Goal: Task Accomplishment & Management: Use online tool/utility

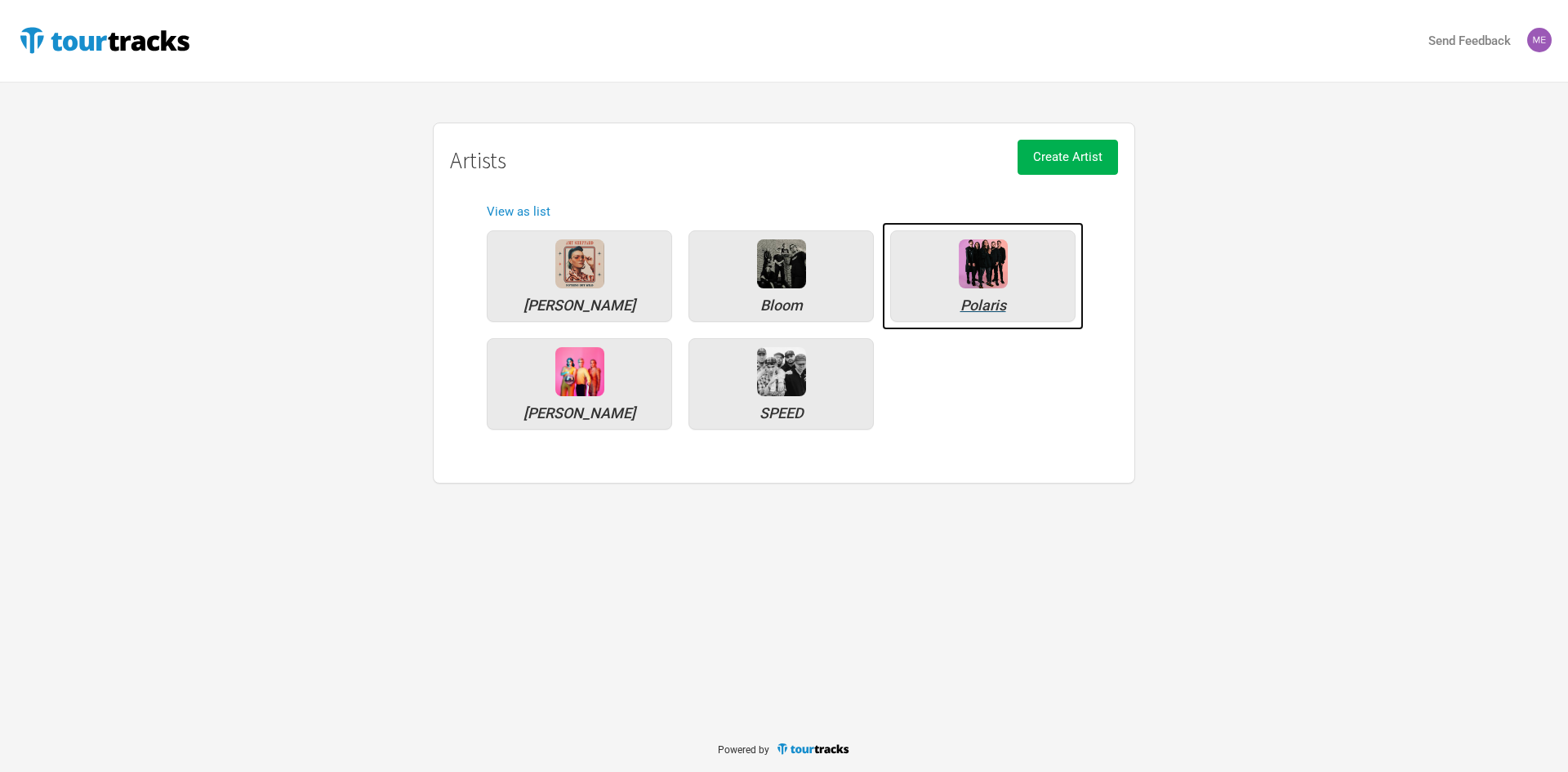
click at [992, 240] on img at bounding box center [982, 264] width 49 height 49
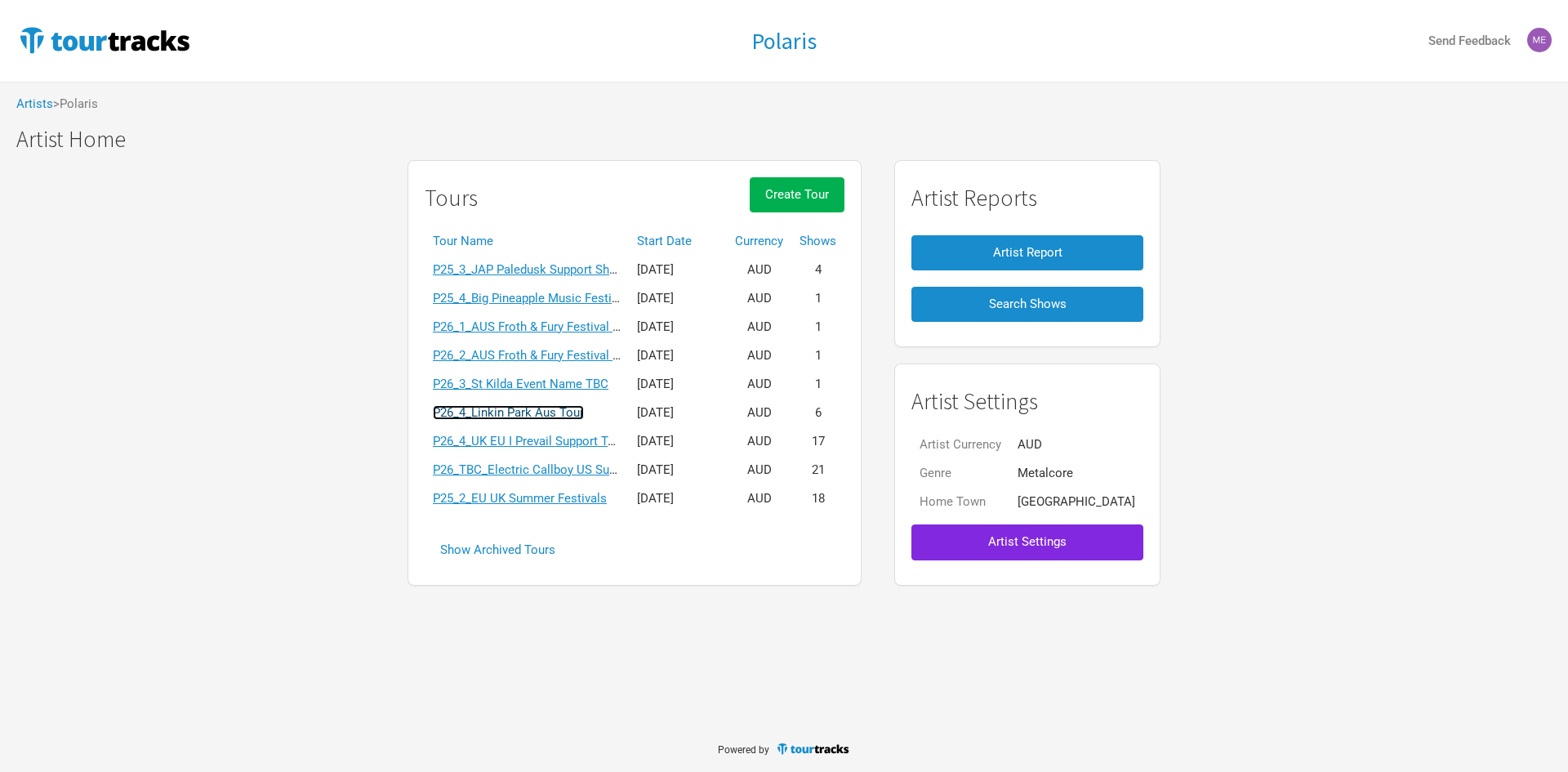
click at [581, 408] on link "P26_4_Linkin Park Aus Tour" at bounding box center [508, 413] width 151 height 15
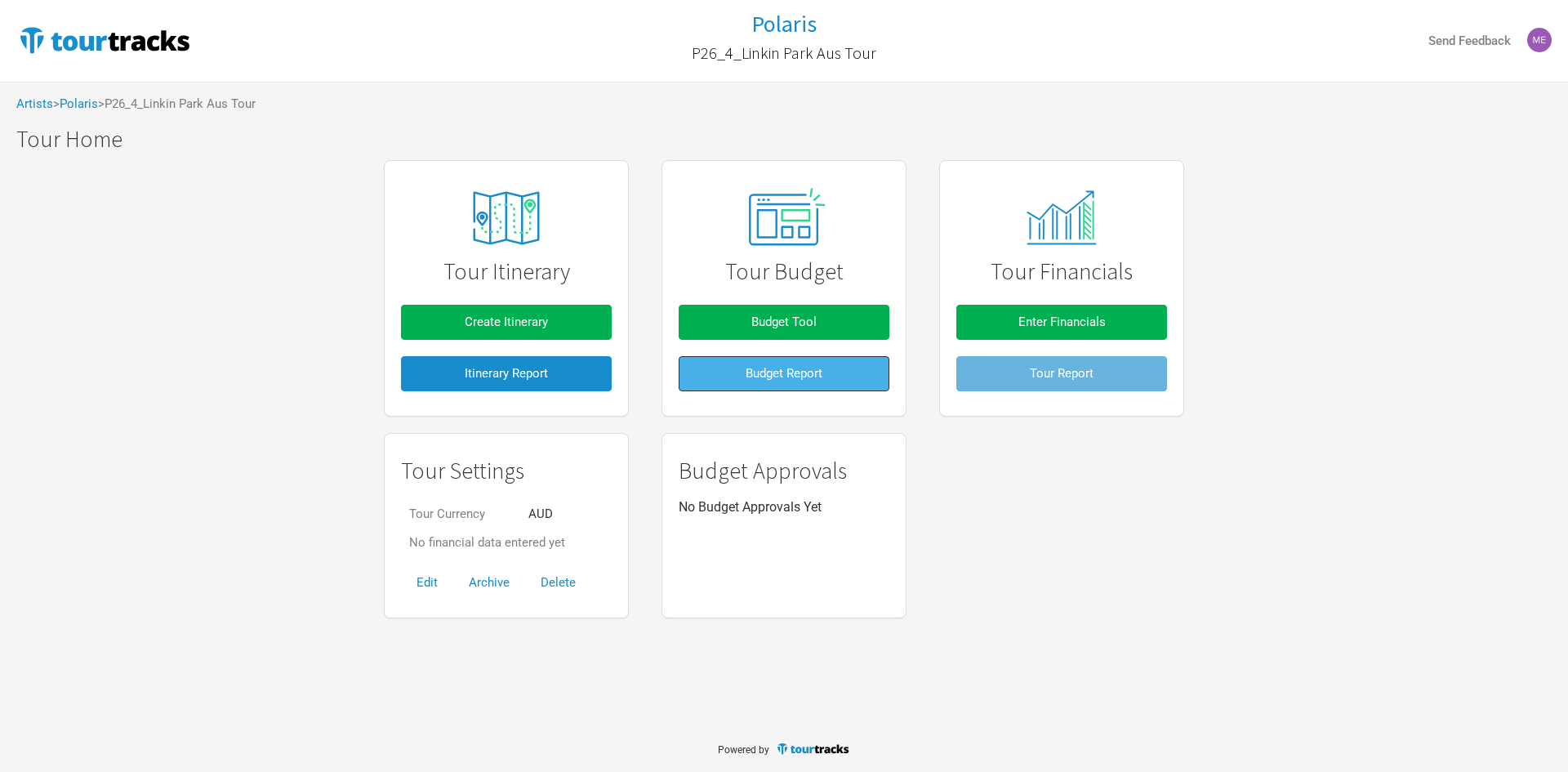
click at [853, 380] on button "Budget Report" at bounding box center [784, 374] width 210 height 35
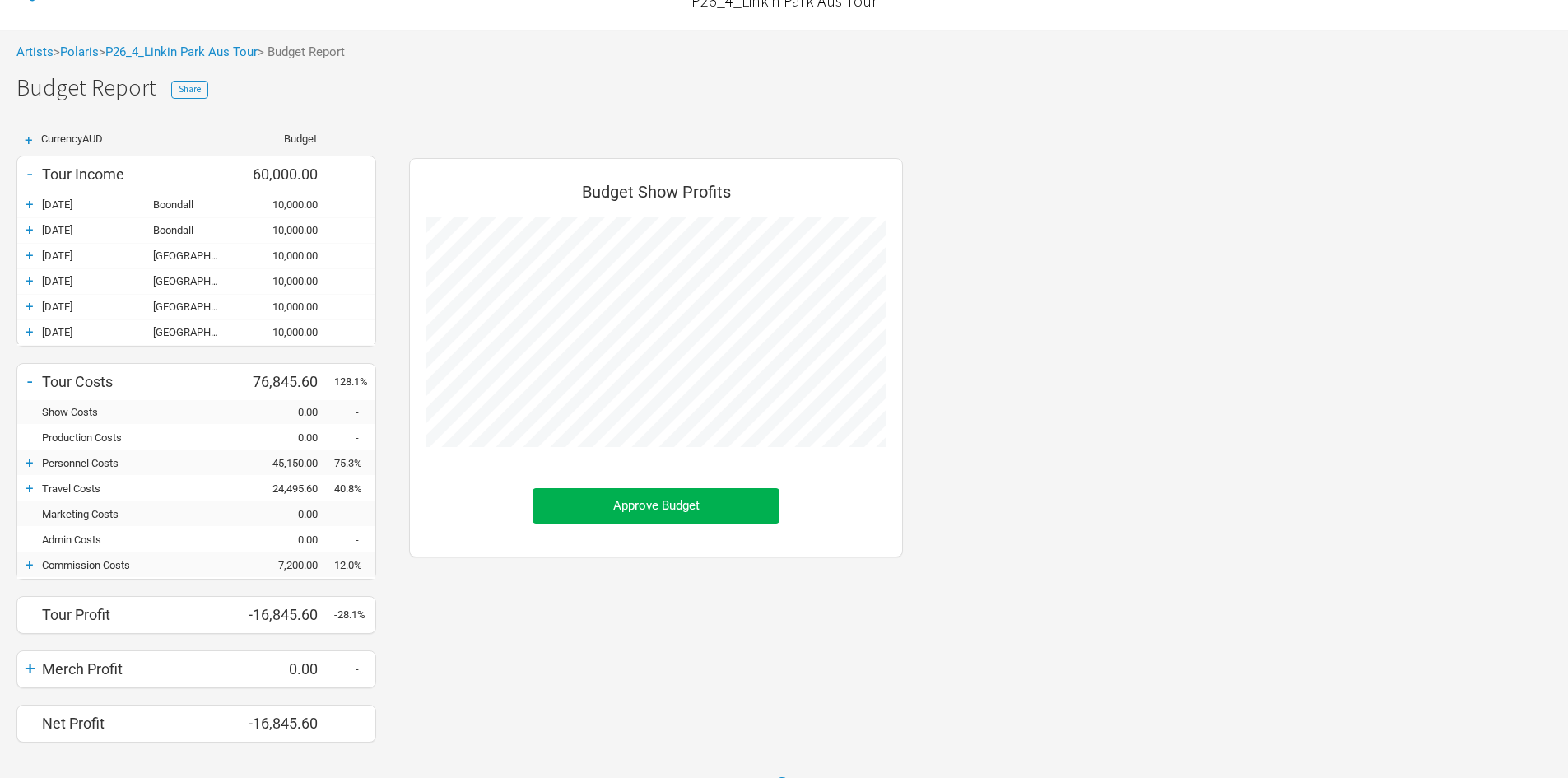
scroll to position [80, 0]
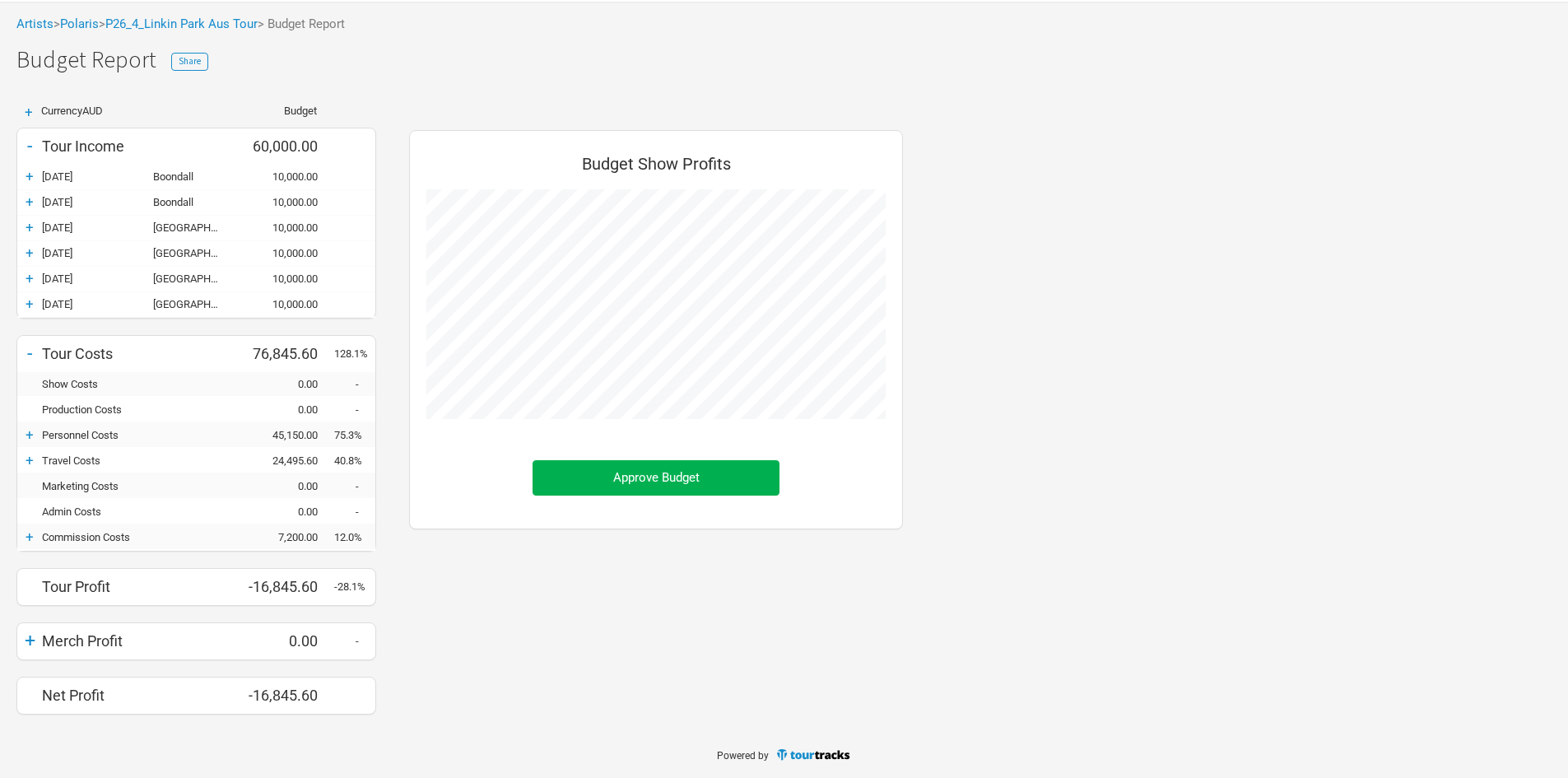
click at [36, 437] on div "+" at bounding box center [29, 434] width 24 height 17
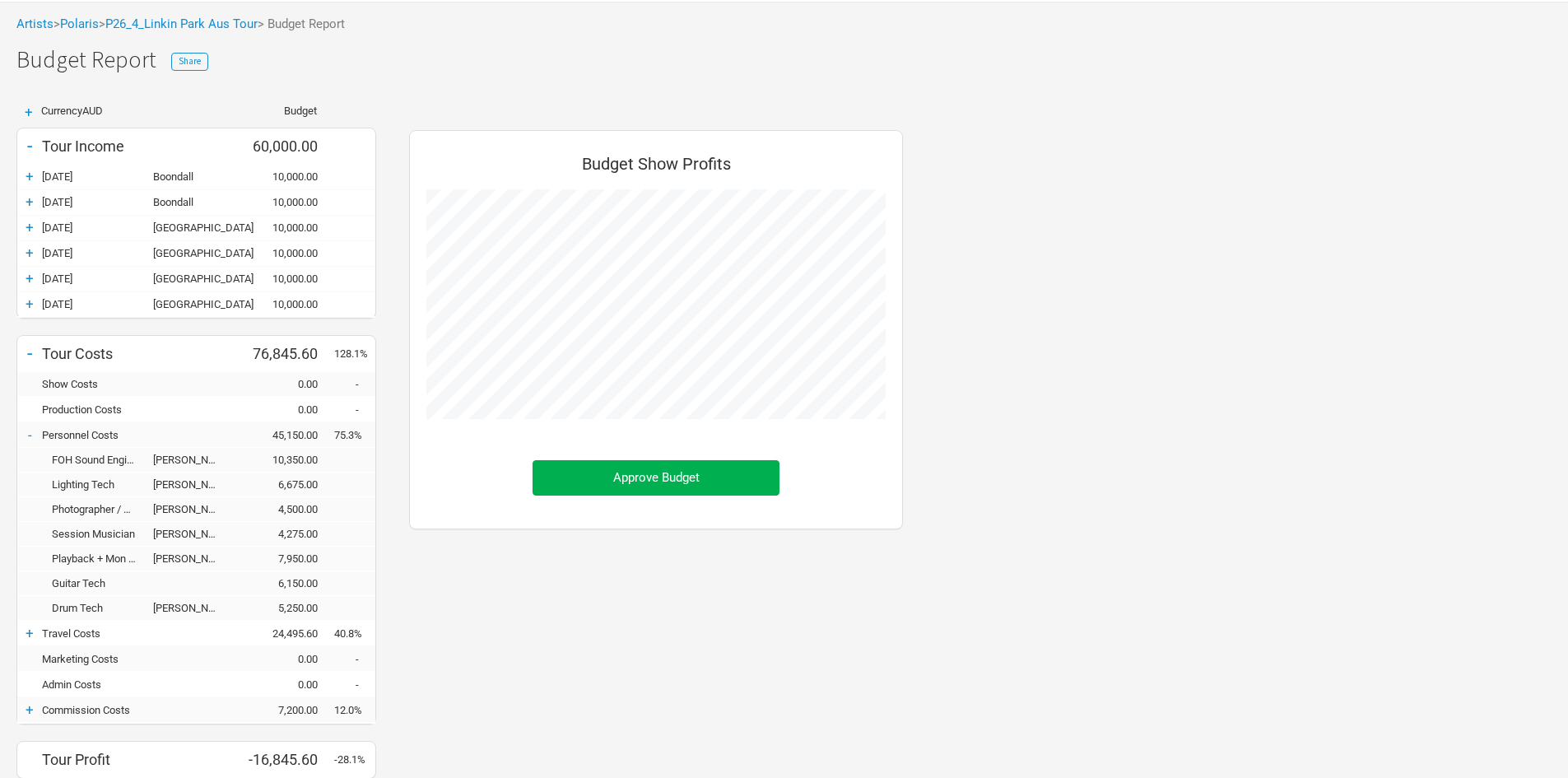
click at [35, 437] on div "-" at bounding box center [29, 434] width 24 height 17
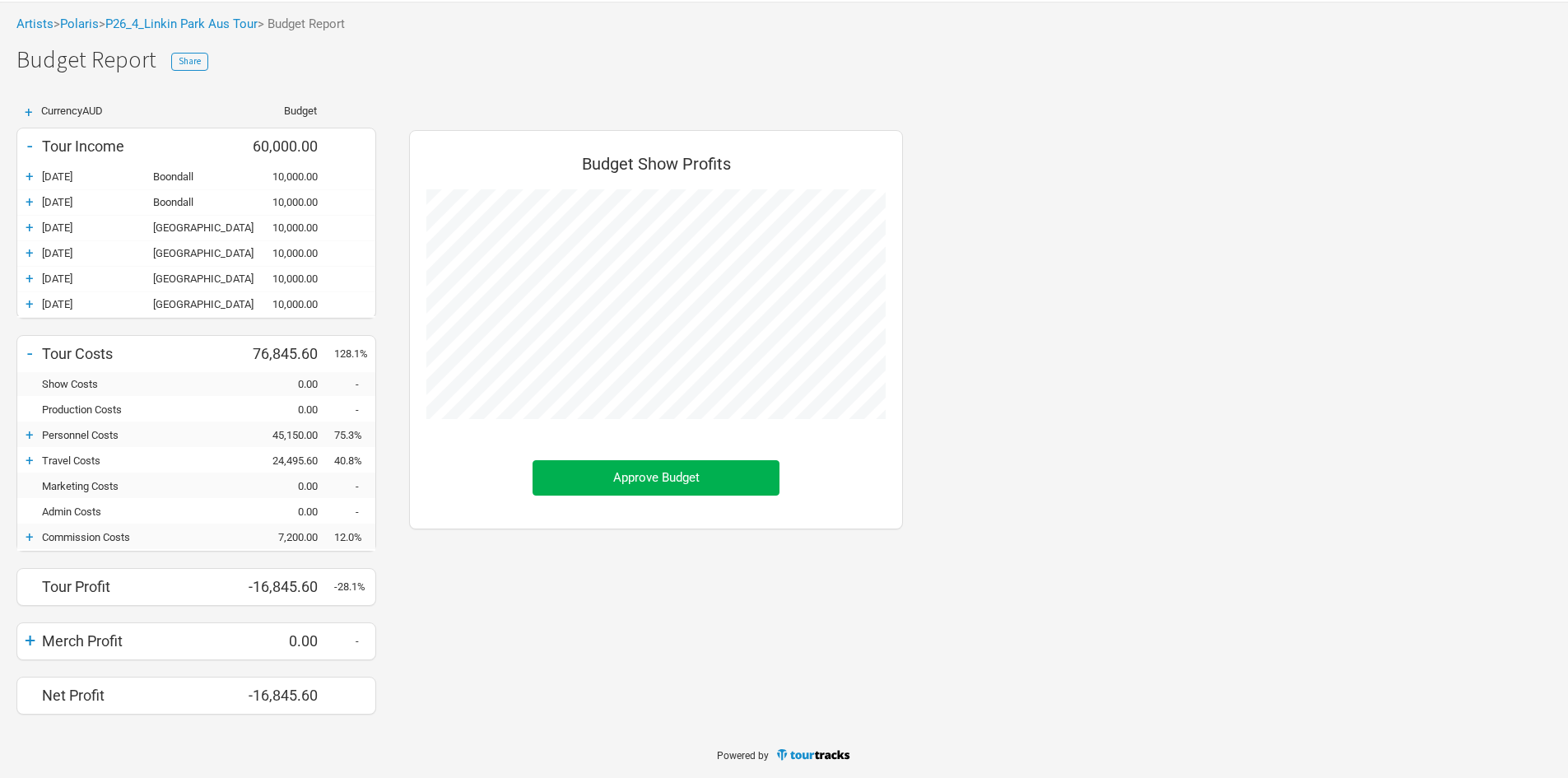
click at [30, 455] on div "+" at bounding box center [29, 460] width 24 height 17
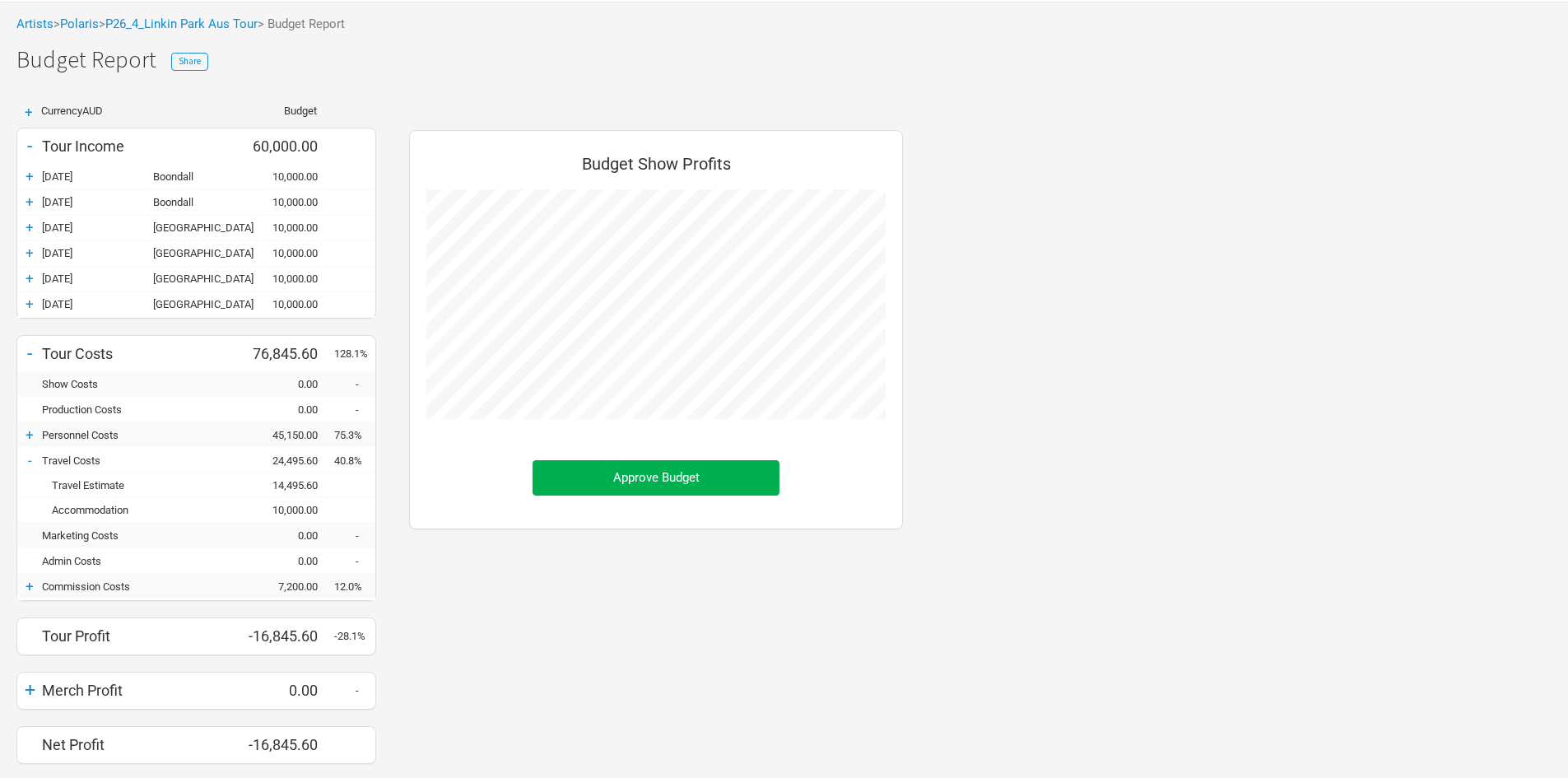
scroll to position [658, 527]
click at [29, 459] on div "-" at bounding box center [29, 460] width 24 height 17
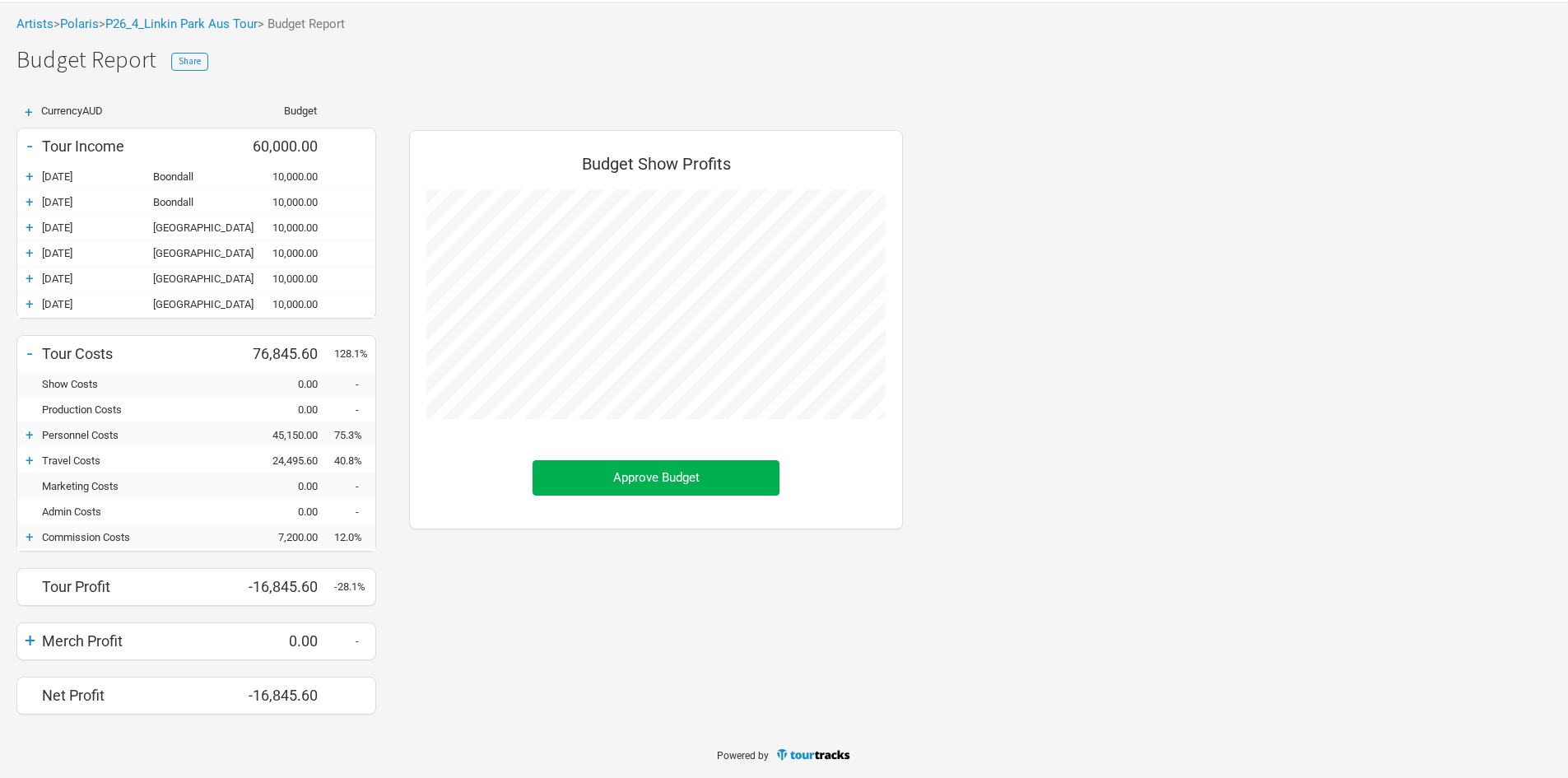
scroll to position [609, 527]
click at [32, 537] on div "+" at bounding box center [29, 537] width 24 height 17
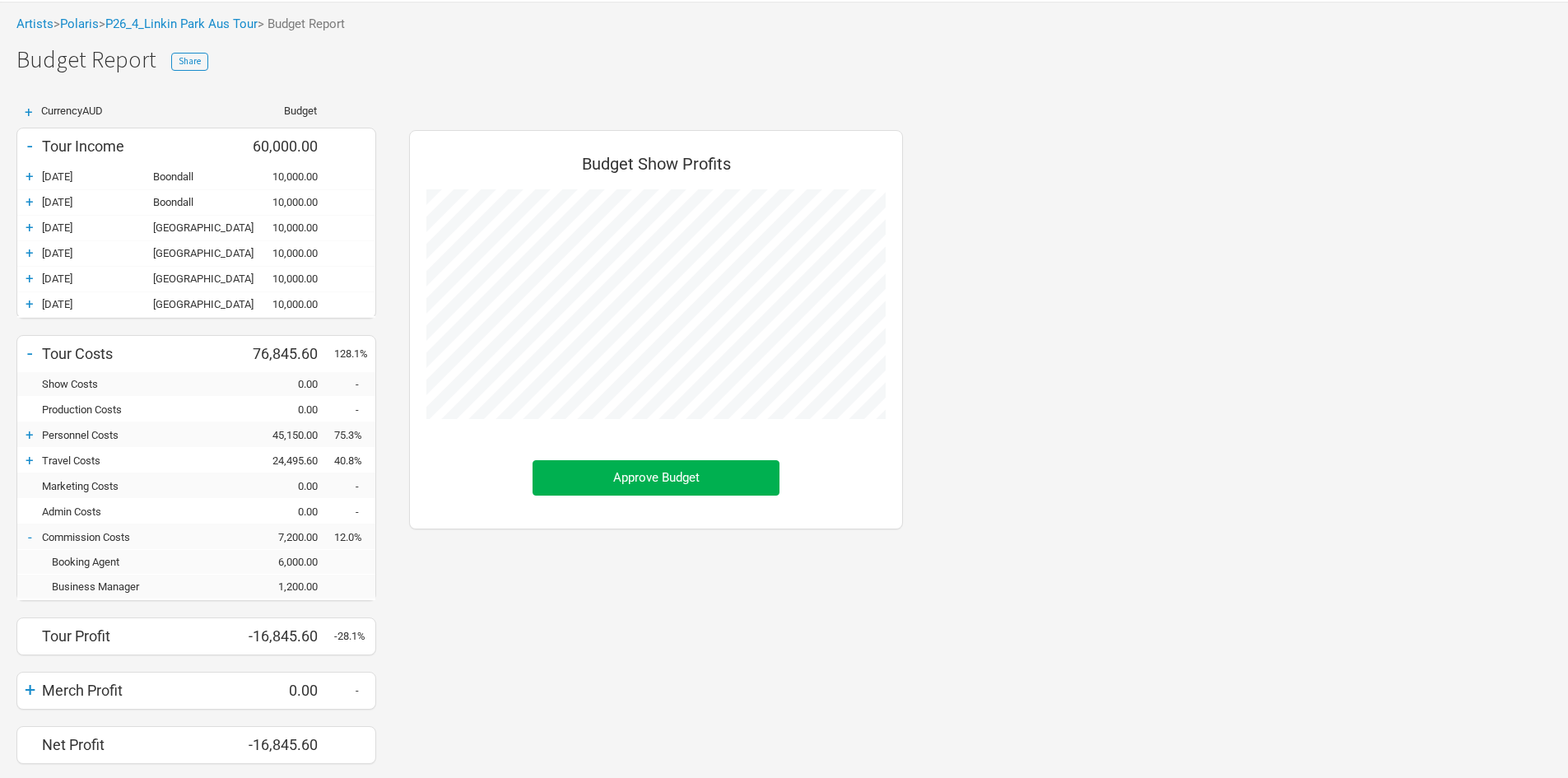
click at [31, 537] on div "-" at bounding box center [29, 537] width 24 height 17
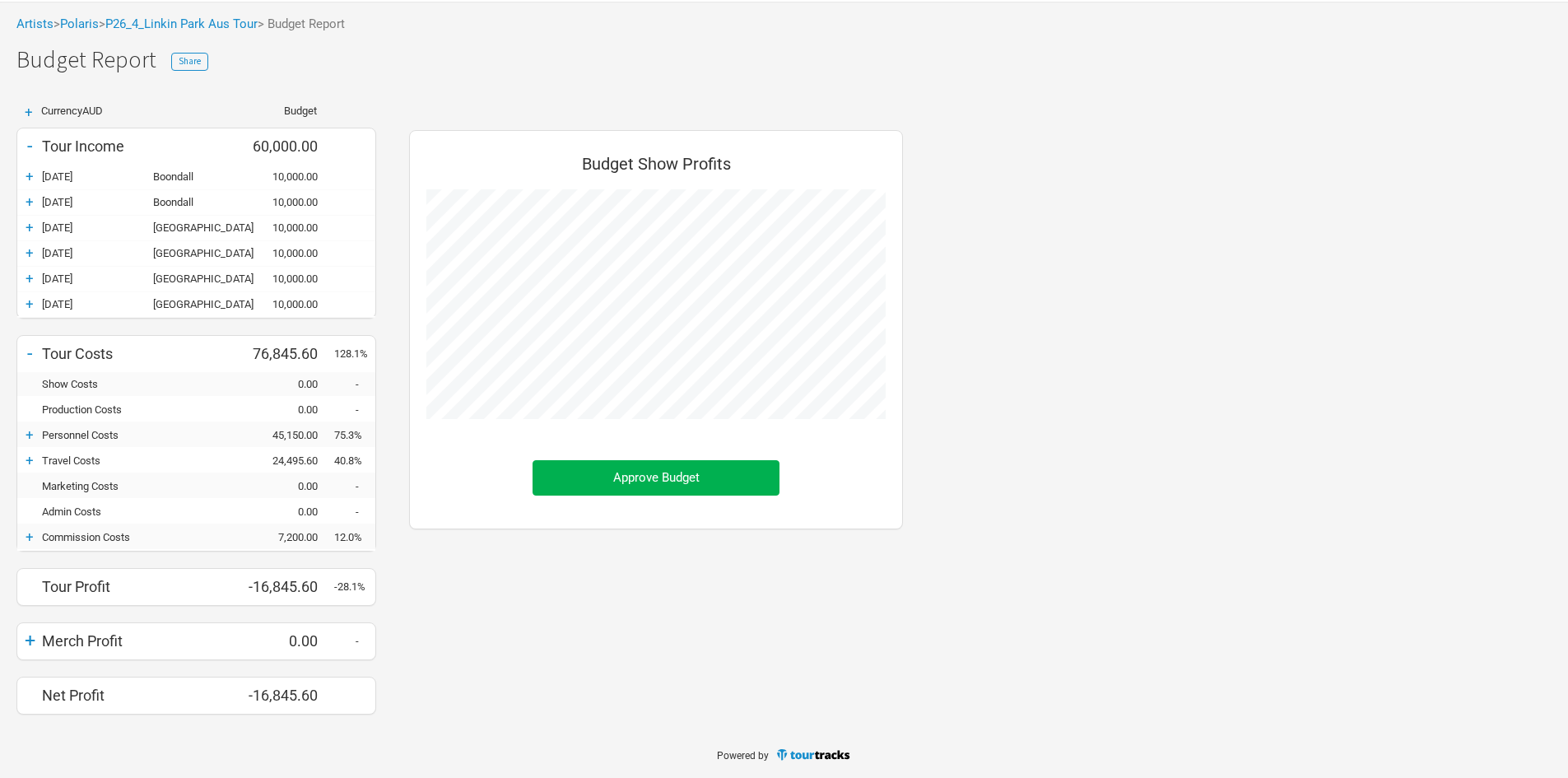
scroll to position [822269, 822489]
click at [35, 458] on div "+" at bounding box center [29, 460] width 24 height 17
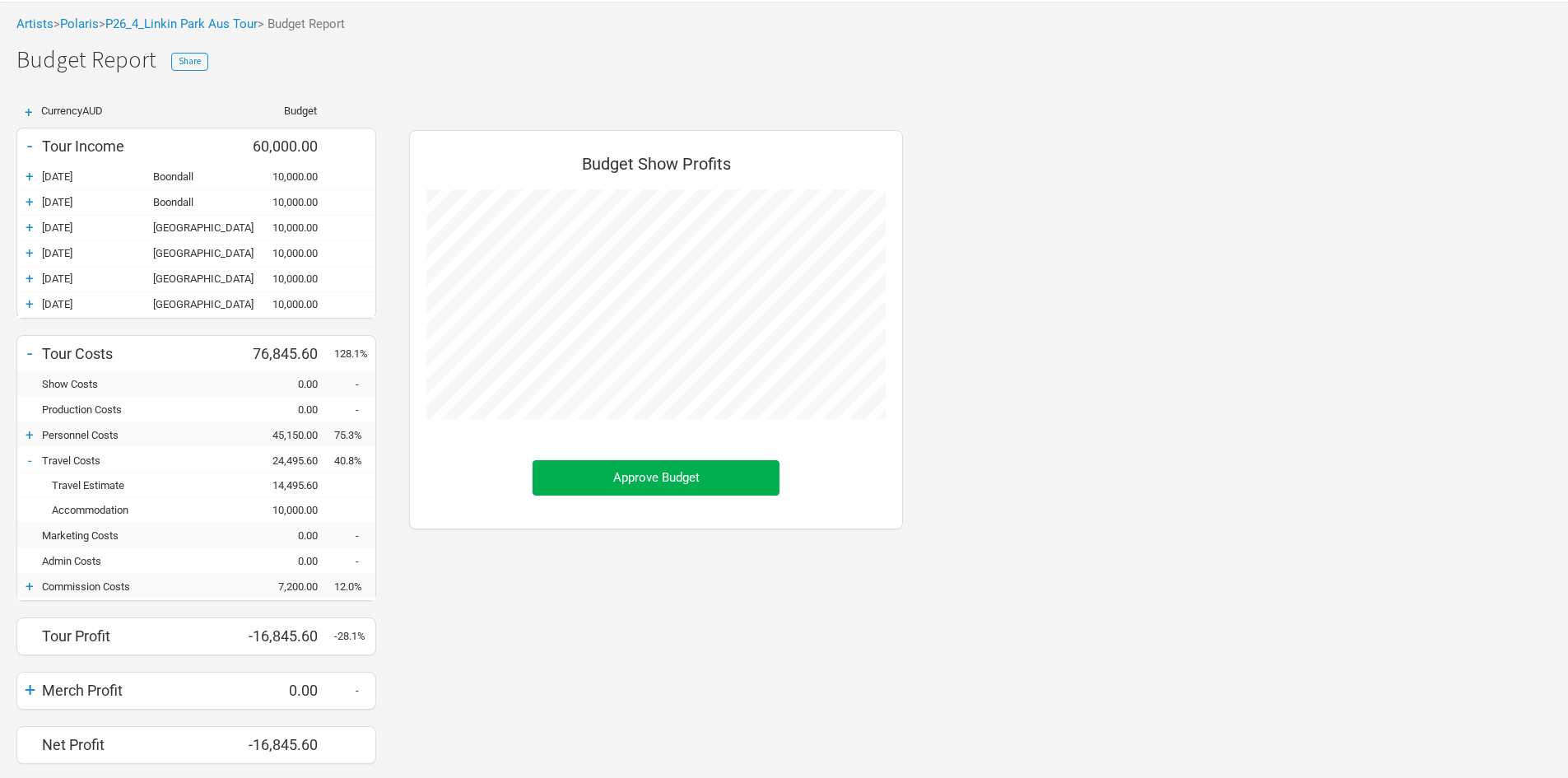
scroll to position [658, 527]
click at [33, 458] on div "-" at bounding box center [29, 460] width 24 height 17
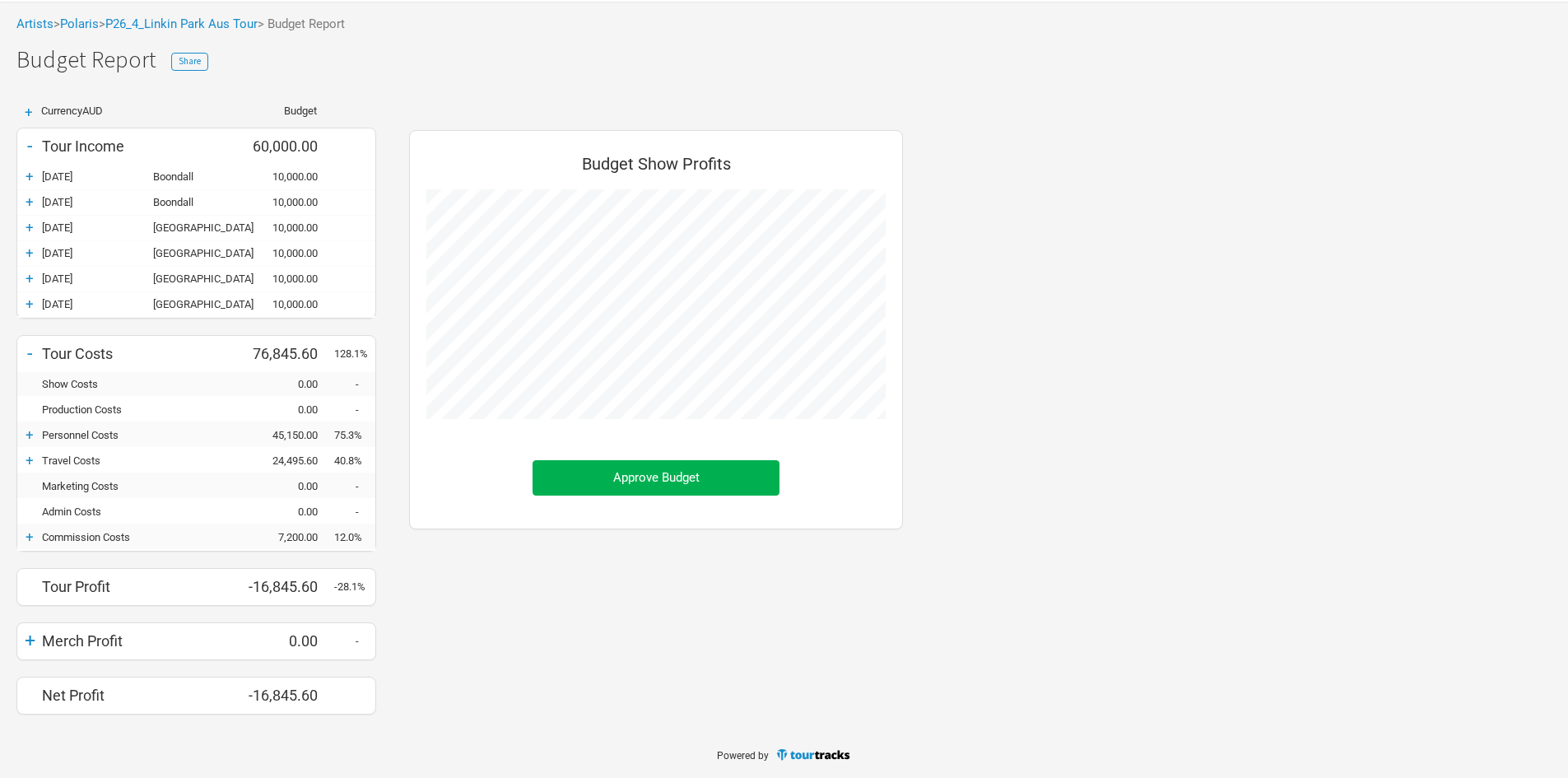
scroll to position [822269, 822489]
click at [33, 435] on div "+" at bounding box center [29, 434] width 24 height 17
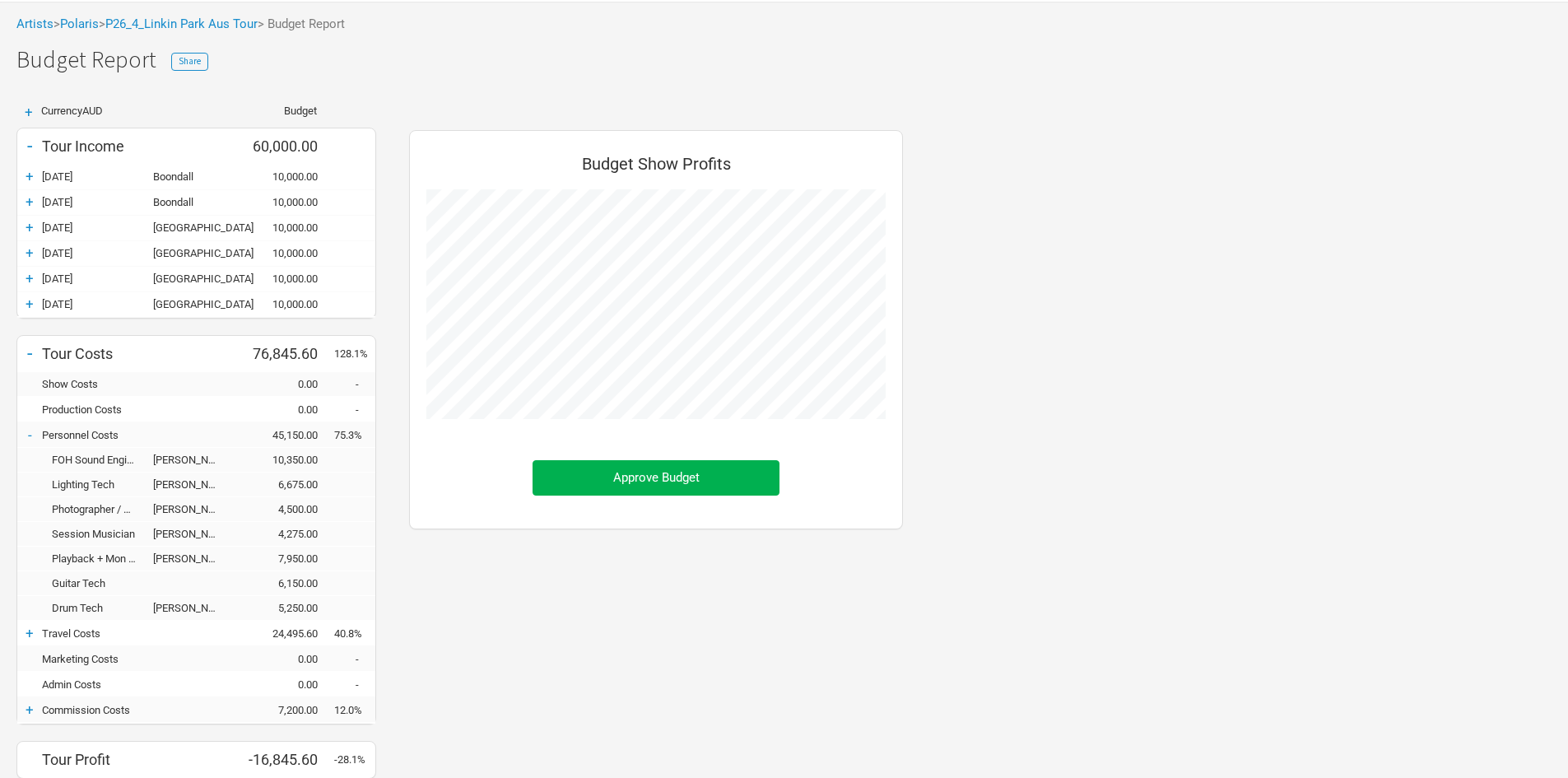
scroll to position [781, 527]
click at [33, 435] on div "-" at bounding box center [29, 434] width 24 height 17
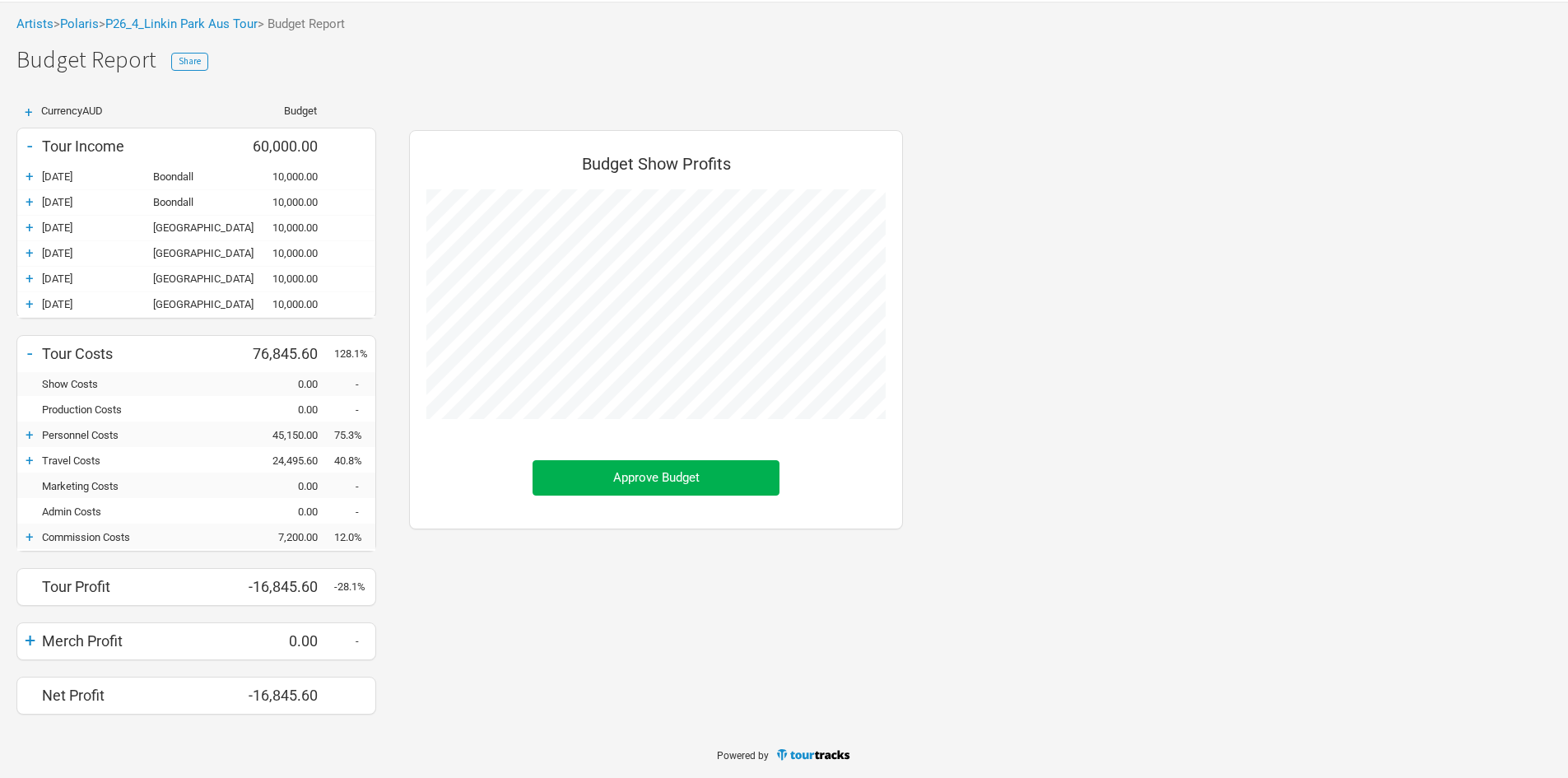
click at [33, 644] on div "+" at bounding box center [29, 640] width 24 height 23
click at [33, 644] on div "-" at bounding box center [29, 640] width 24 height 23
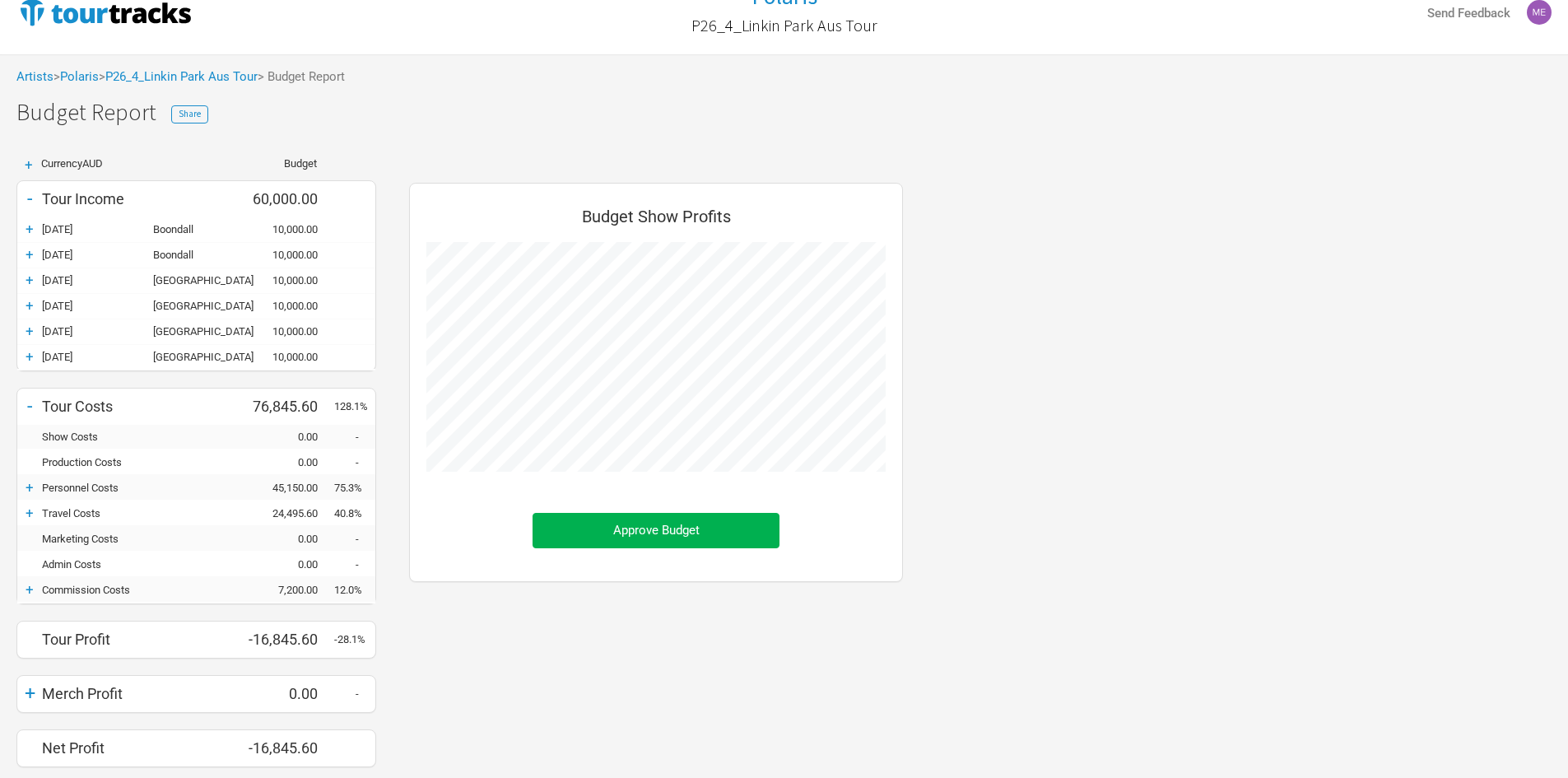
scroll to position [0, 0]
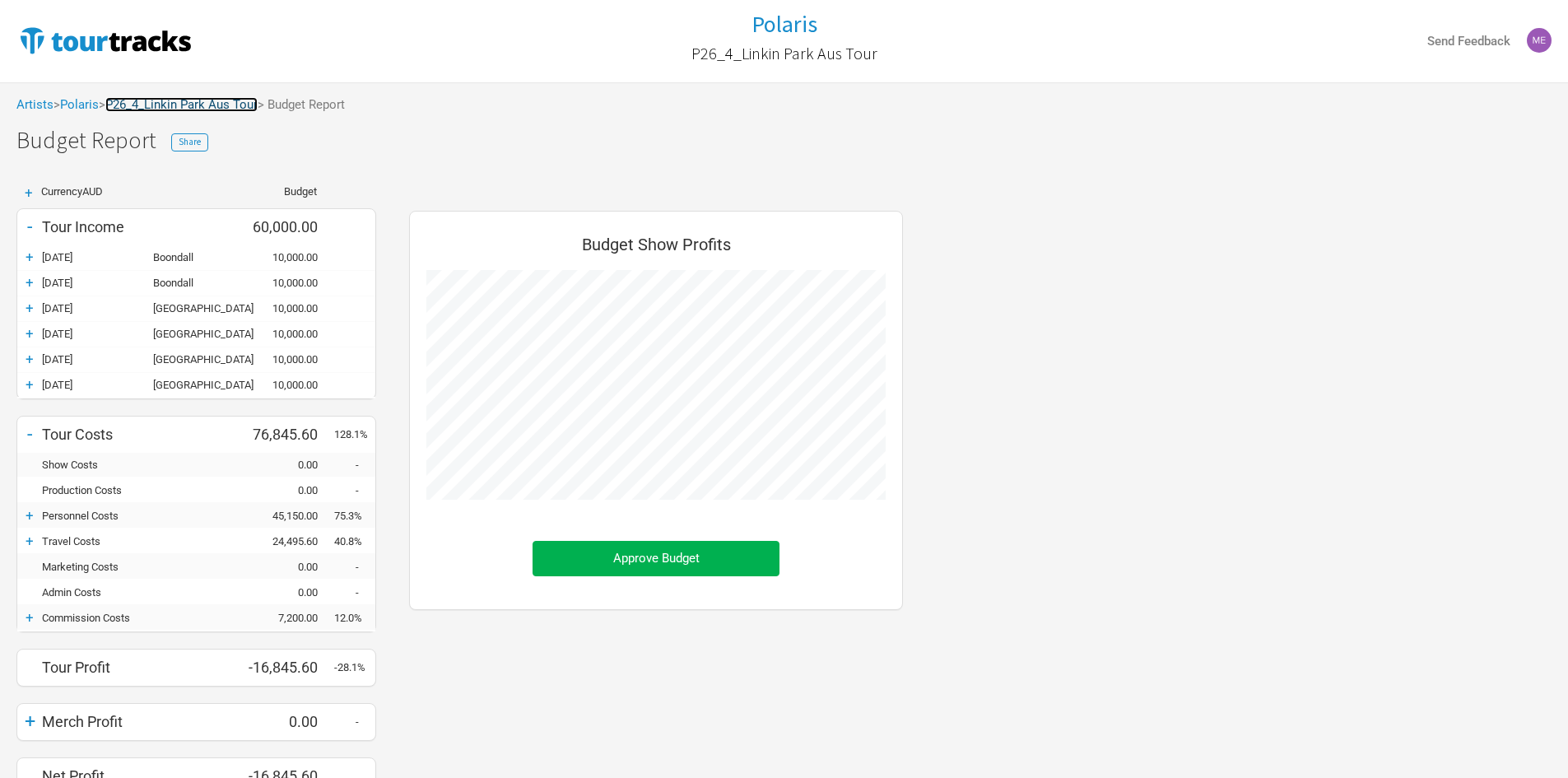
click at [251, 107] on link "P26_4_Linkin Park Aus Tour" at bounding box center [182, 105] width 153 height 15
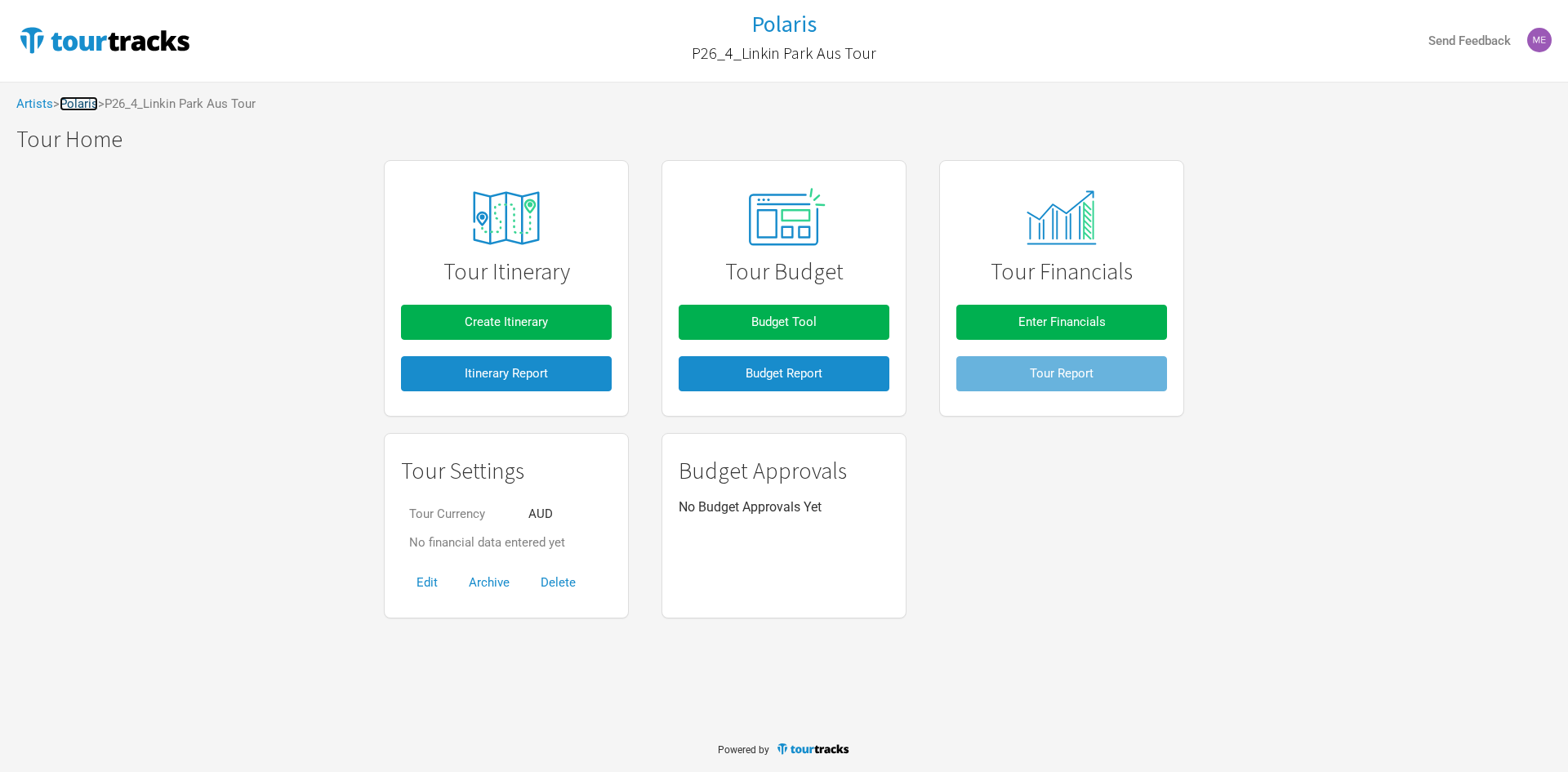
click at [67, 105] on link "Polaris" at bounding box center [79, 104] width 38 height 15
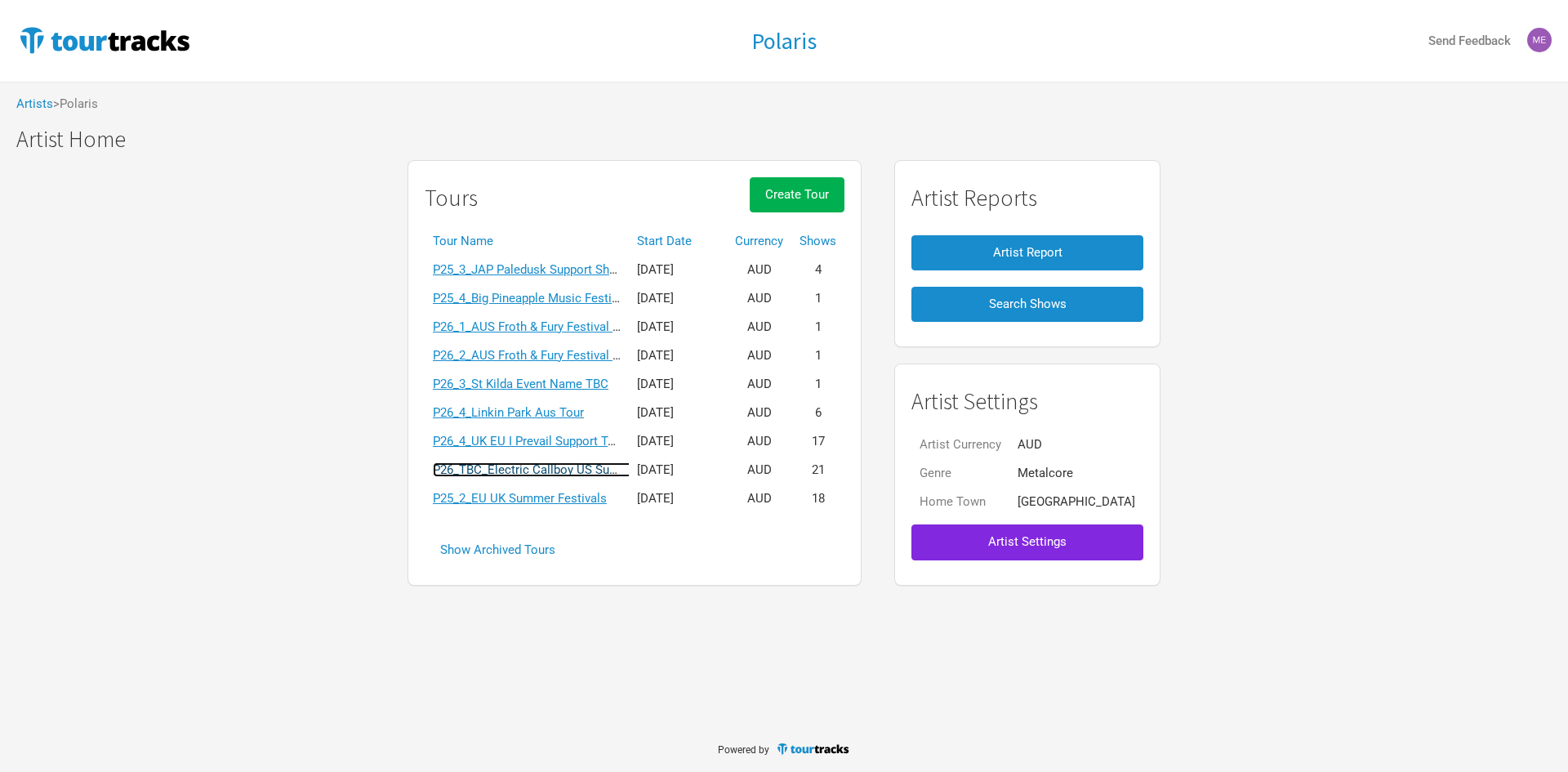
click at [531, 464] on link "P26_TBC_Electric Callboy US Support Tour" at bounding box center [549, 470] width 233 height 15
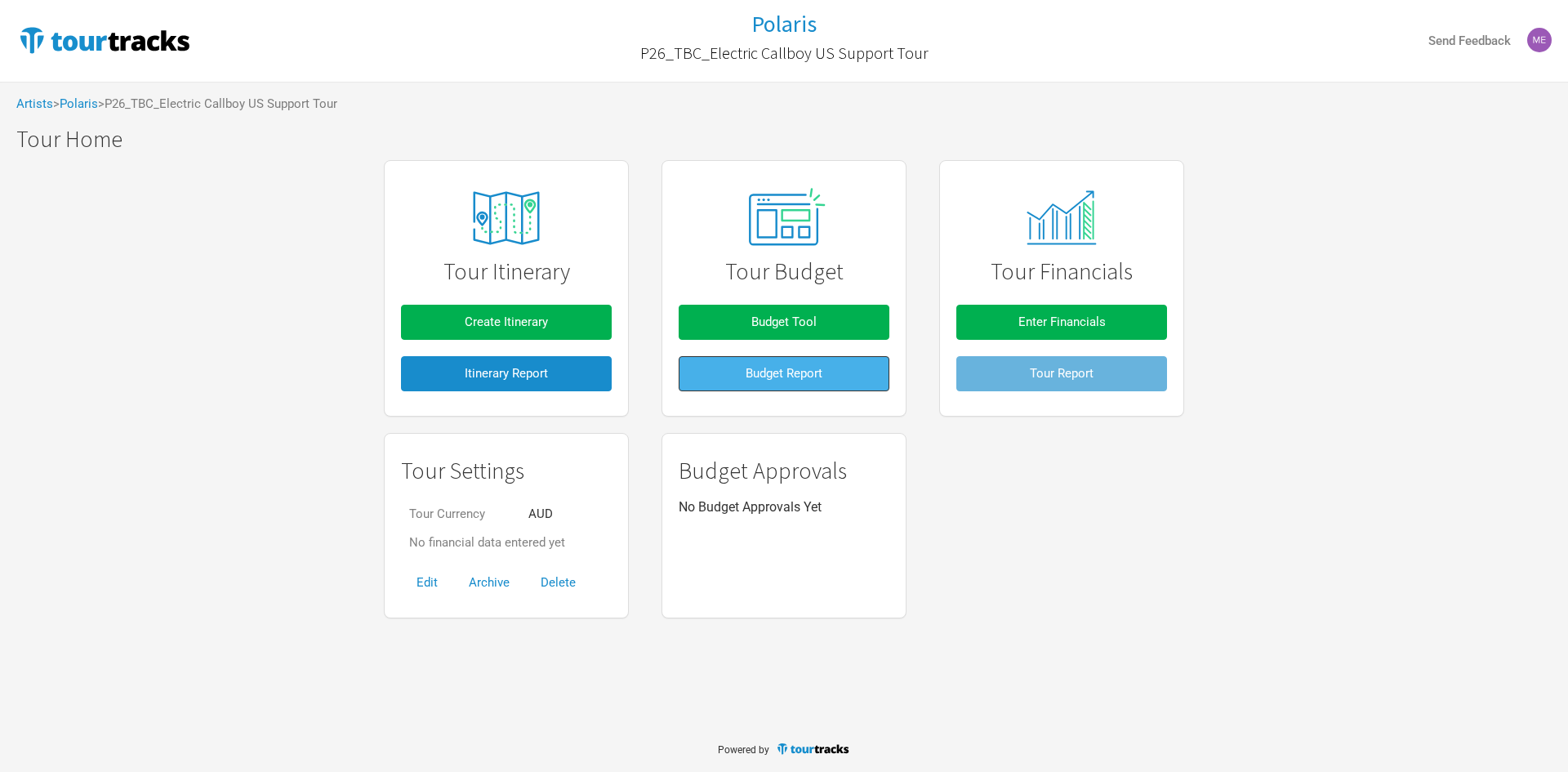
click at [729, 367] on button "Budget Report" at bounding box center [784, 374] width 210 height 35
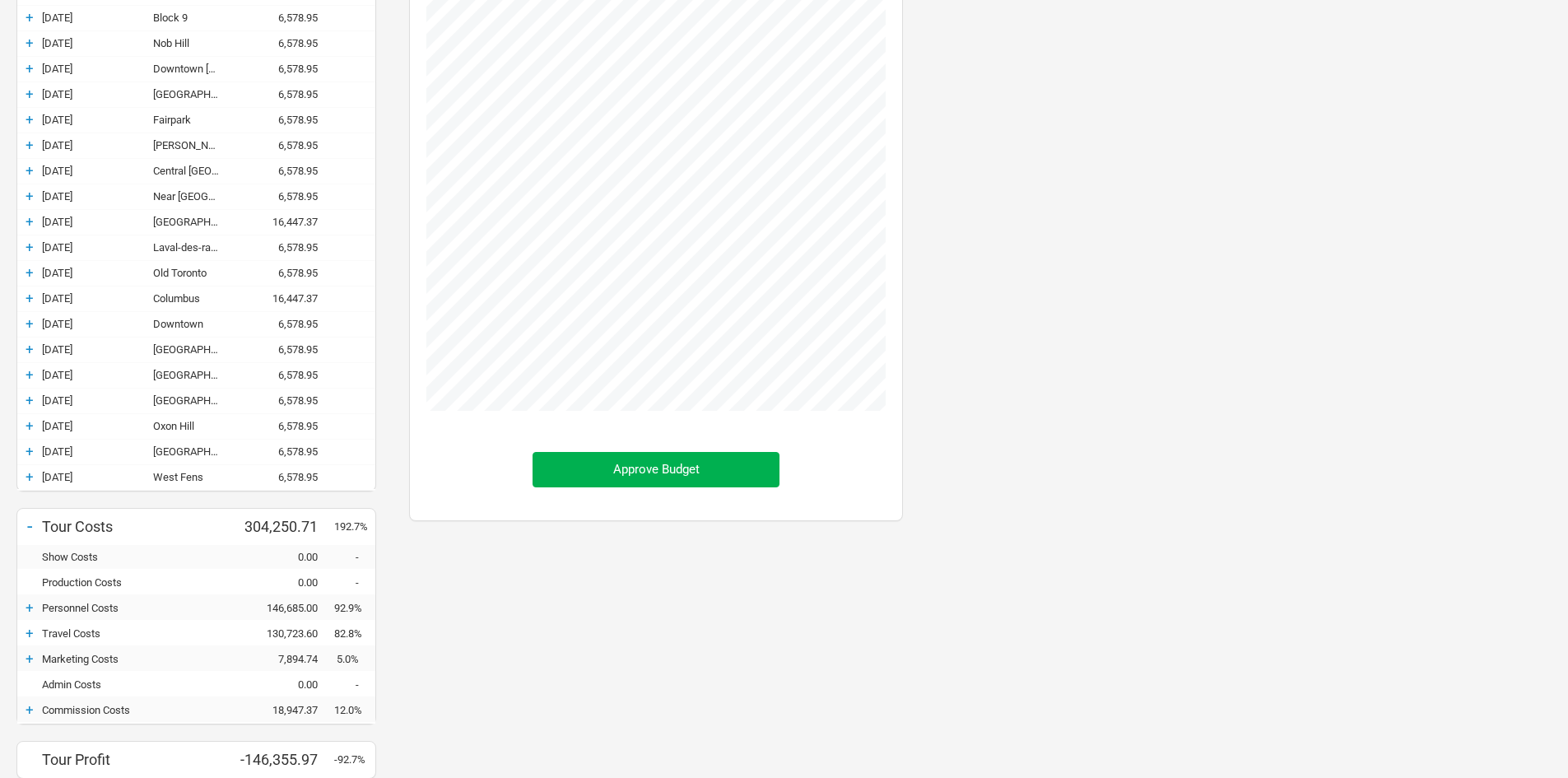
scroll to position [52, 0]
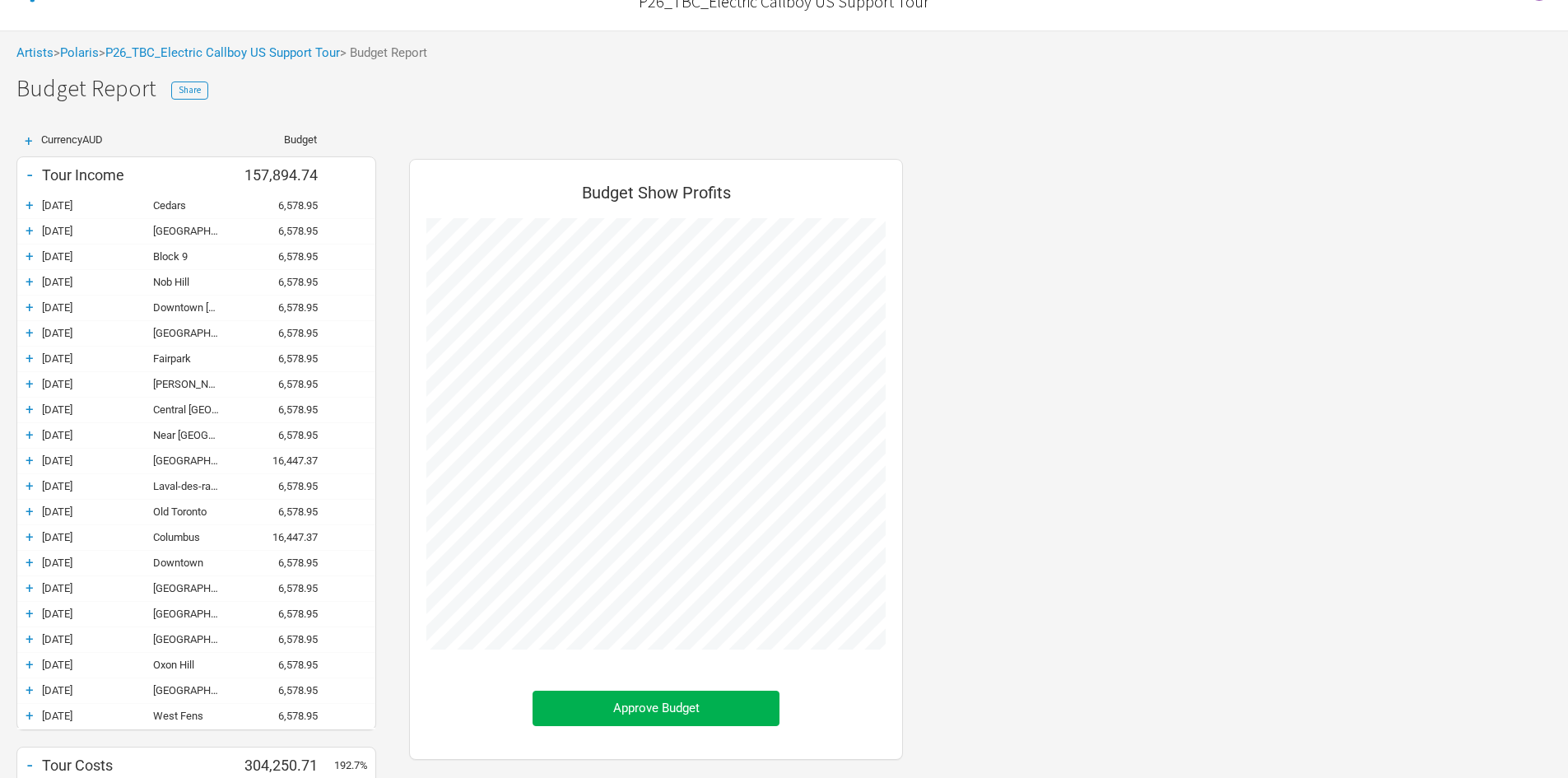
click at [28, 205] on div "+" at bounding box center [29, 205] width 24 height 17
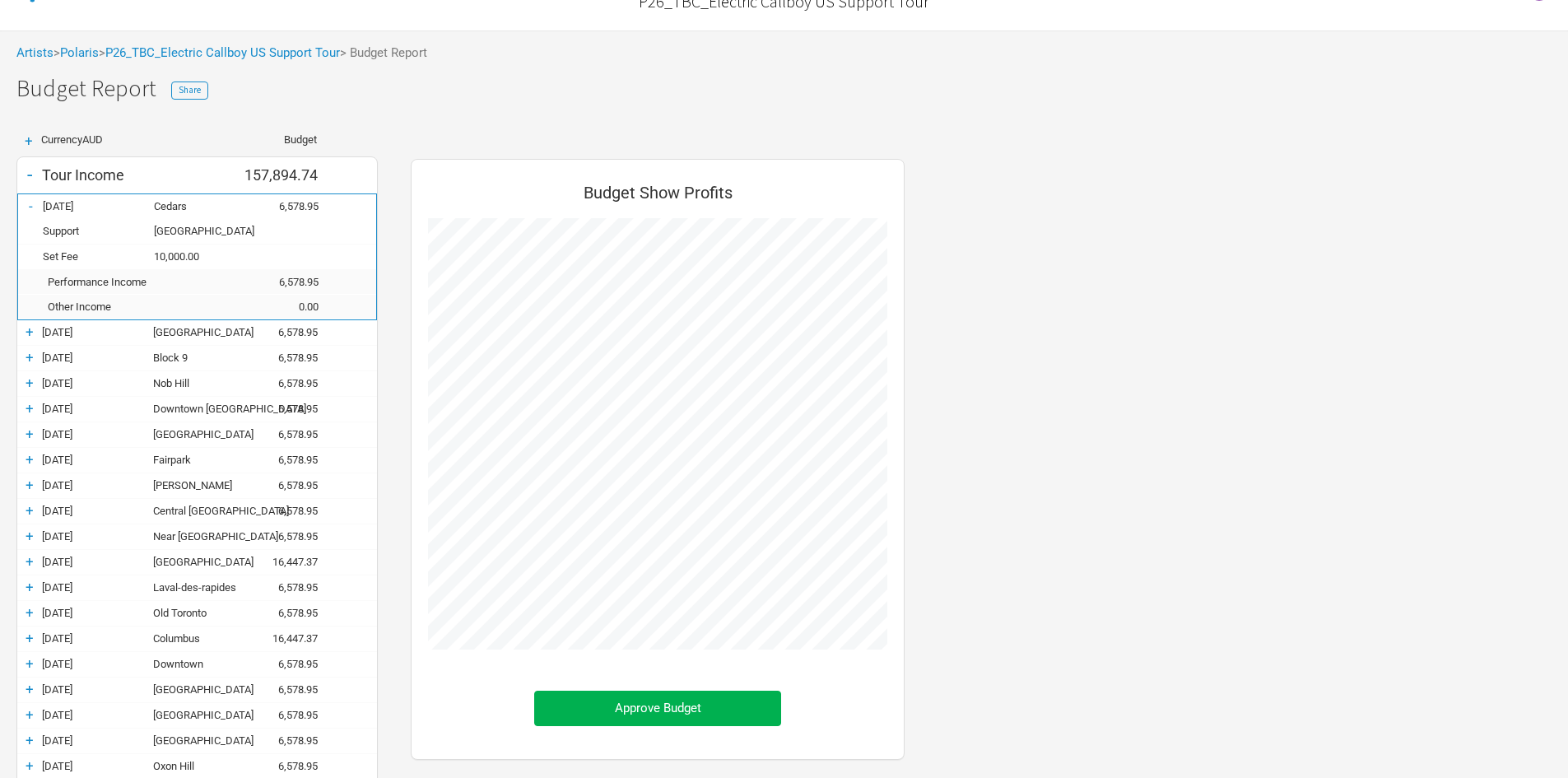
click at [28, 205] on div "-" at bounding box center [30, 206] width 24 height 17
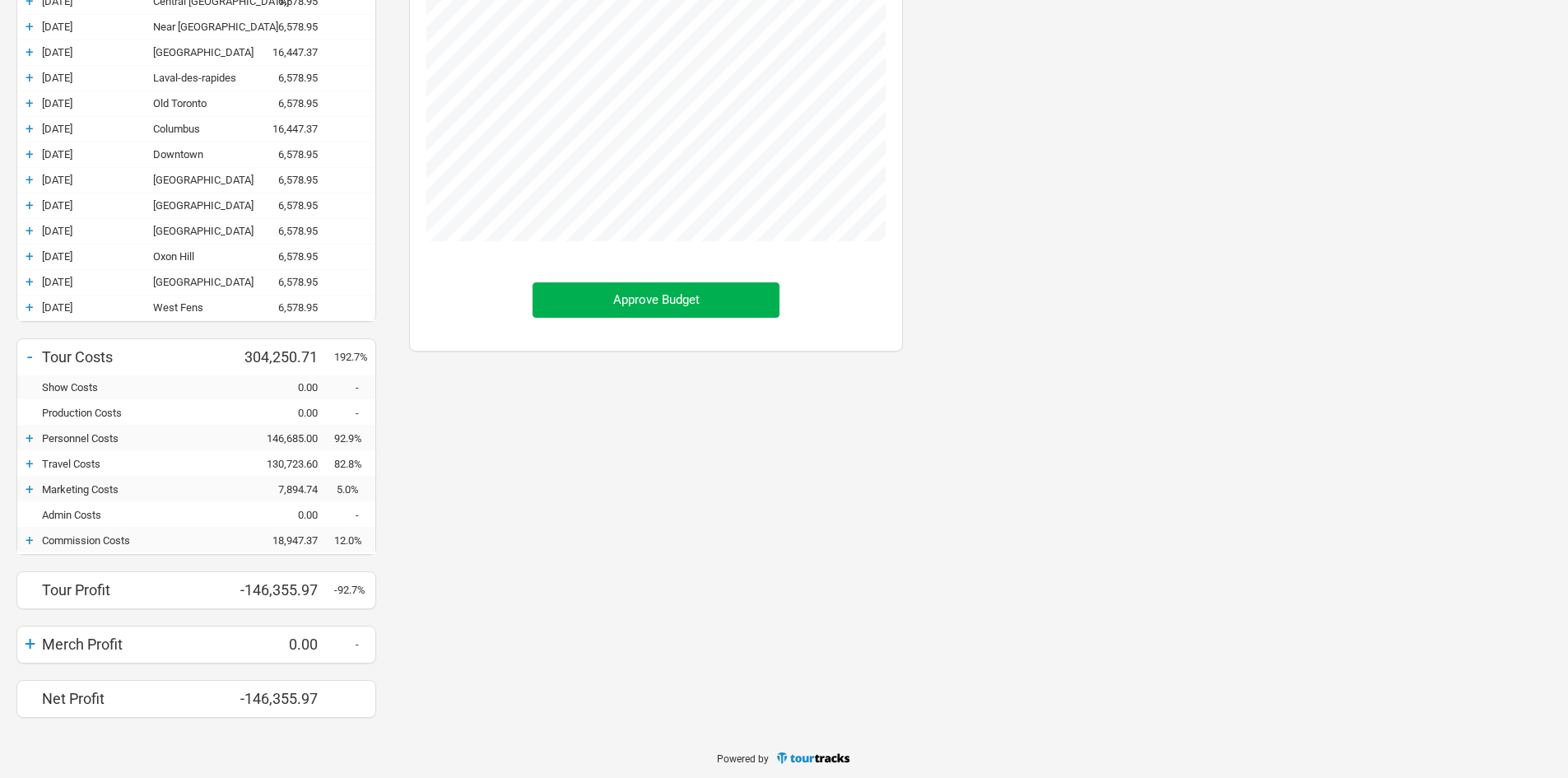
scroll to position [464, 0]
click at [32, 437] on div "+" at bounding box center [29, 434] width 24 height 17
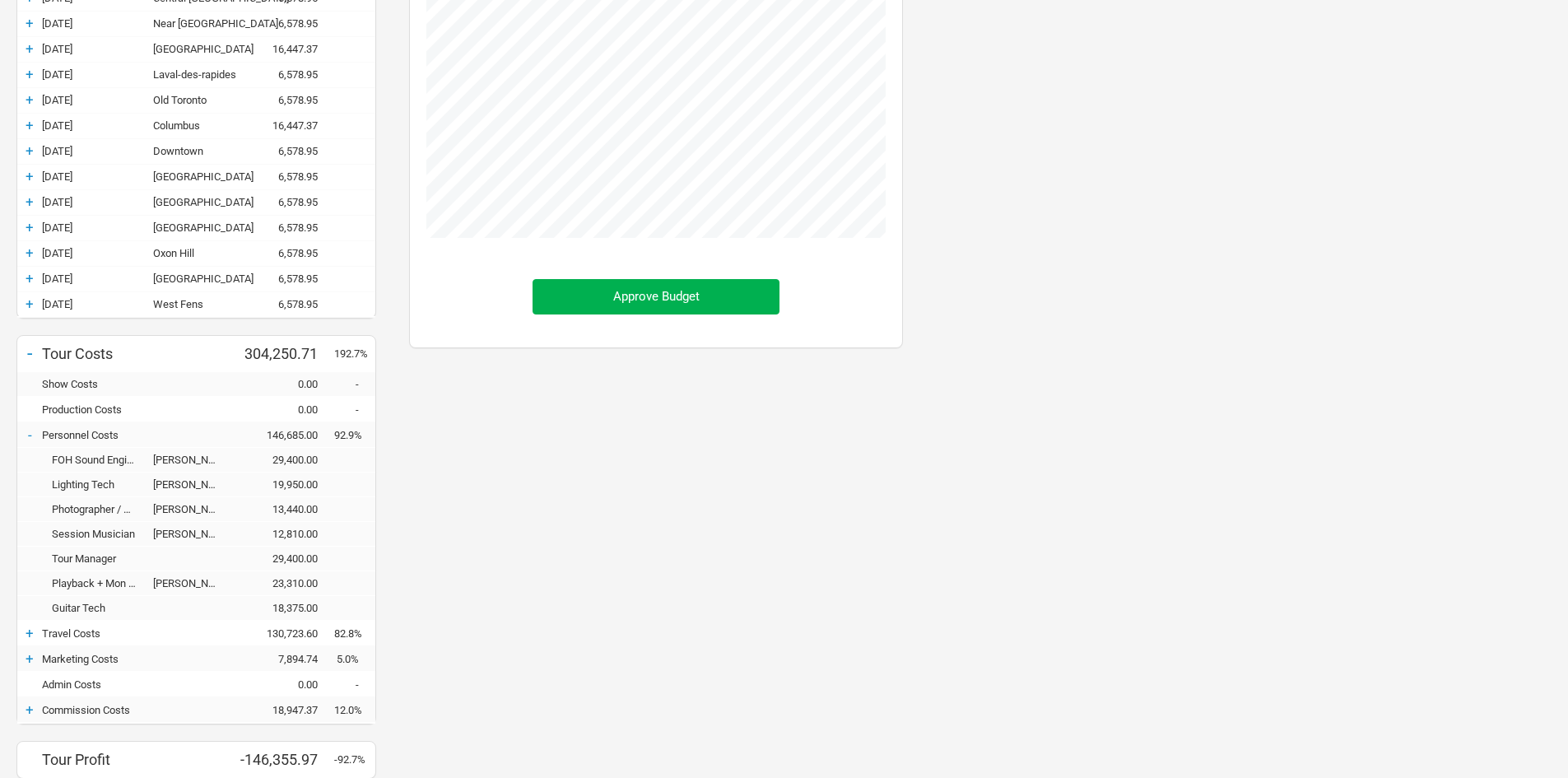
scroll to position [1164, 527]
click at [32, 436] on div "-" at bounding box center [29, 434] width 24 height 17
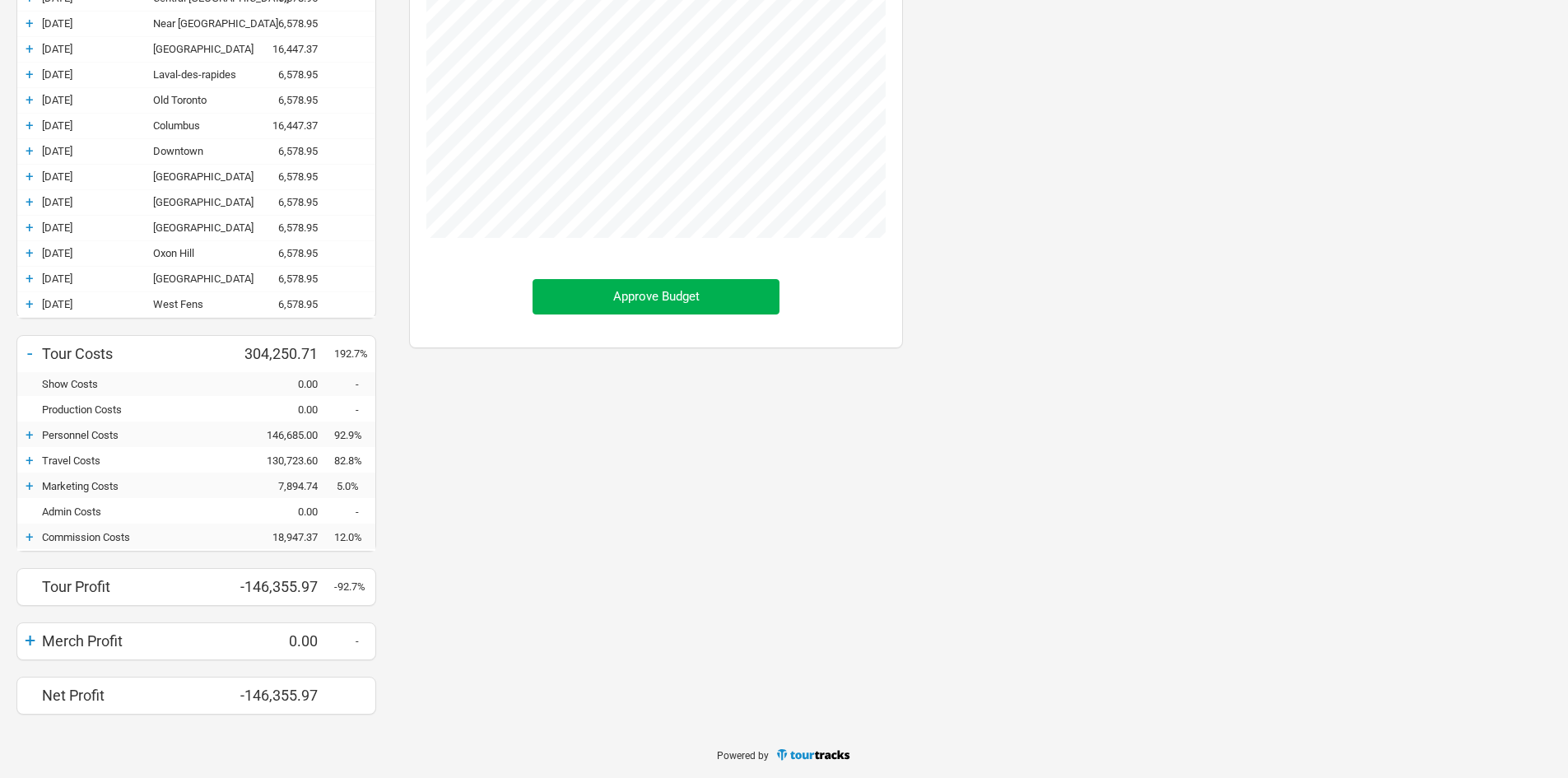
click at [29, 462] on div "+" at bounding box center [29, 460] width 24 height 17
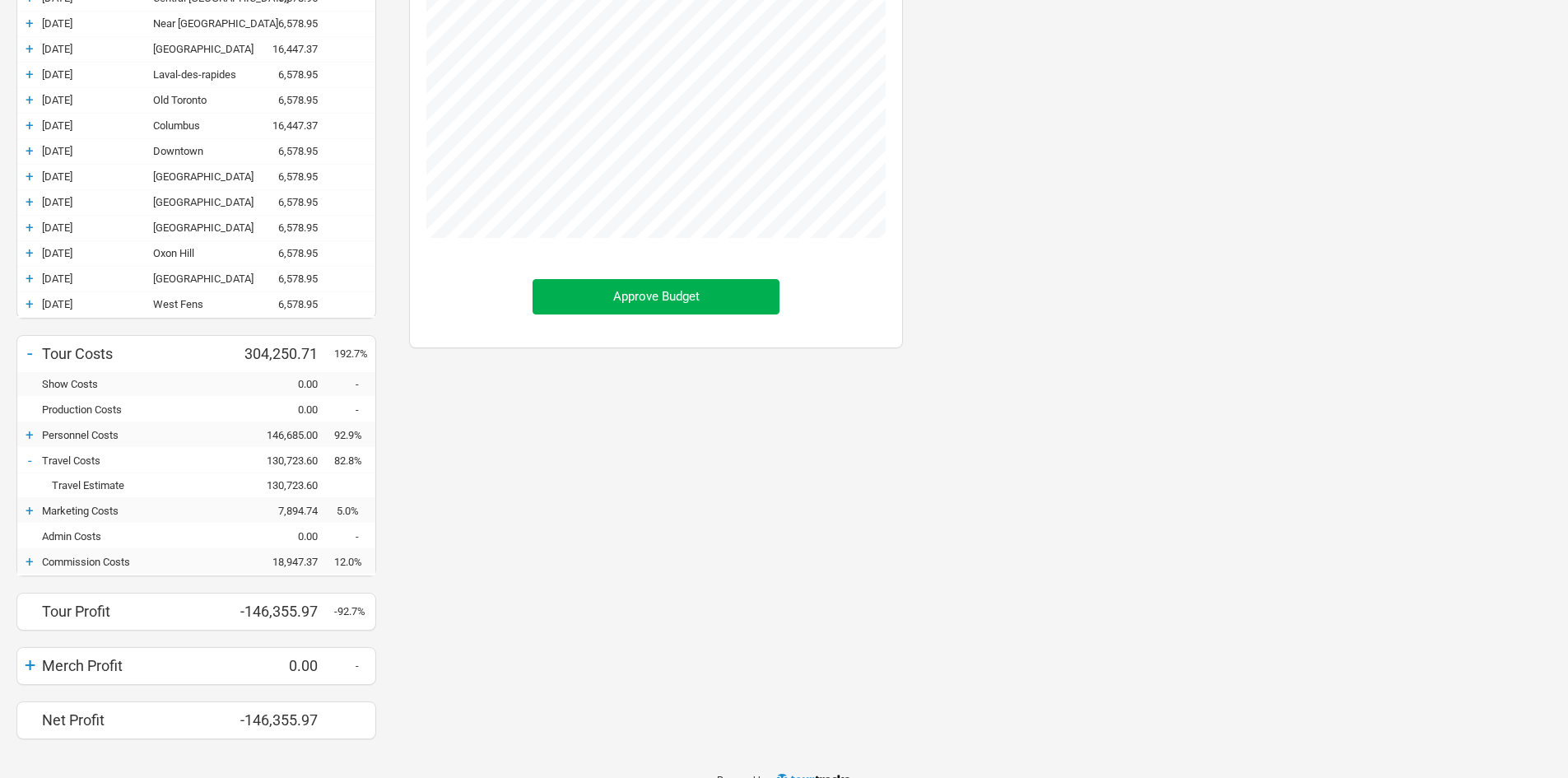
click at [29, 462] on div "-" at bounding box center [29, 460] width 24 height 17
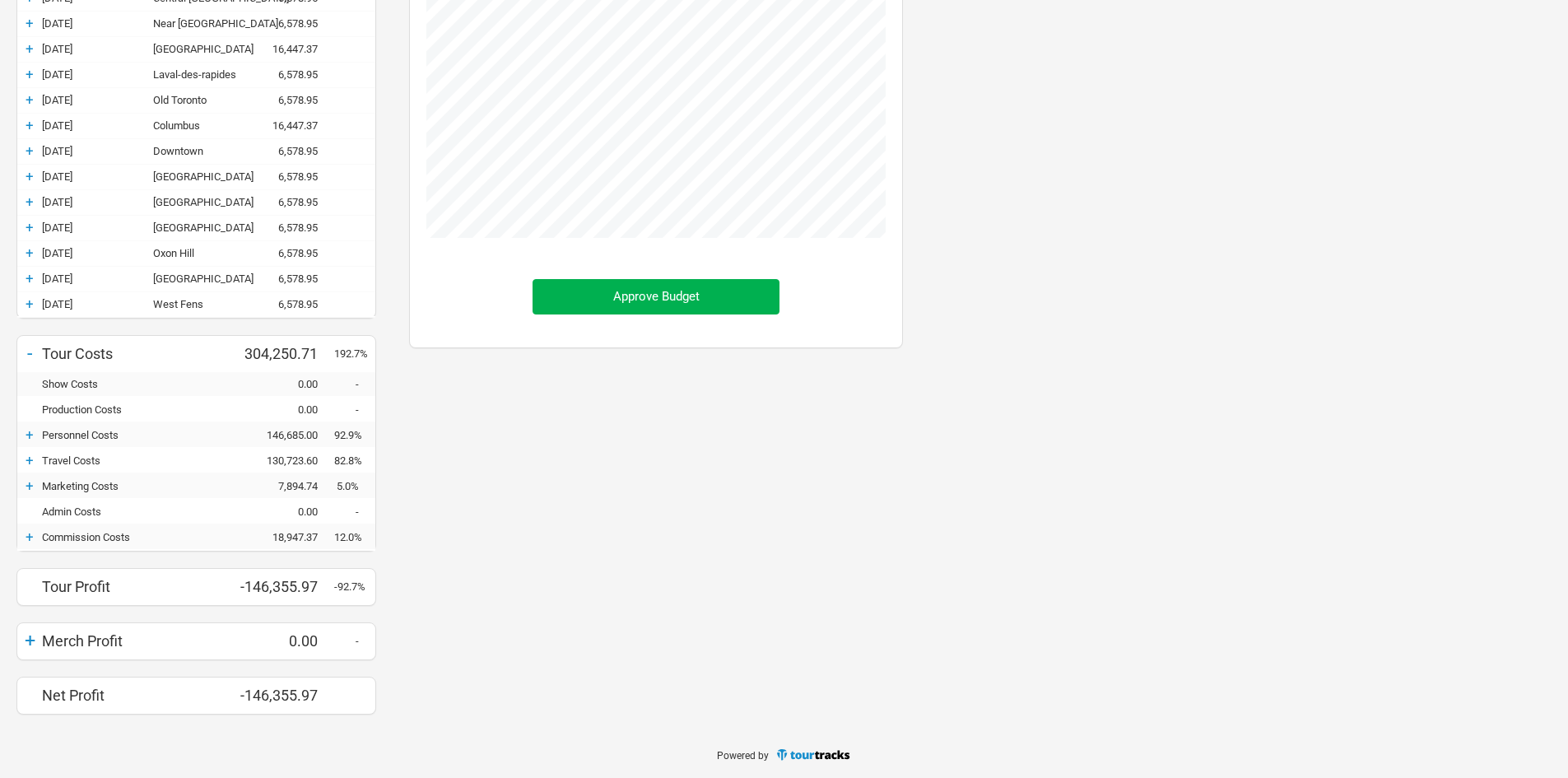
click at [34, 490] on div "+" at bounding box center [29, 485] width 24 height 17
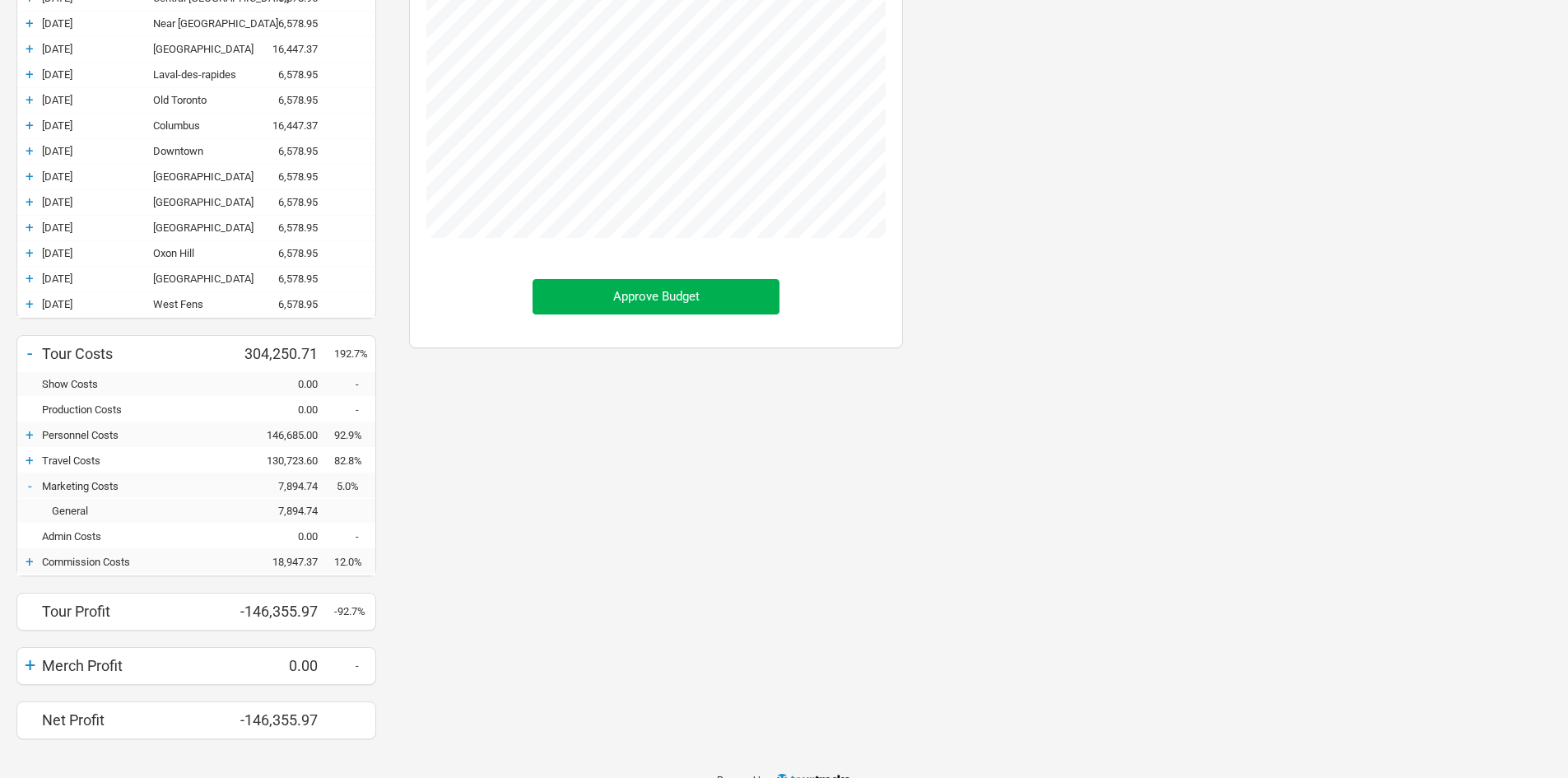
click at [34, 490] on div "-" at bounding box center [29, 485] width 24 height 17
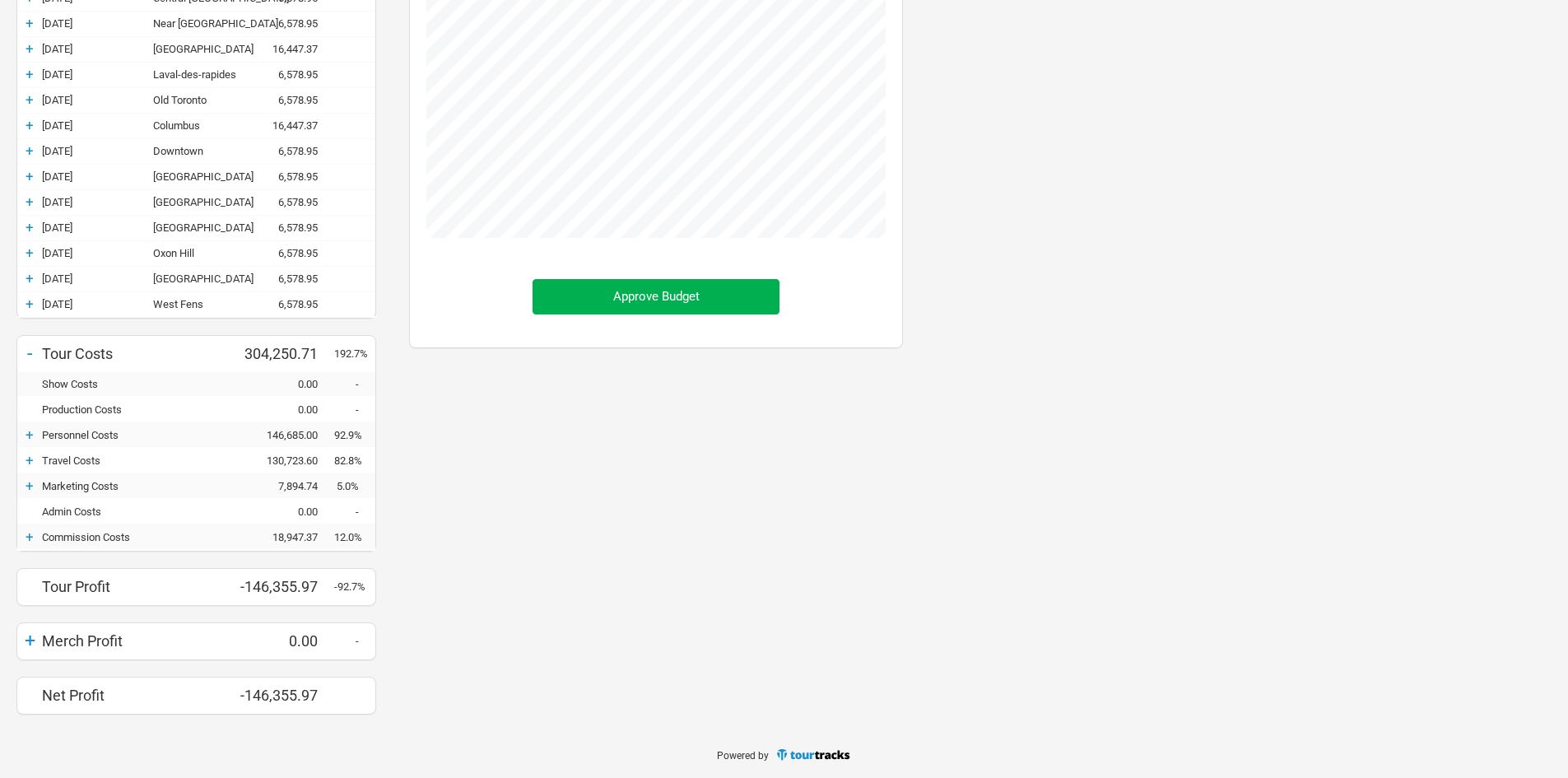
scroll to position [821887, 822489]
click at [30, 528] on div "+" at bounding box center [29, 537] width 24 height 17
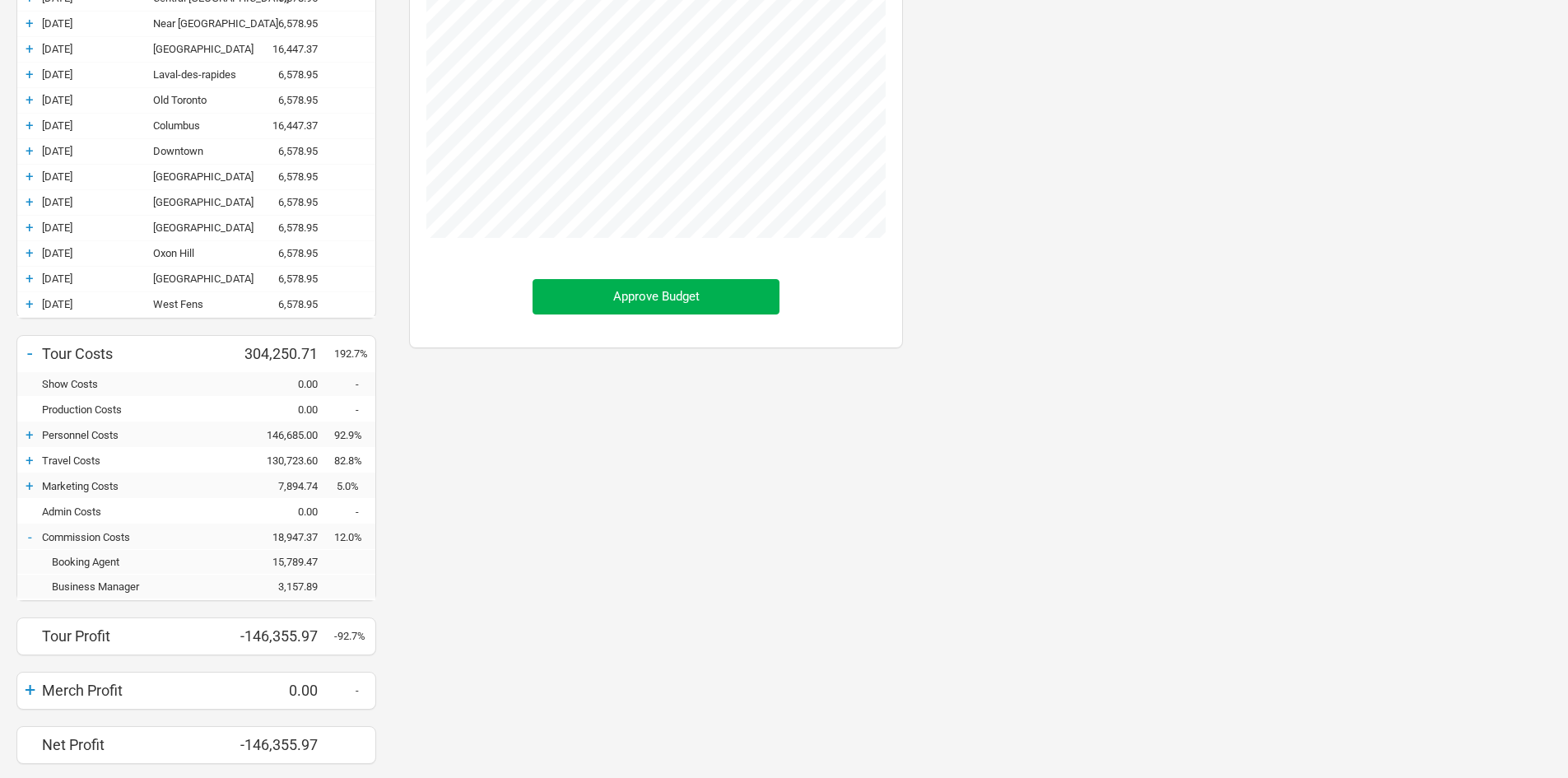
click at [30, 528] on div "-" at bounding box center [29, 537] width 24 height 17
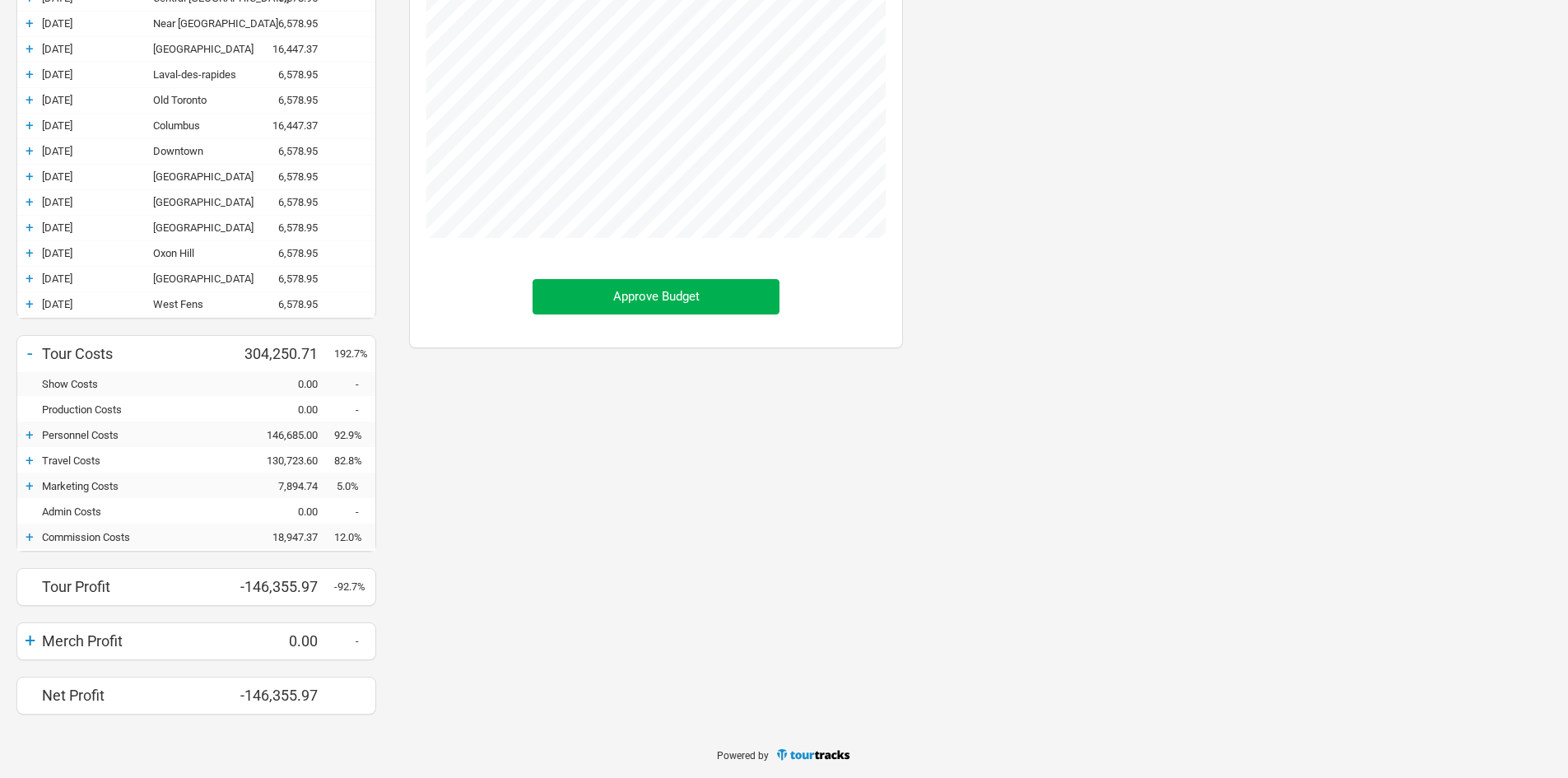
click at [29, 533] on div "+" at bounding box center [29, 537] width 24 height 17
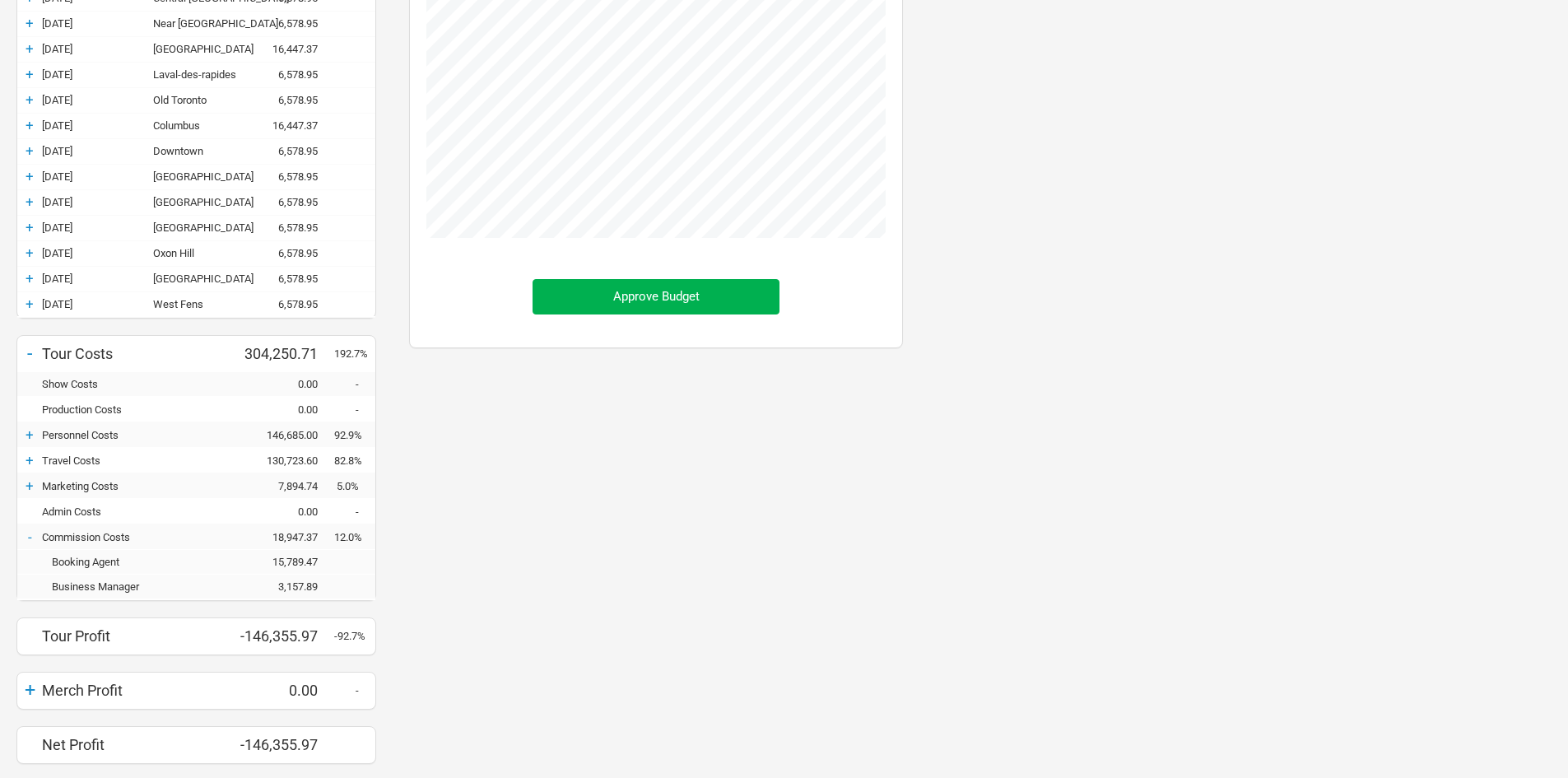
click at [26, 533] on div "-" at bounding box center [29, 537] width 24 height 17
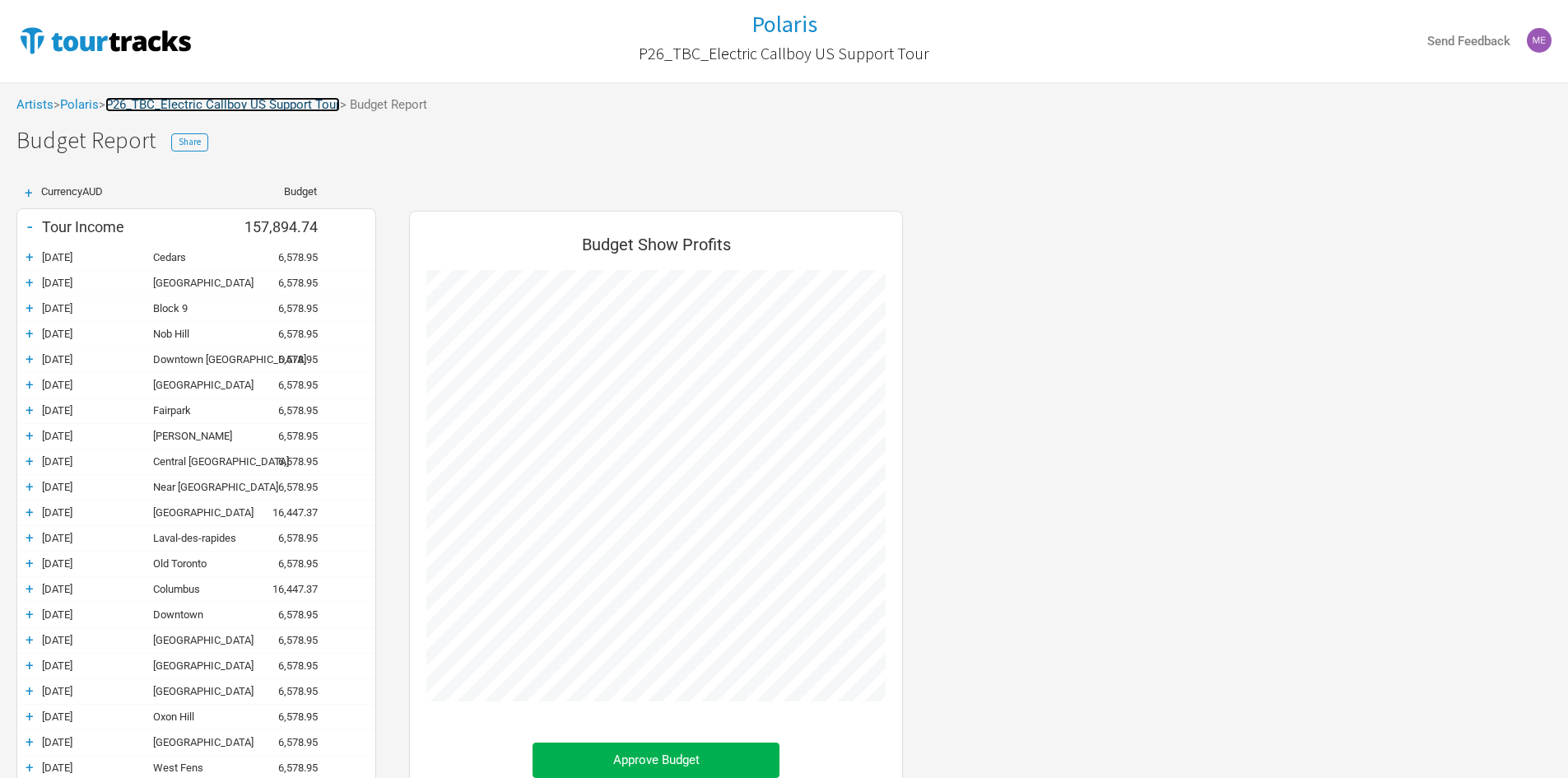
click at [308, 106] on link "P26_TBC_Electric Callboy US Support Tour" at bounding box center [223, 105] width 235 height 15
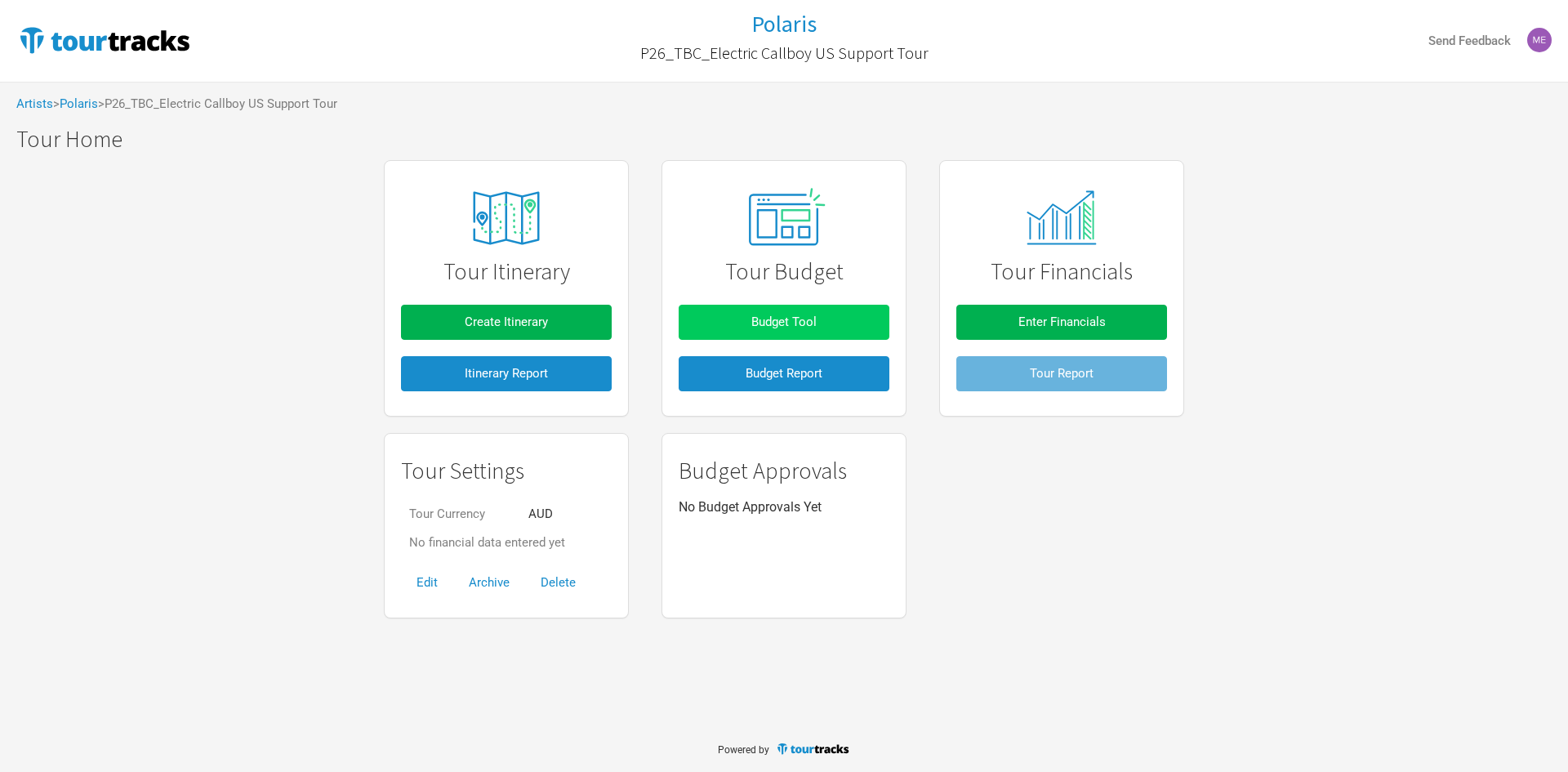
click at [744, 319] on button "Budget Tool" at bounding box center [784, 322] width 210 height 35
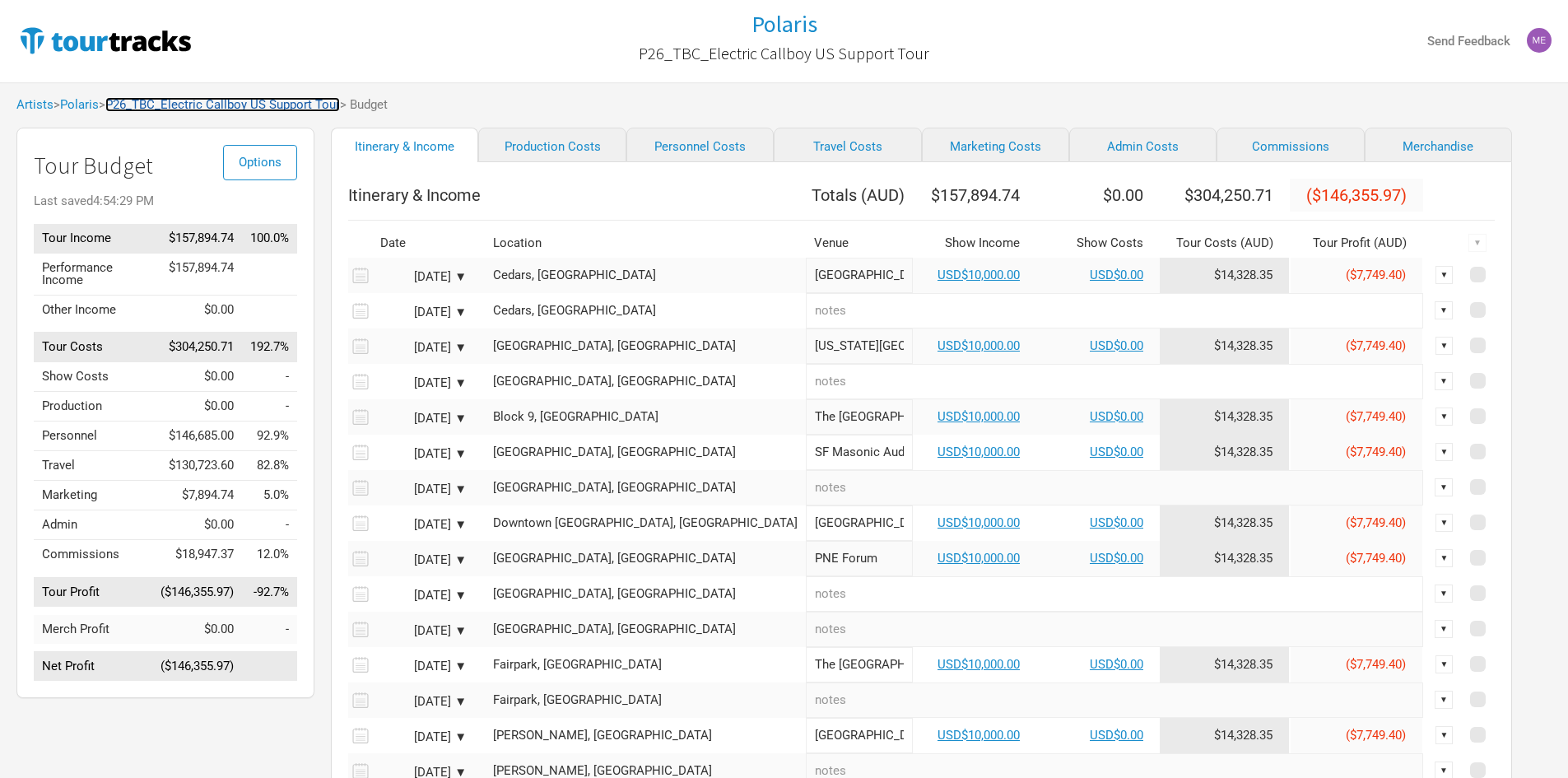
click at [173, 100] on link "P26_TBC_Electric Callboy US Support Tour" at bounding box center [223, 105] width 235 height 15
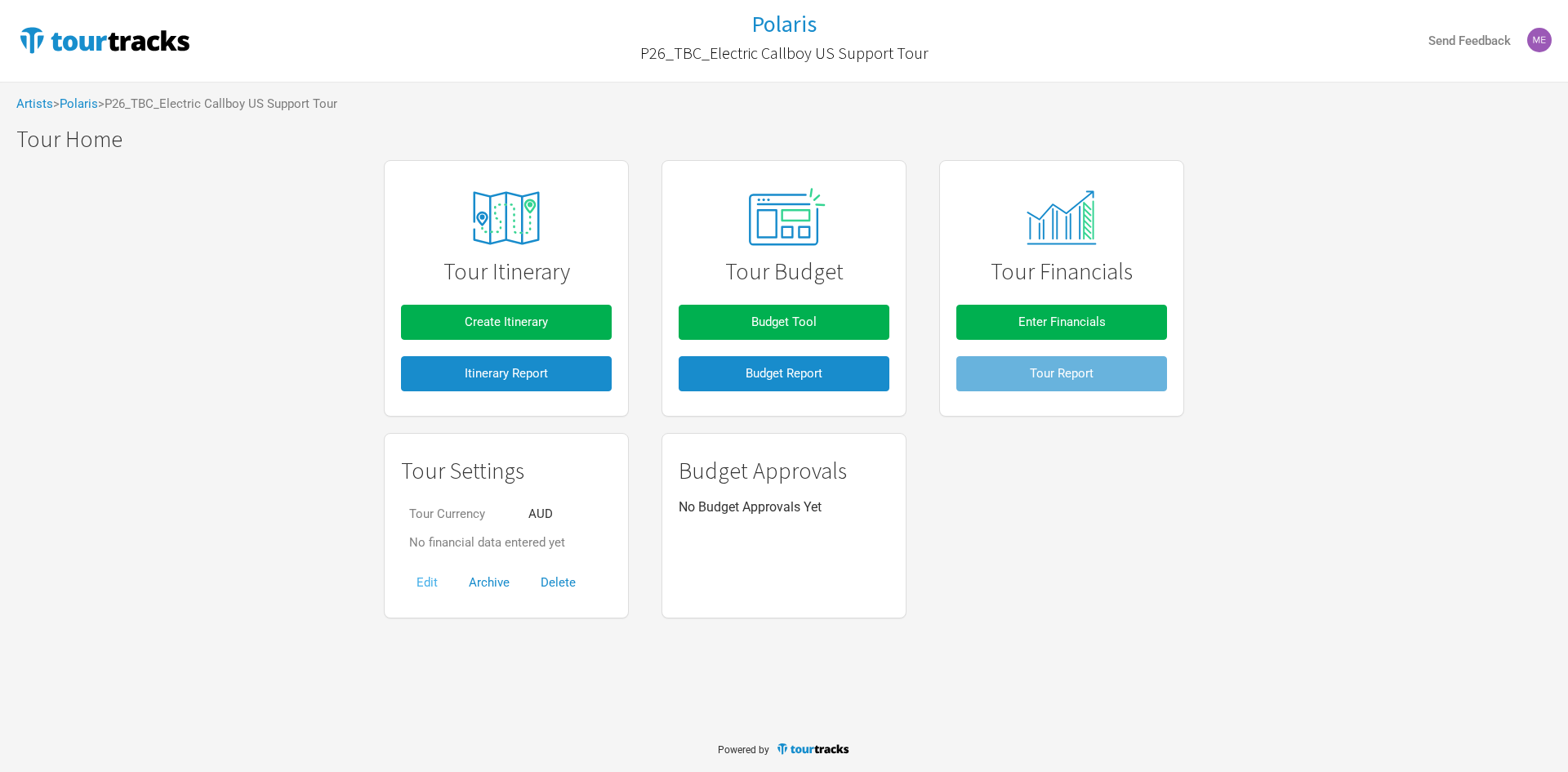
click at [424, 577] on button "Edit" at bounding box center [427, 582] width 52 height 35
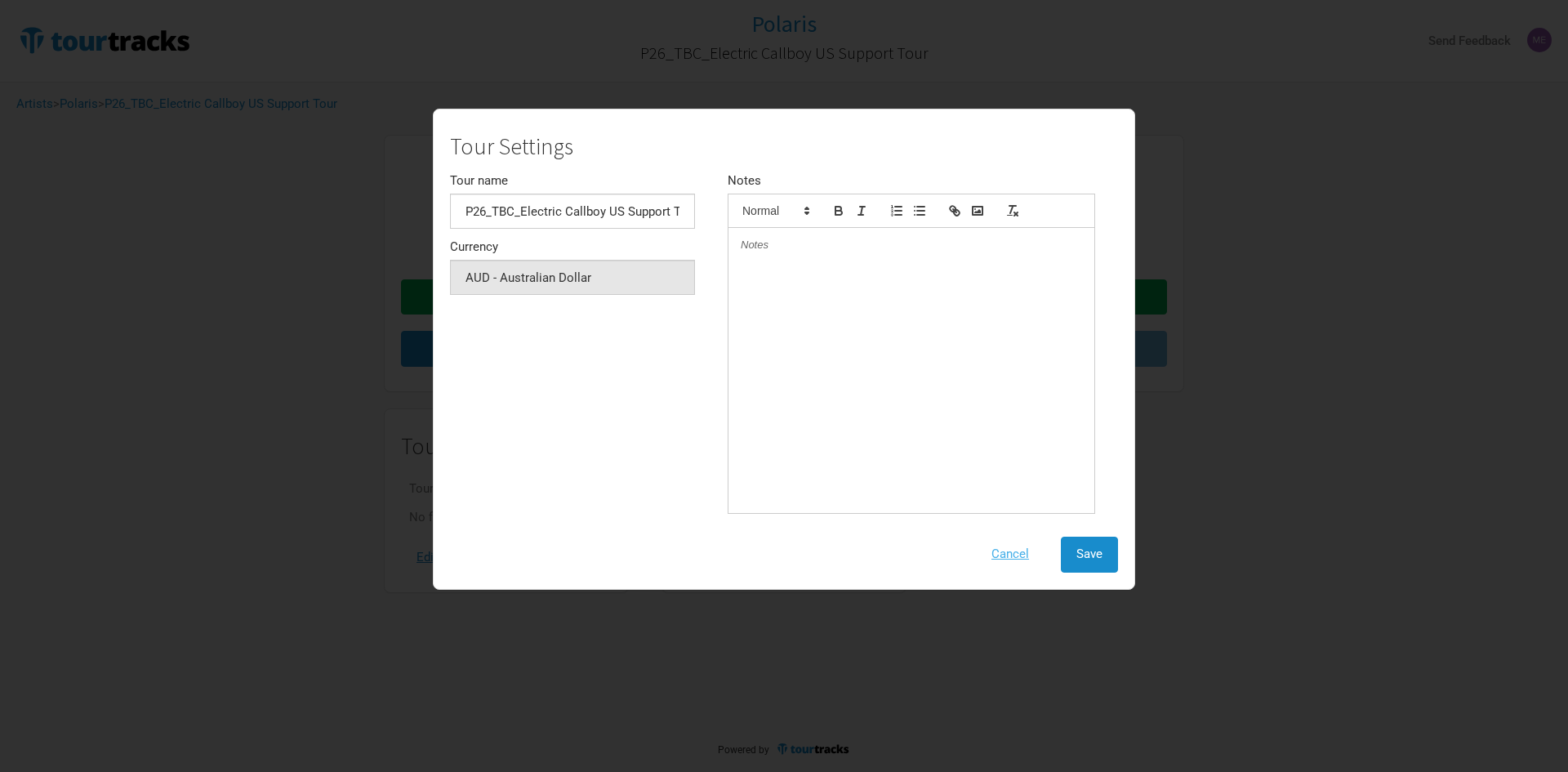
click at [1009, 550] on button "Cancel" at bounding box center [1010, 554] width 68 height 35
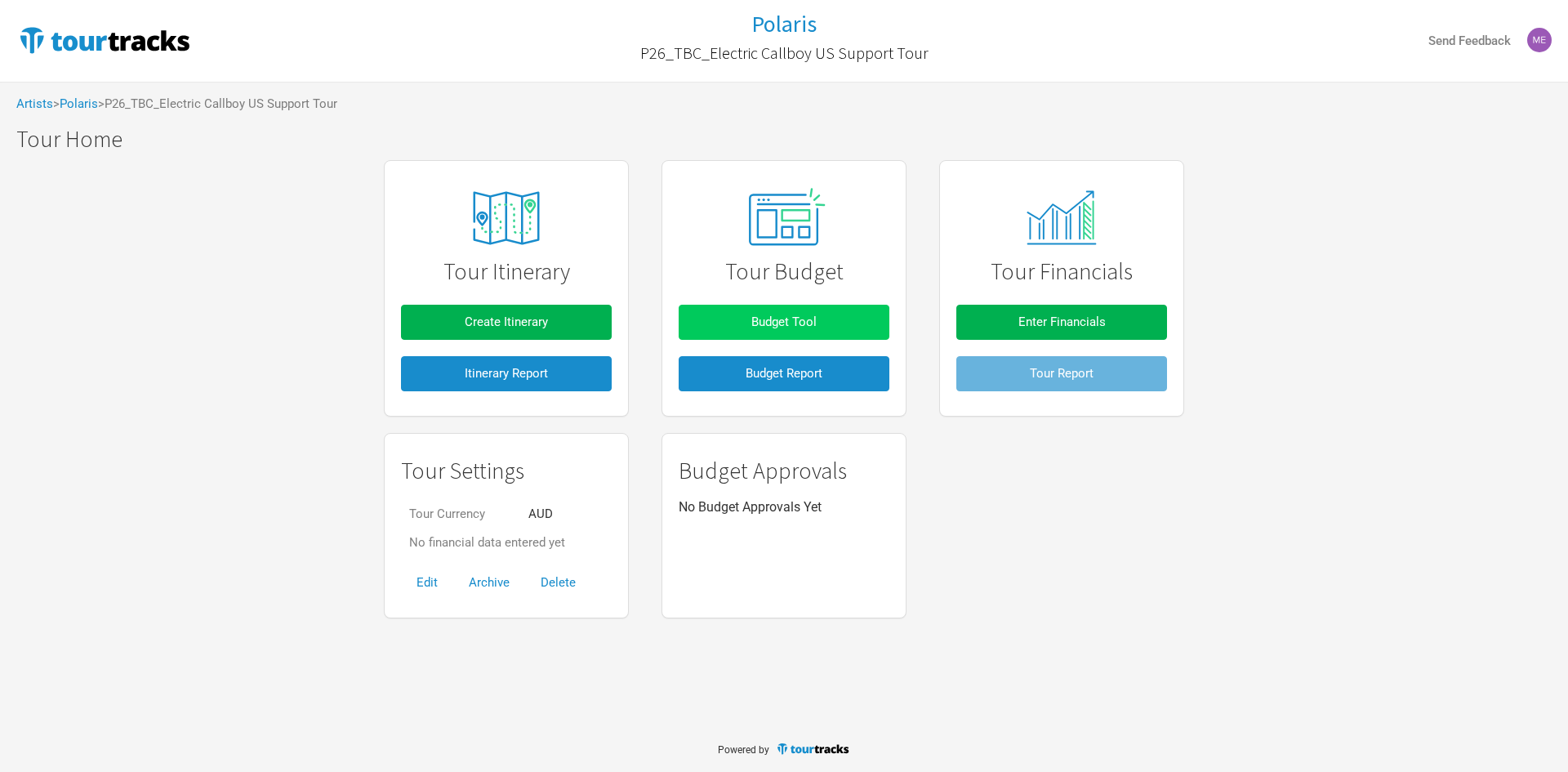
click at [811, 311] on button "Budget Tool" at bounding box center [784, 322] width 210 height 35
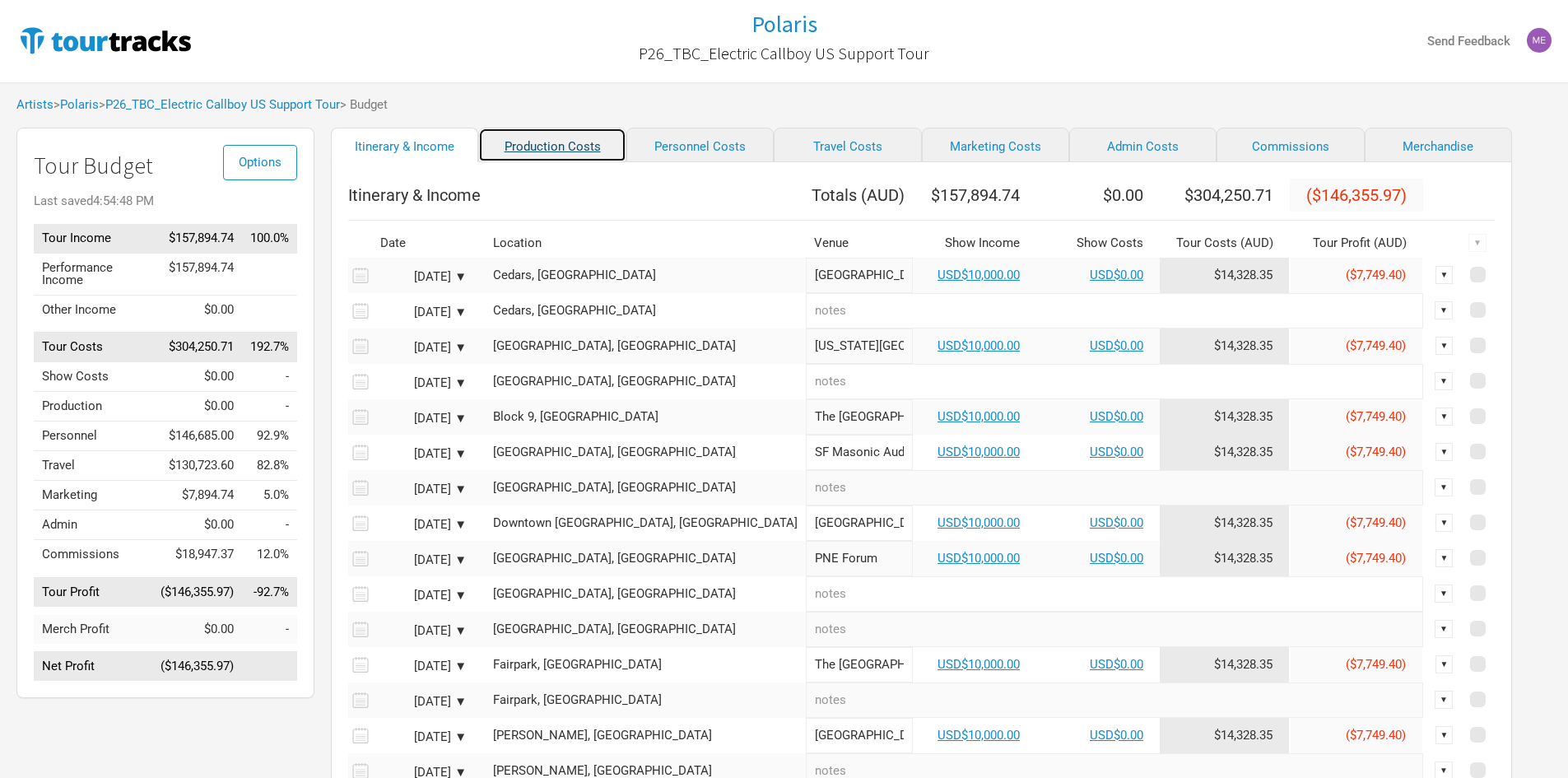
click at [553, 147] on link "Production Costs" at bounding box center [552, 144] width 148 height 34
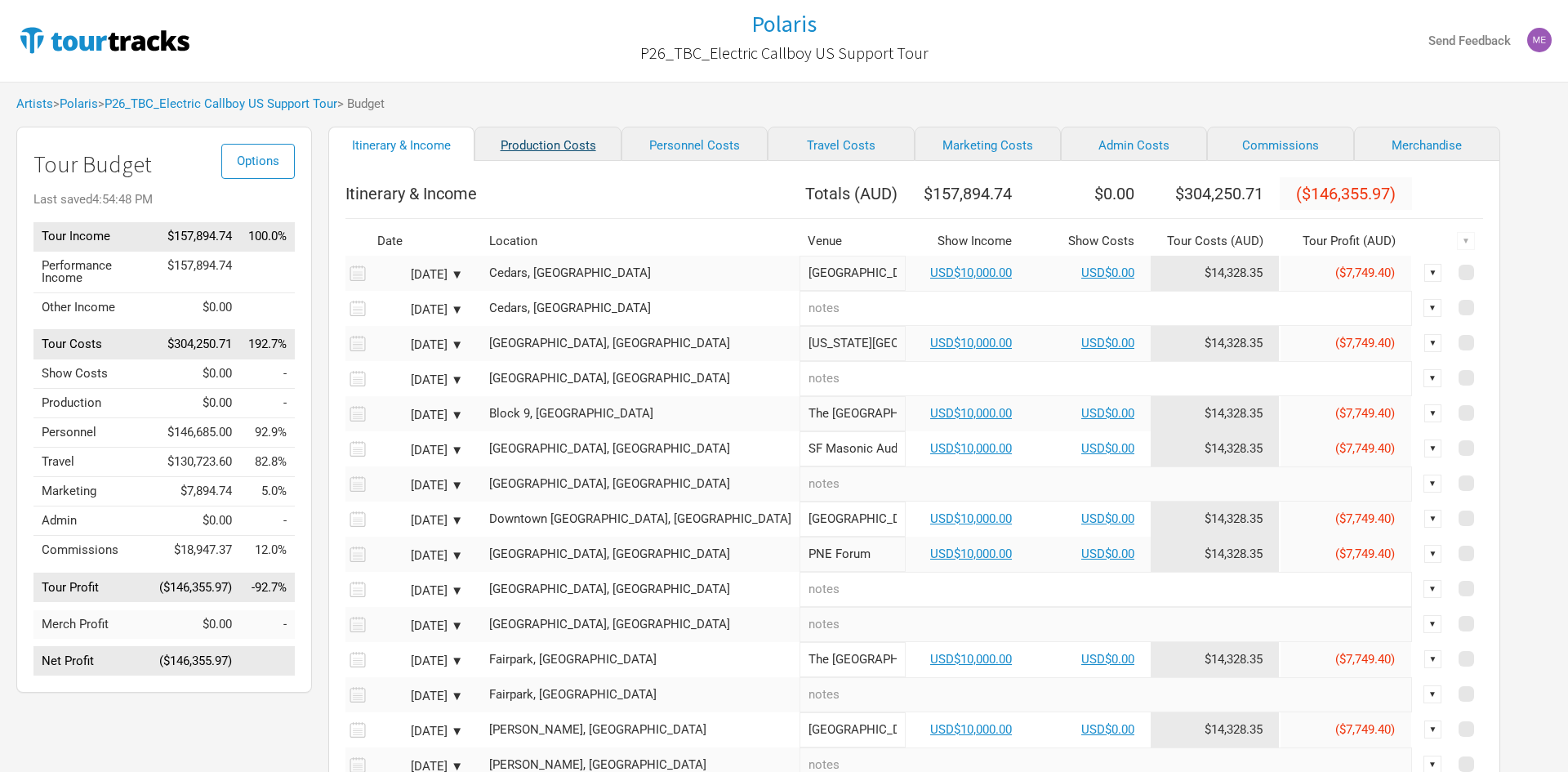
select select "Shows"
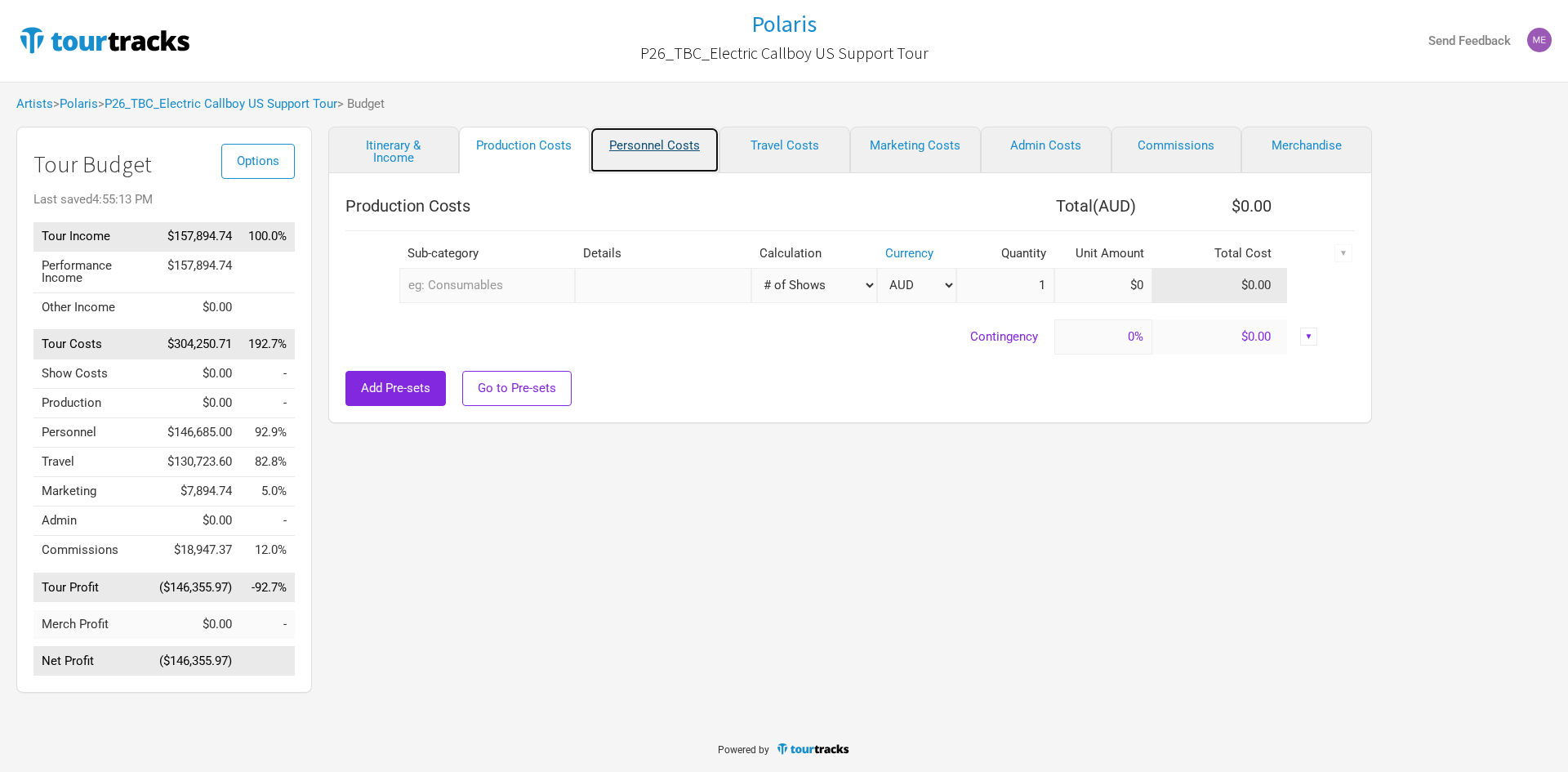
click at [660, 141] on link "Personnel Costs" at bounding box center [655, 150] width 131 height 47
select select "Shows"
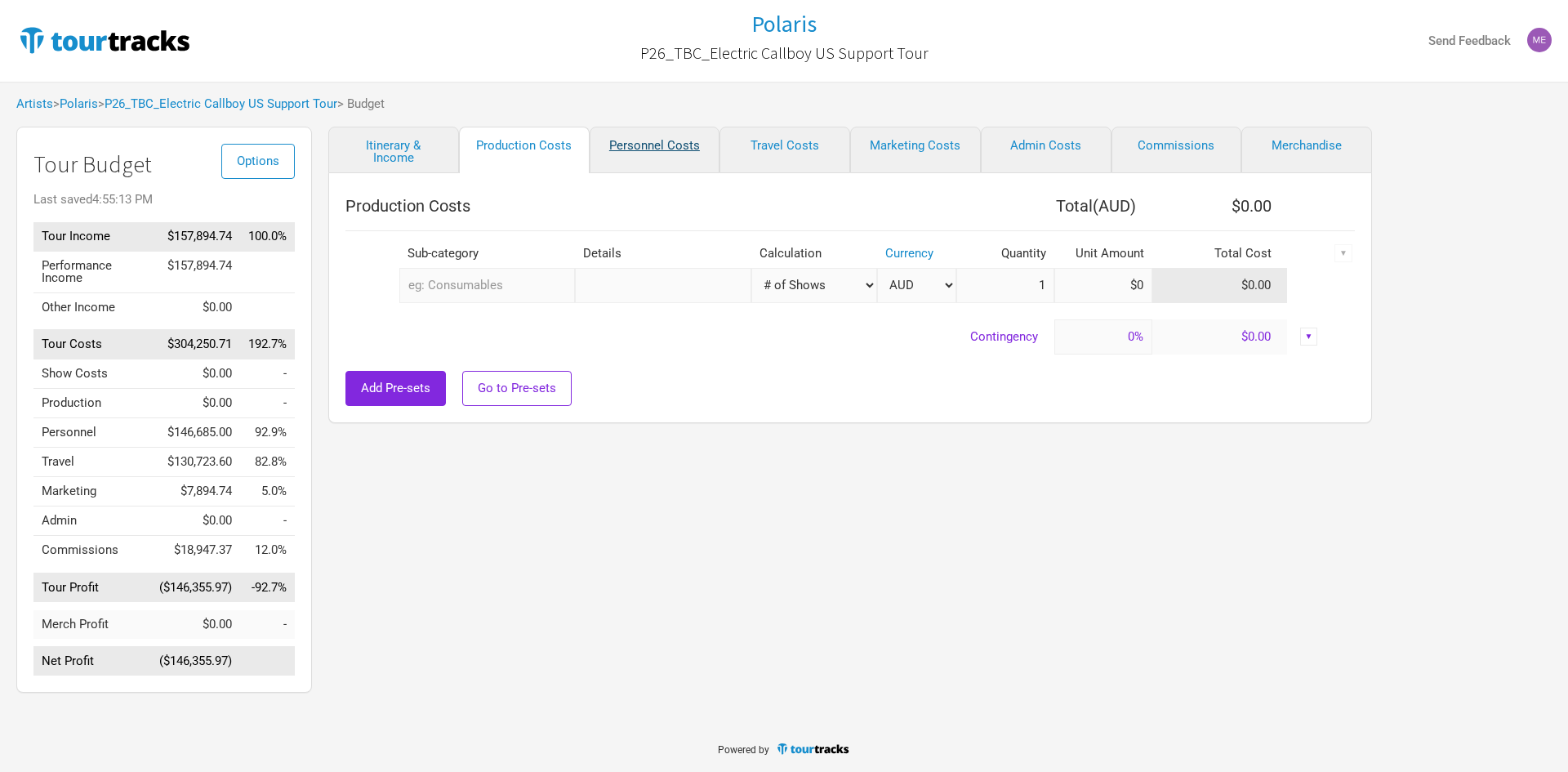
select select "Shows"
select select "Total Days"
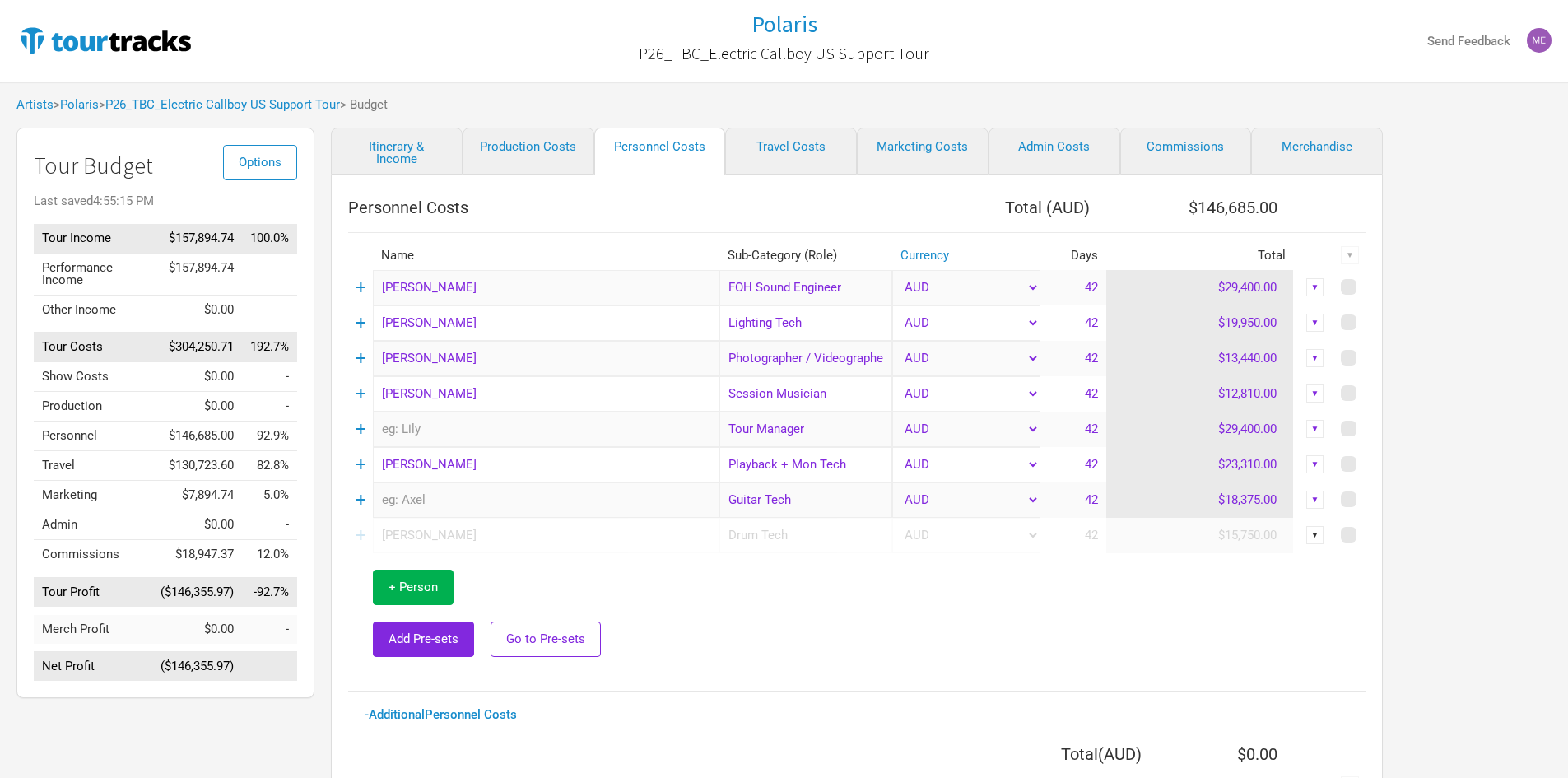
click at [1243, 285] on td "$29,400.00" at bounding box center [1200, 288] width 188 height 35
click at [1308, 286] on div "▼" at bounding box center [1316, 288] width 18 height 18
click at [824, 329] on input "Lighting Tech" at bounding box center [806, 323] width 173 height 35
click at [896, 618] on td at bounding box center [1042, 614] width 646 height 121
click at [391, 149] on link "Itinerary & Income" at bounding box center [397, 151] width 132 height 47
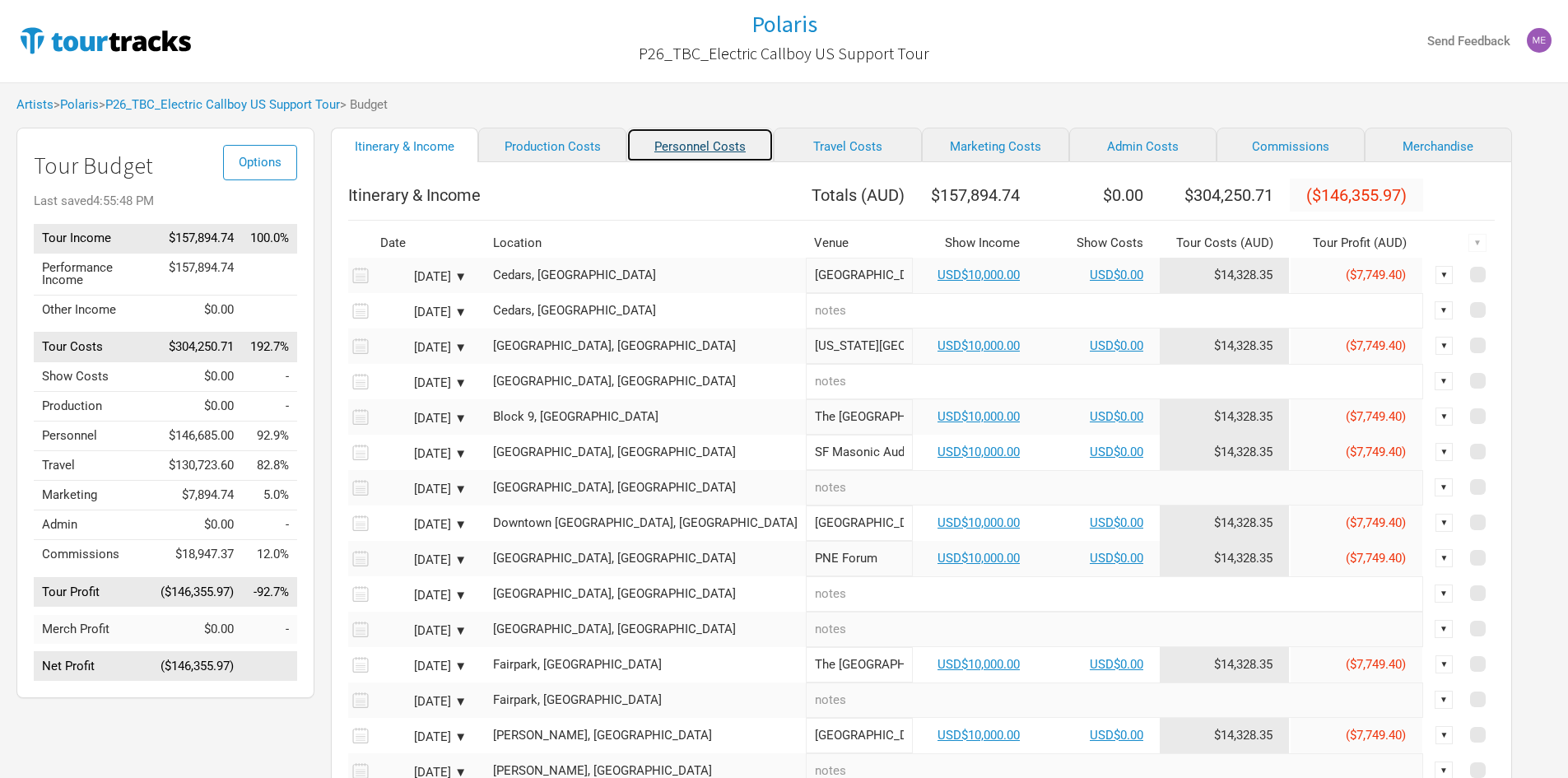
click at [712, 149] on link "Personnel Costs" at bounding box center [700, 144] width 148 height 34
select select "Shows"
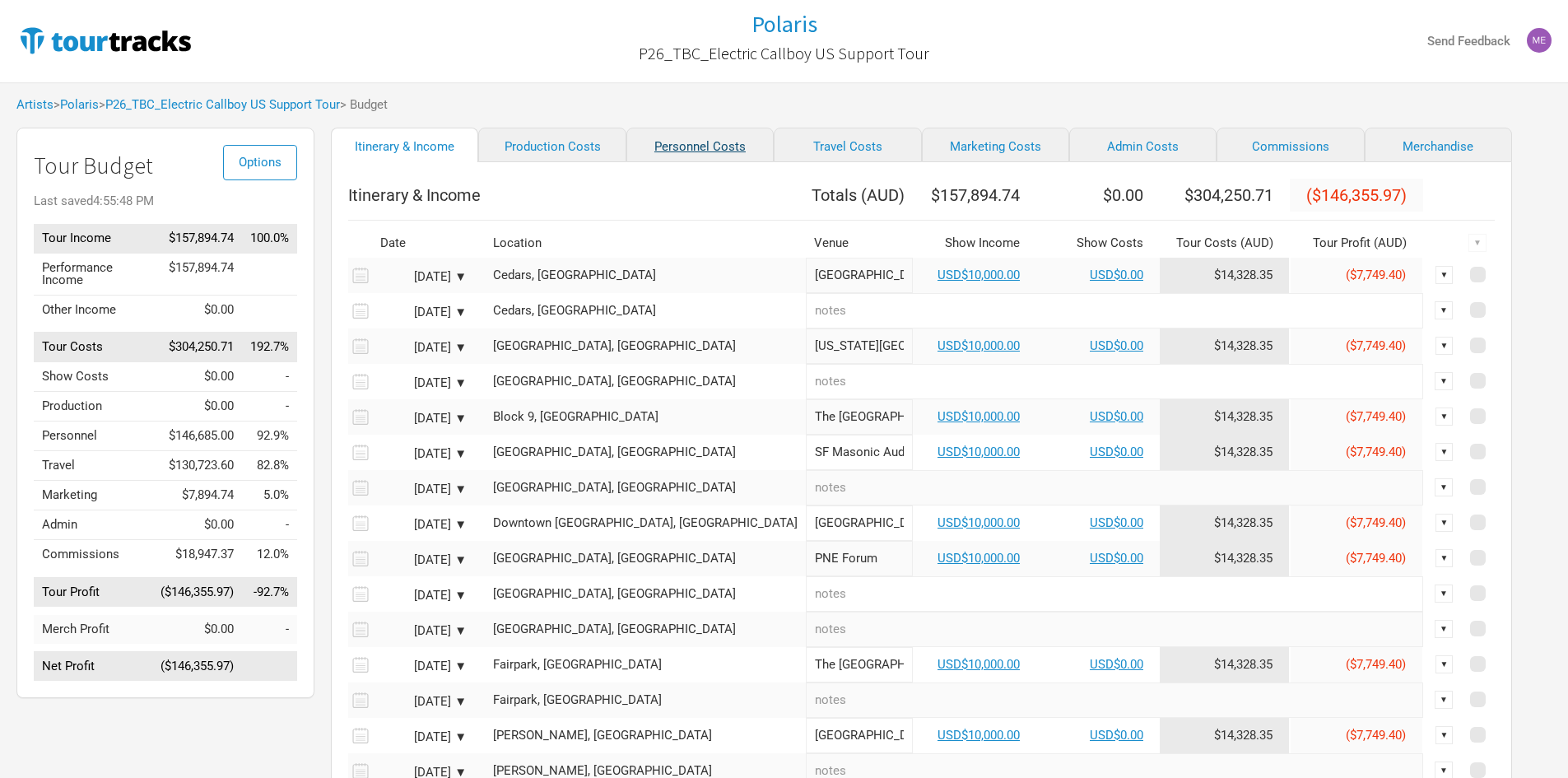
select select "Shows"
select select "Total Days"
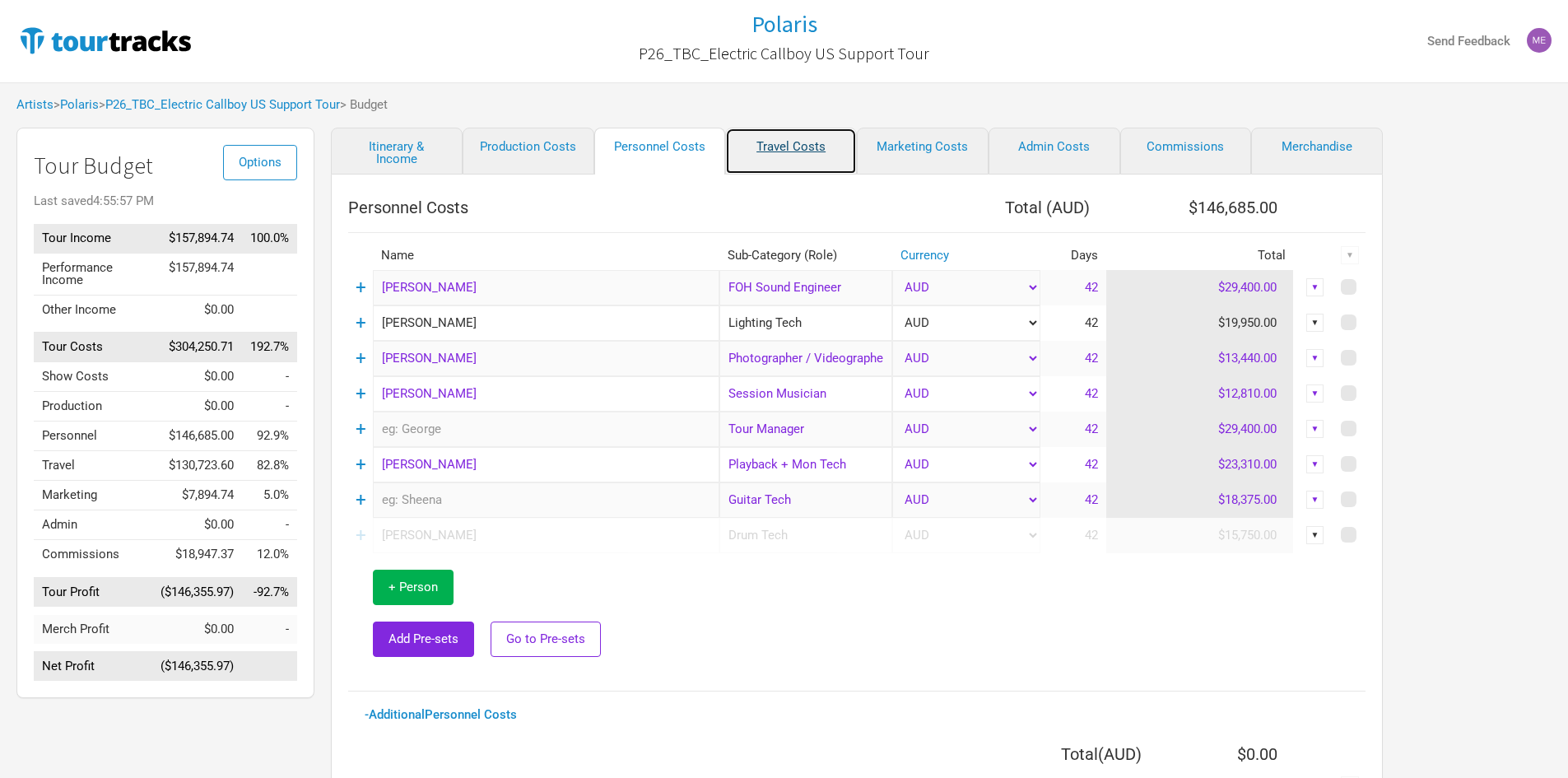
click at [791, 143] on link "Travel Costs" at bounding box center [791, 151] width 132 height 47
select select "Travel Estimates All"
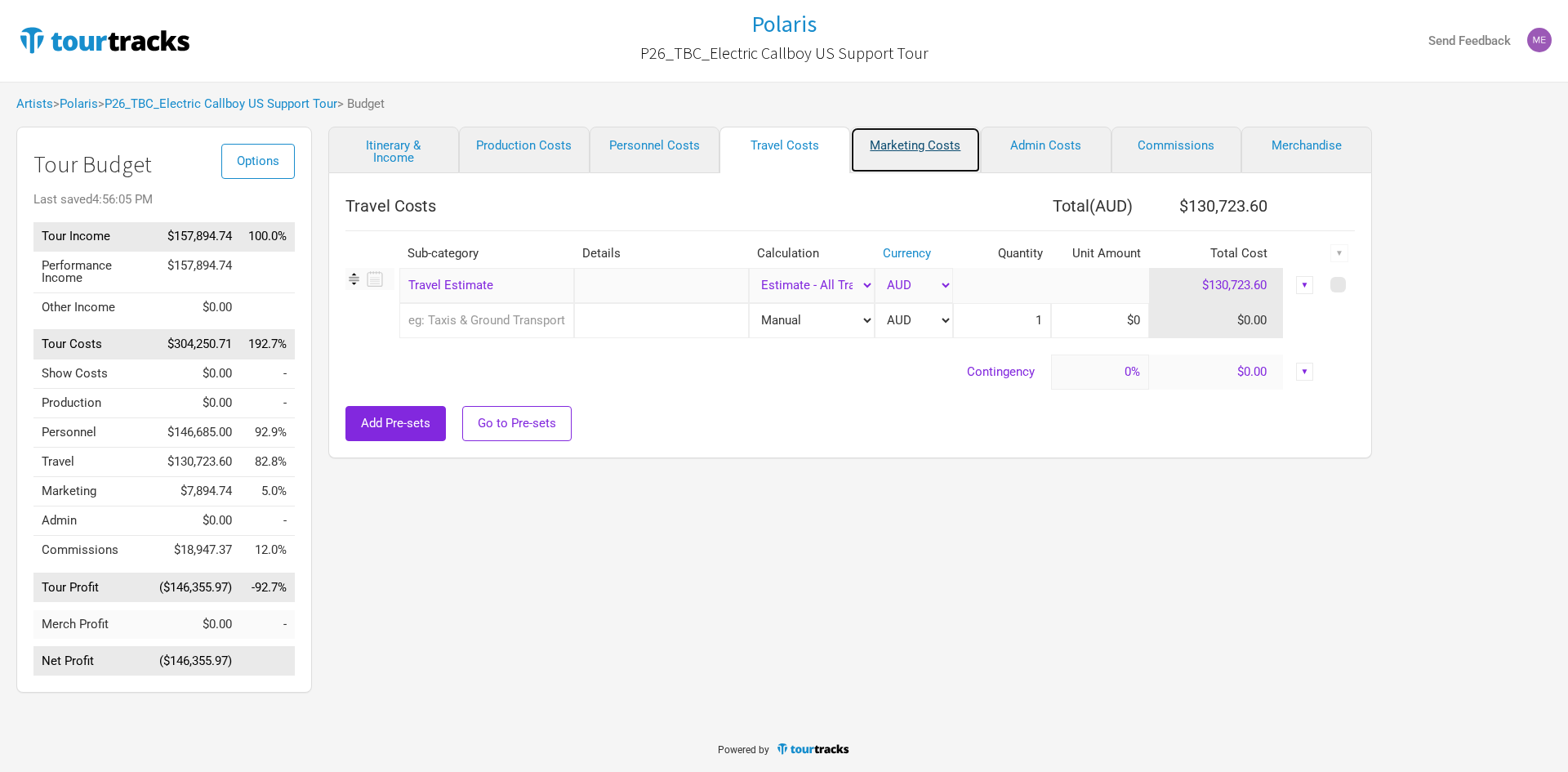
click at [888, 155] on link "Marketing Costs" at bounding box center [915, 150] width 131 height 47
select select "% of Gross"
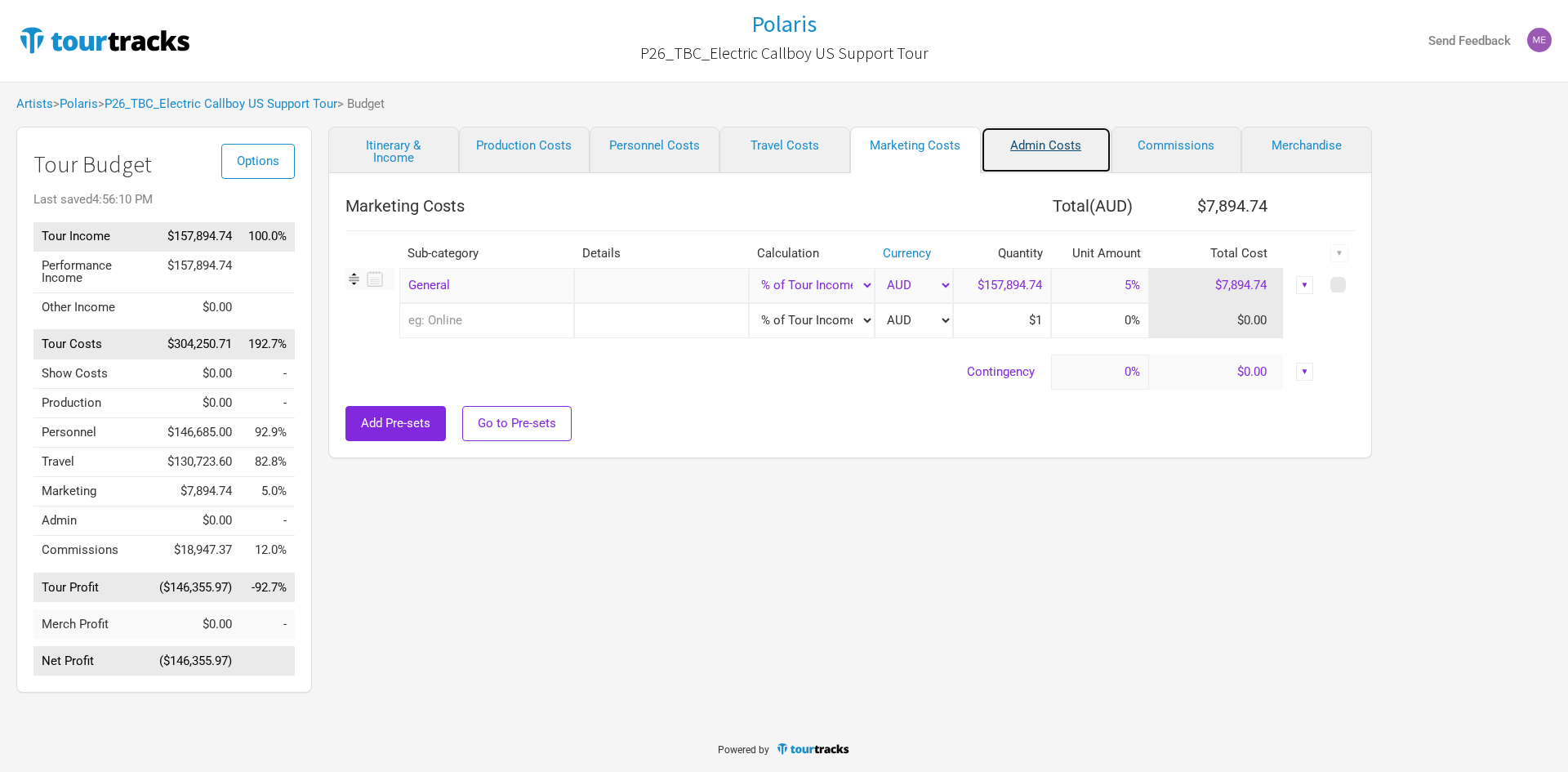
click at [1031, 150] on link "Admin Costs" at bounding box center [1046, 150] width 131 height 47
type input "5%"
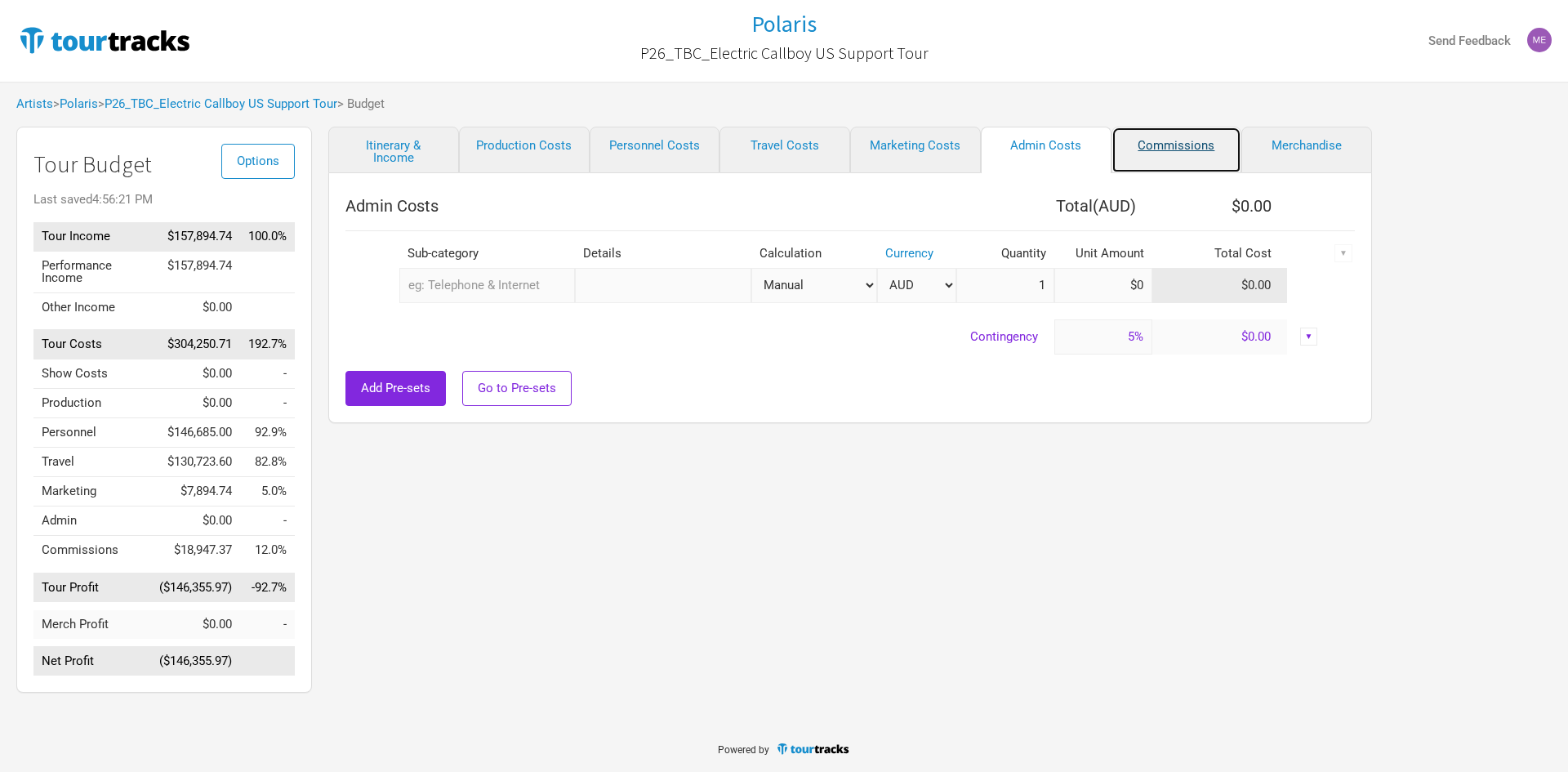
click at [1136, 147] on link "Commissions" at bounding box center [1176, 150] width 131 height 47
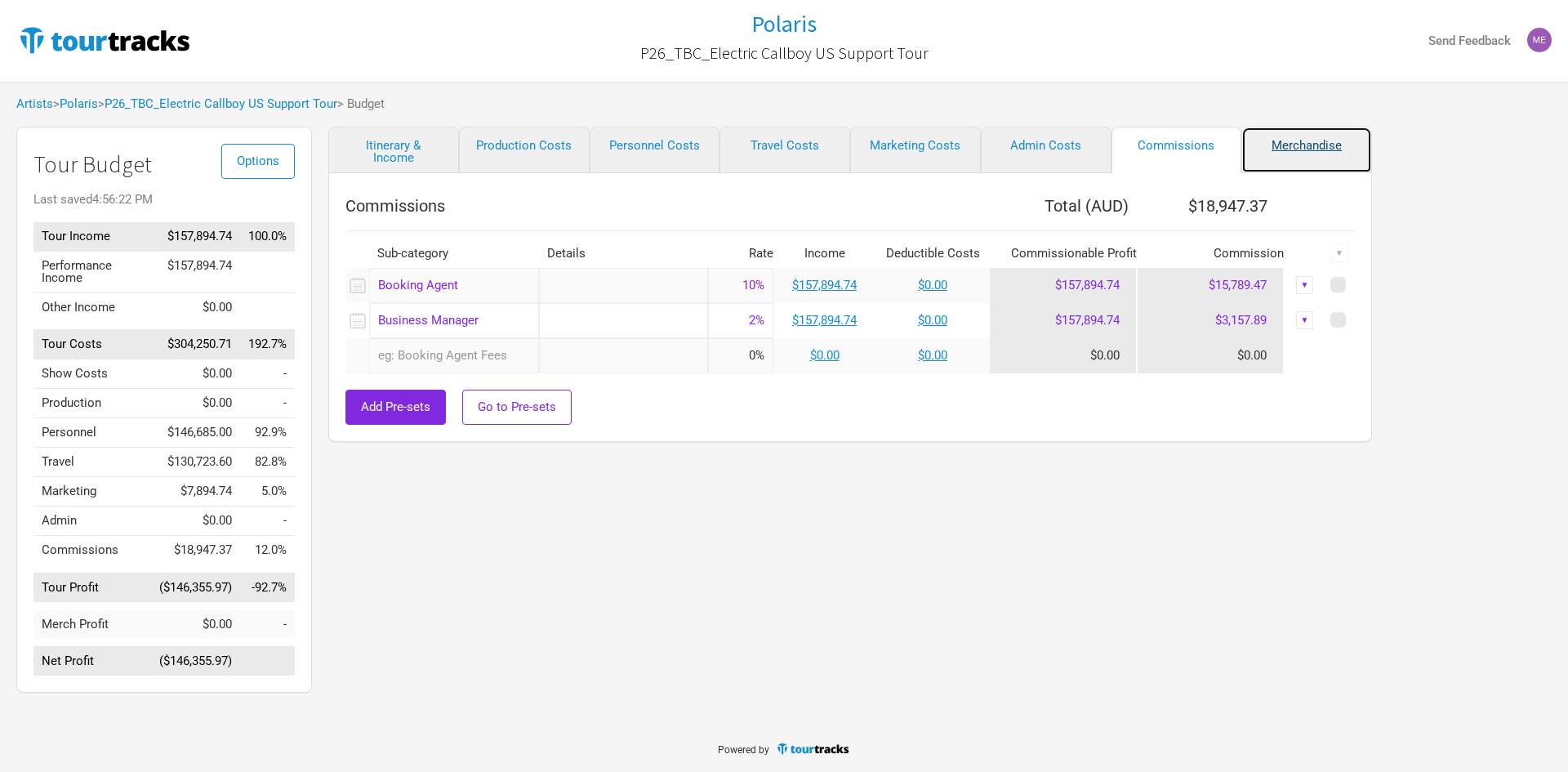
click at [1294, 148] on link "Merchandise" at bounding box center [1306, 150] width 131 height 47
select select "% of Gross Merch"
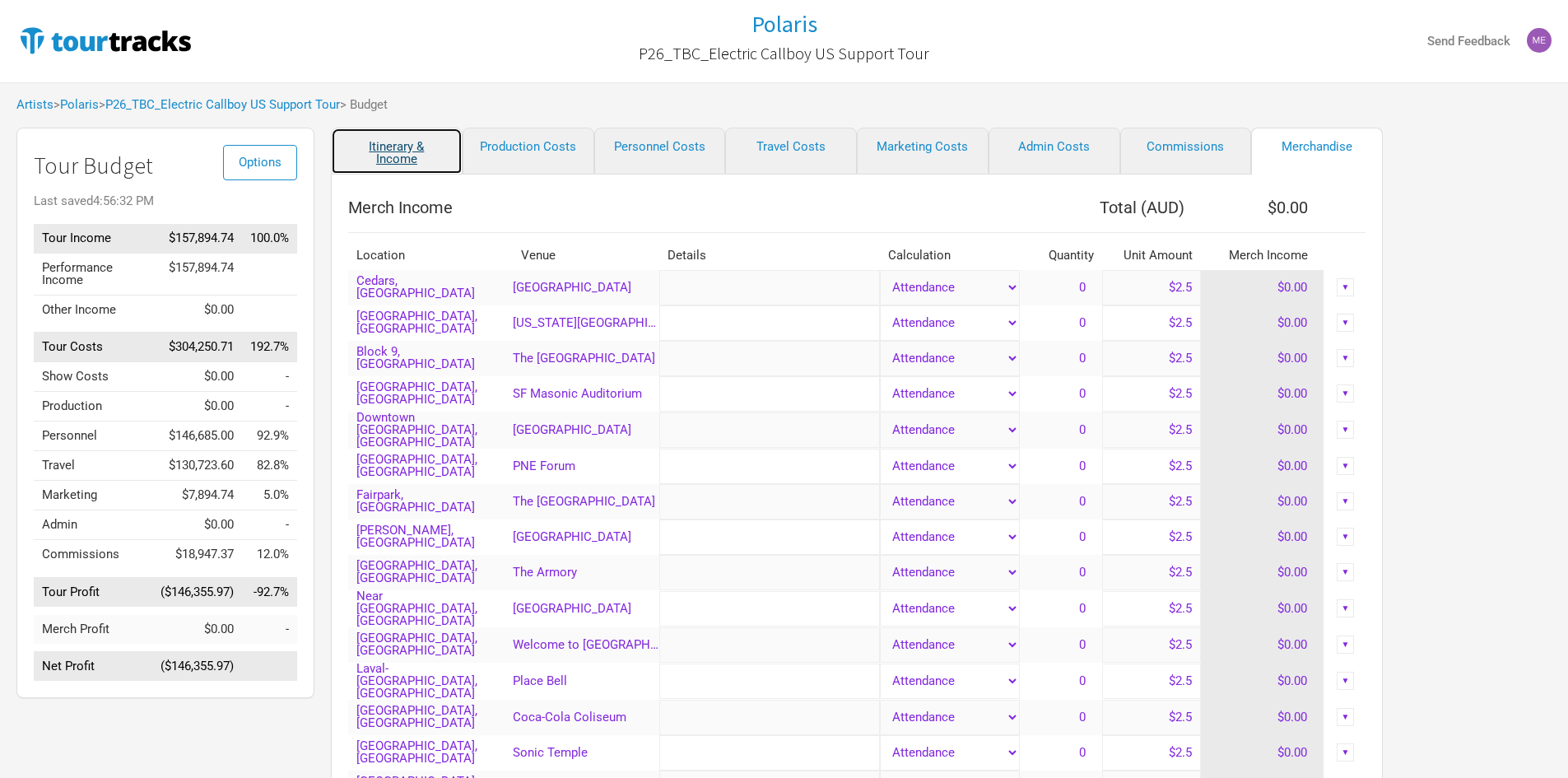
click at [382, 148] on link "Itinerary & Income" at bounding box center [397, 151] width 132 height 47
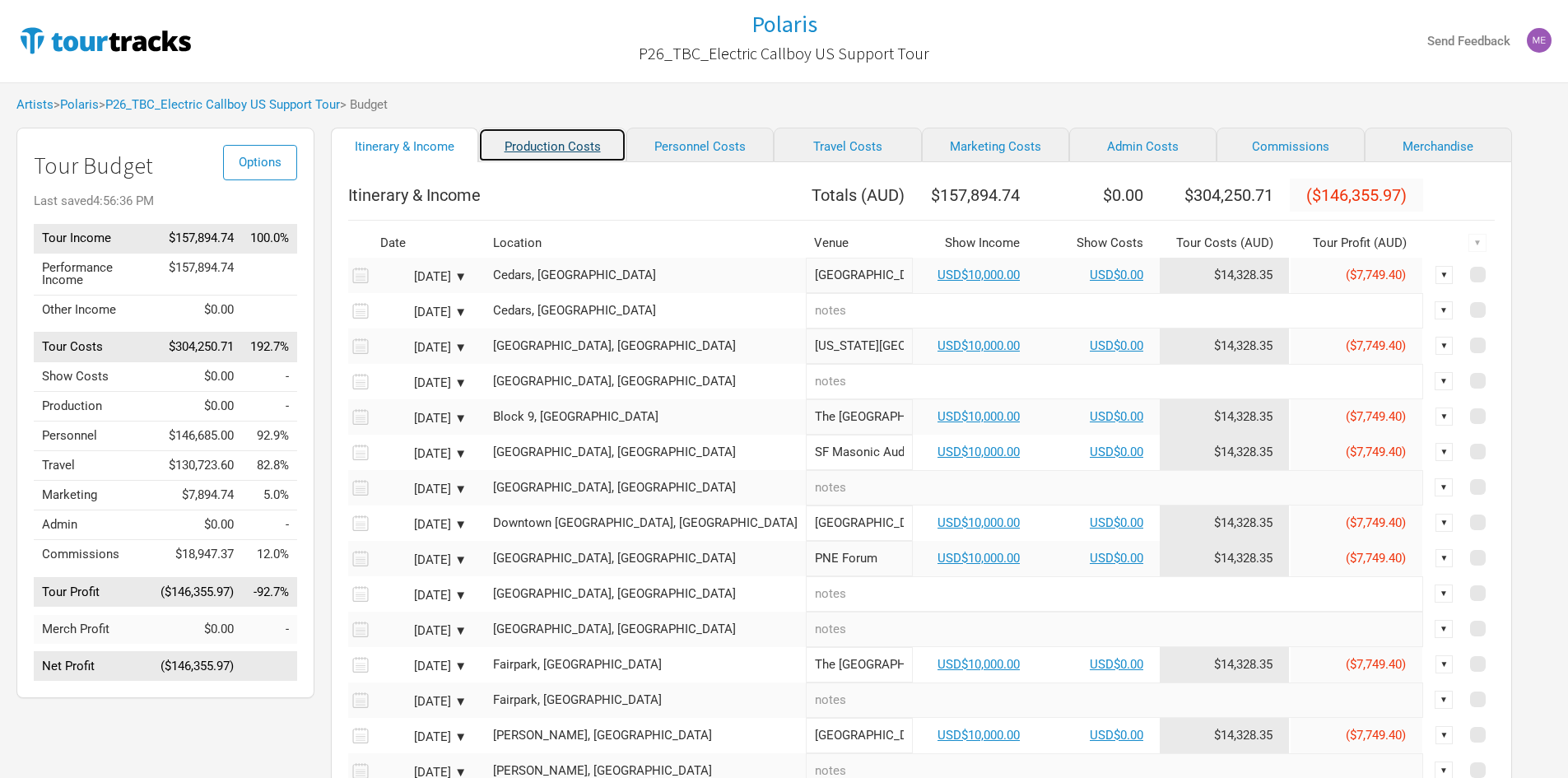
click at [521, 157] on link "Production Costs" at bounding box center [552, 144] width 148 height 34
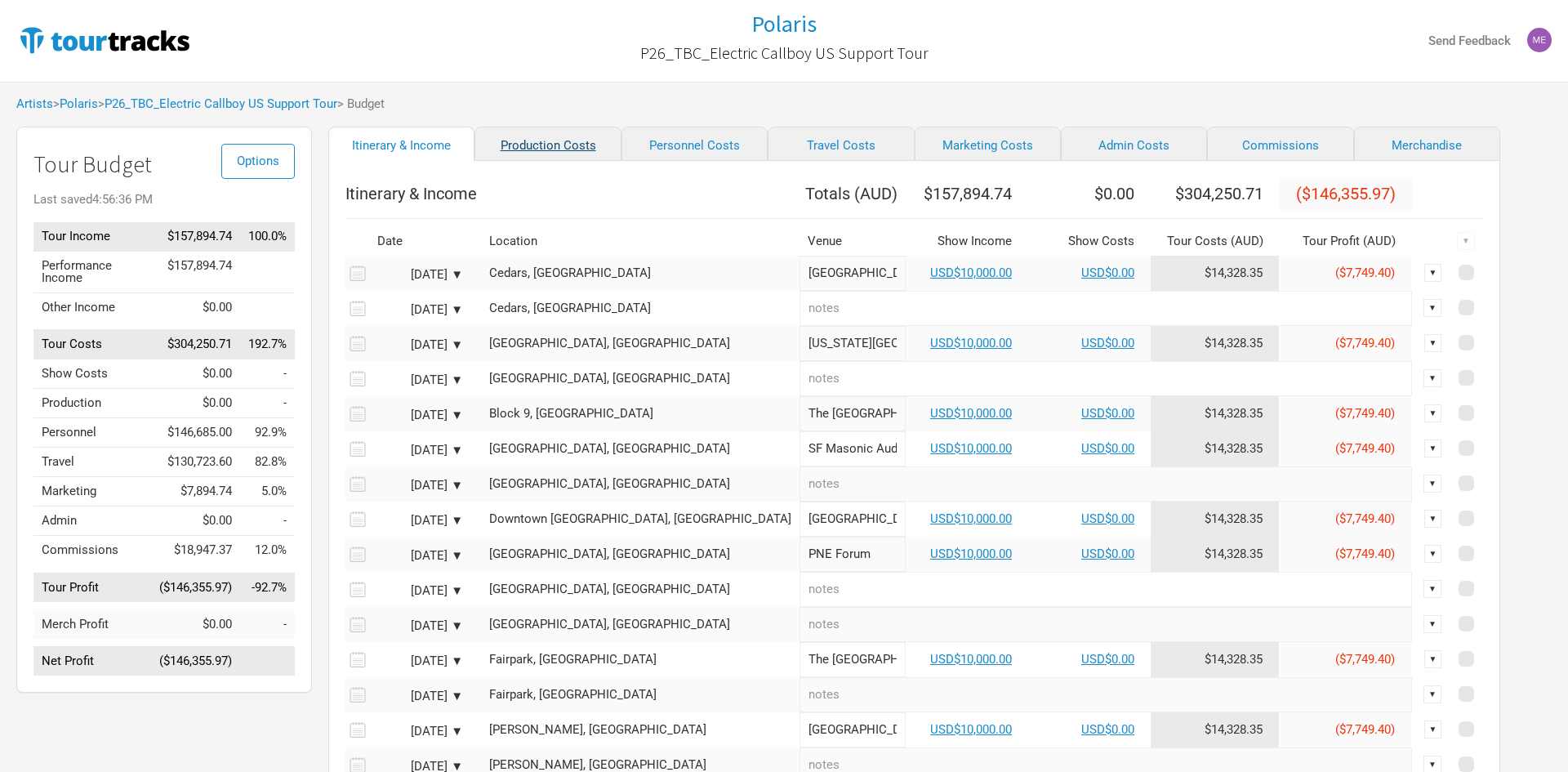
select select "Shows"
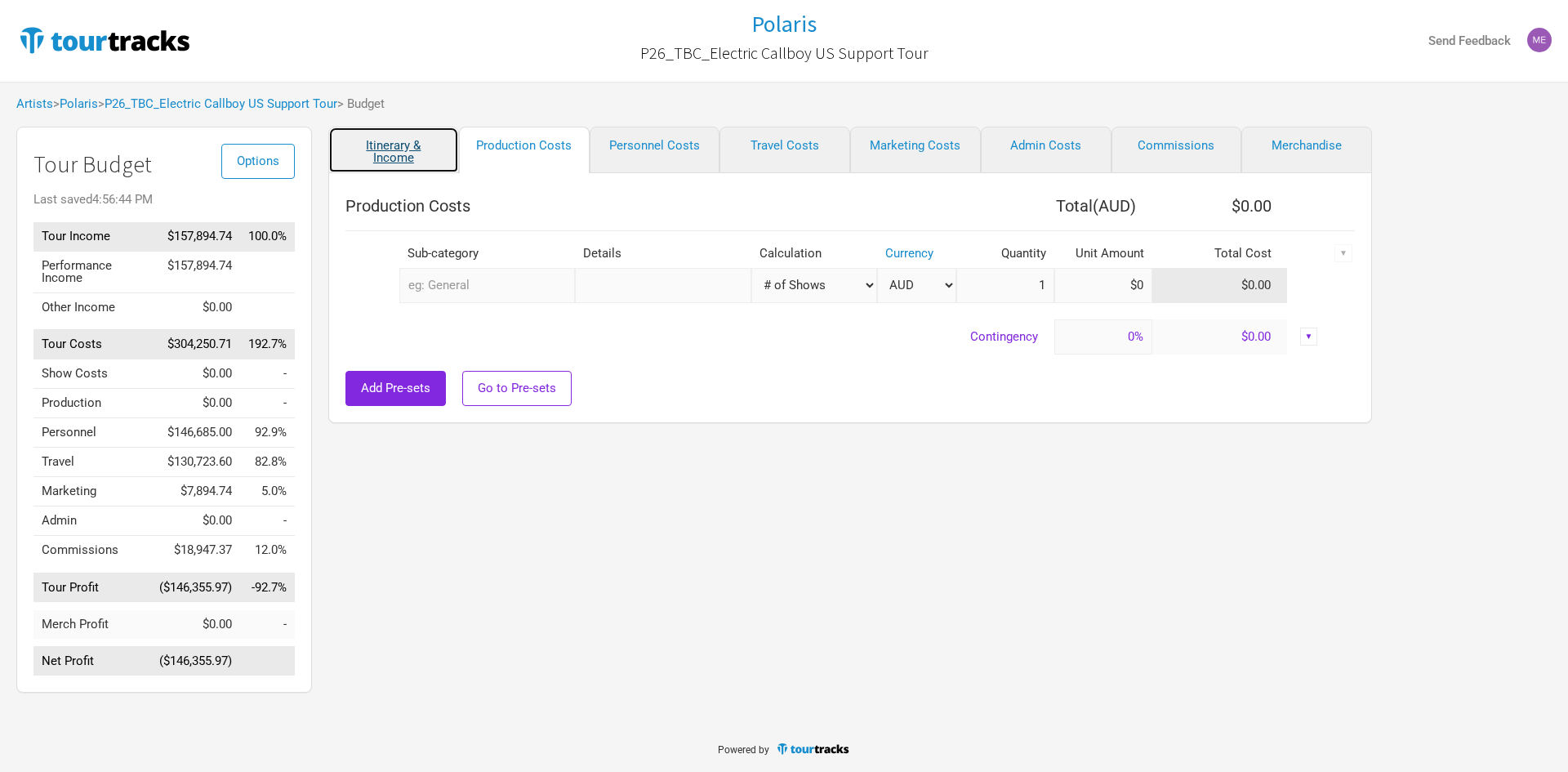
click at [440, 144] on link "Itinerary & Income" at bounding box center [393, 150] width 131 height 47
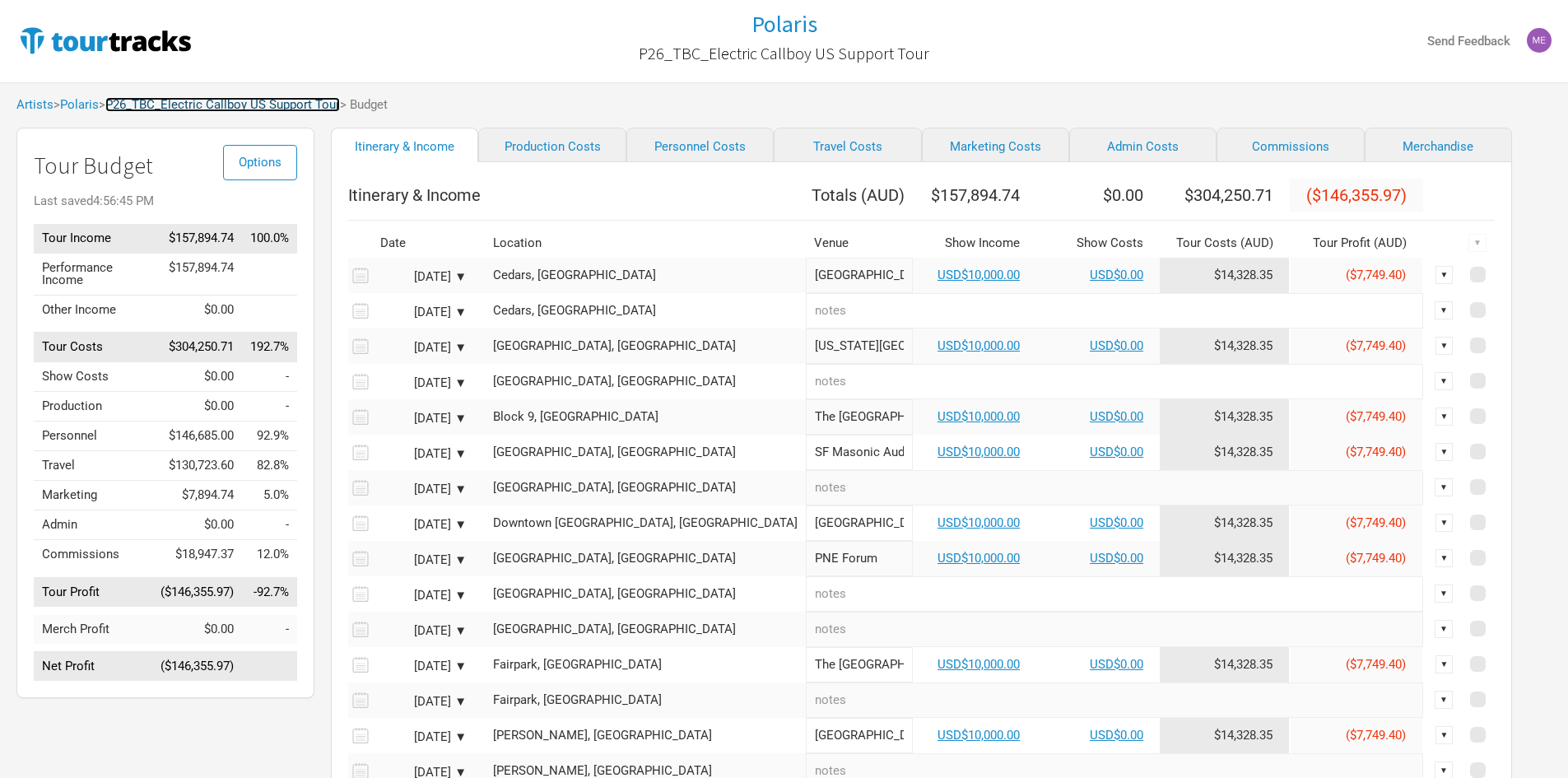
click at [235, 106] on link "P26_TBC_Electric Callboy US Support Tour" at bounding box center [223, 105] width 235 height 15
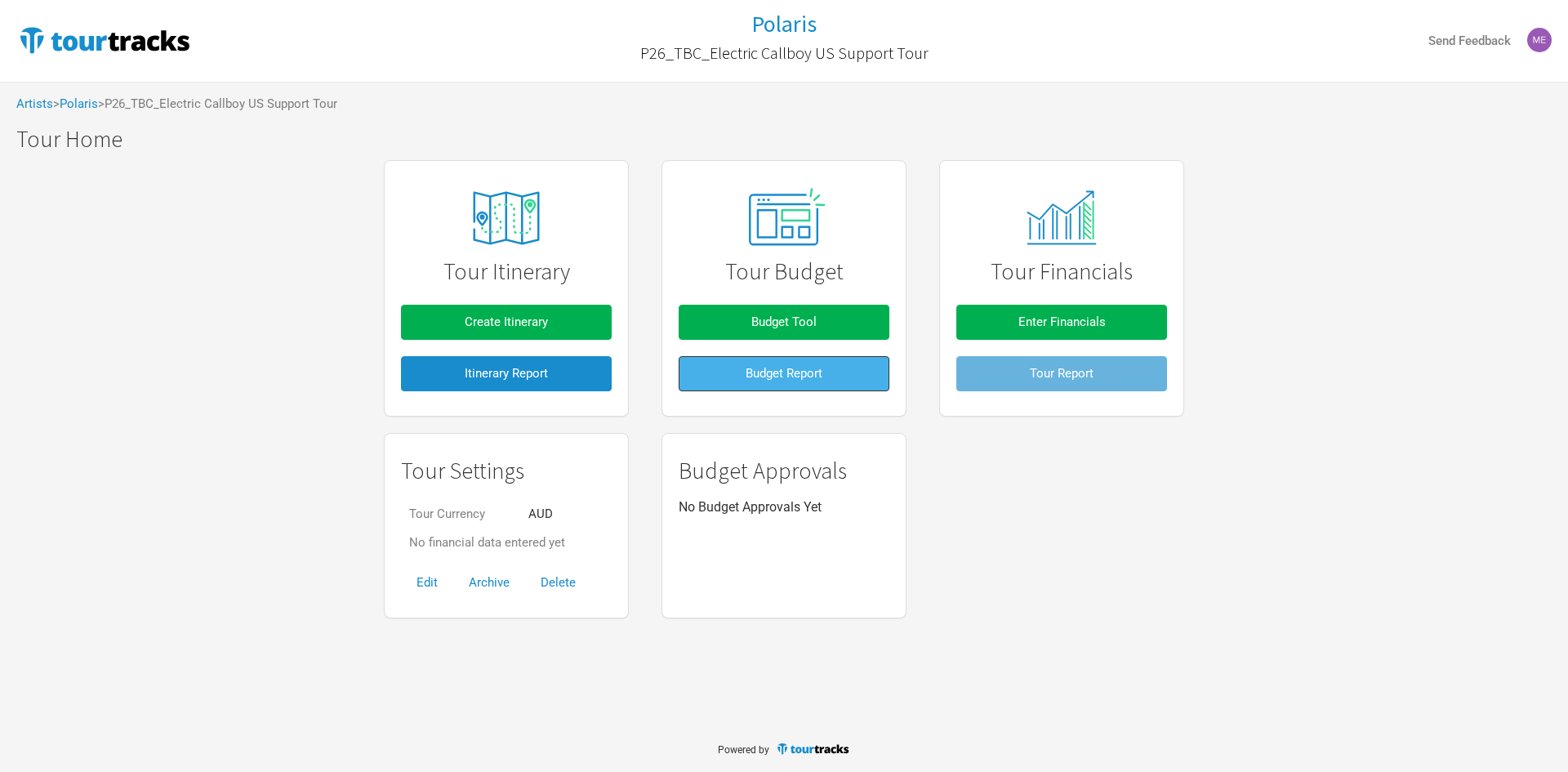
click at [868, 376] on button "Budget Report" at bounding box center [784, 374] width 210 height 35
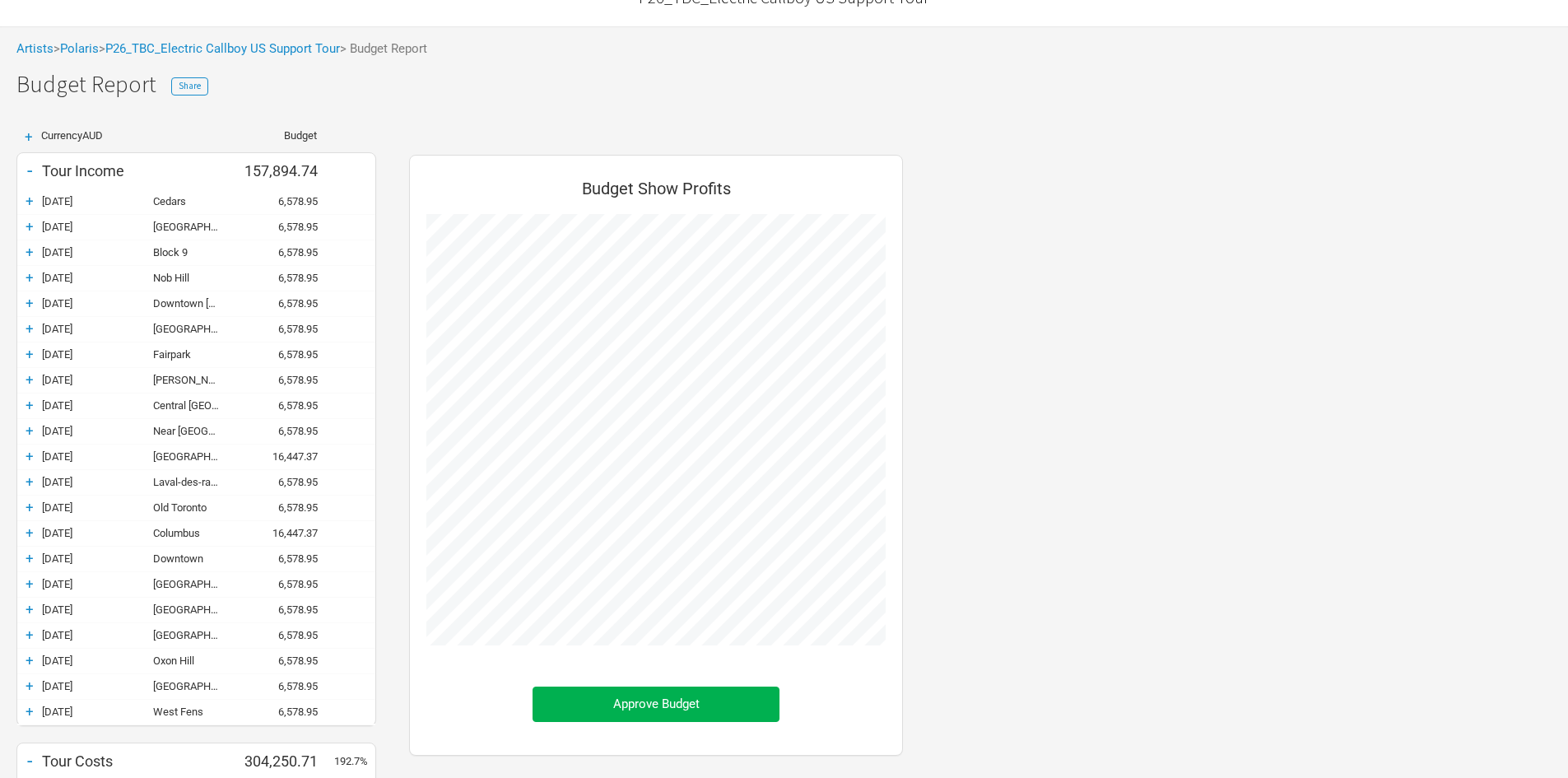
scroll to position [52, 0]
click at [29, 206] on div "+" at bounding box center [29, 205] width 24 height 17
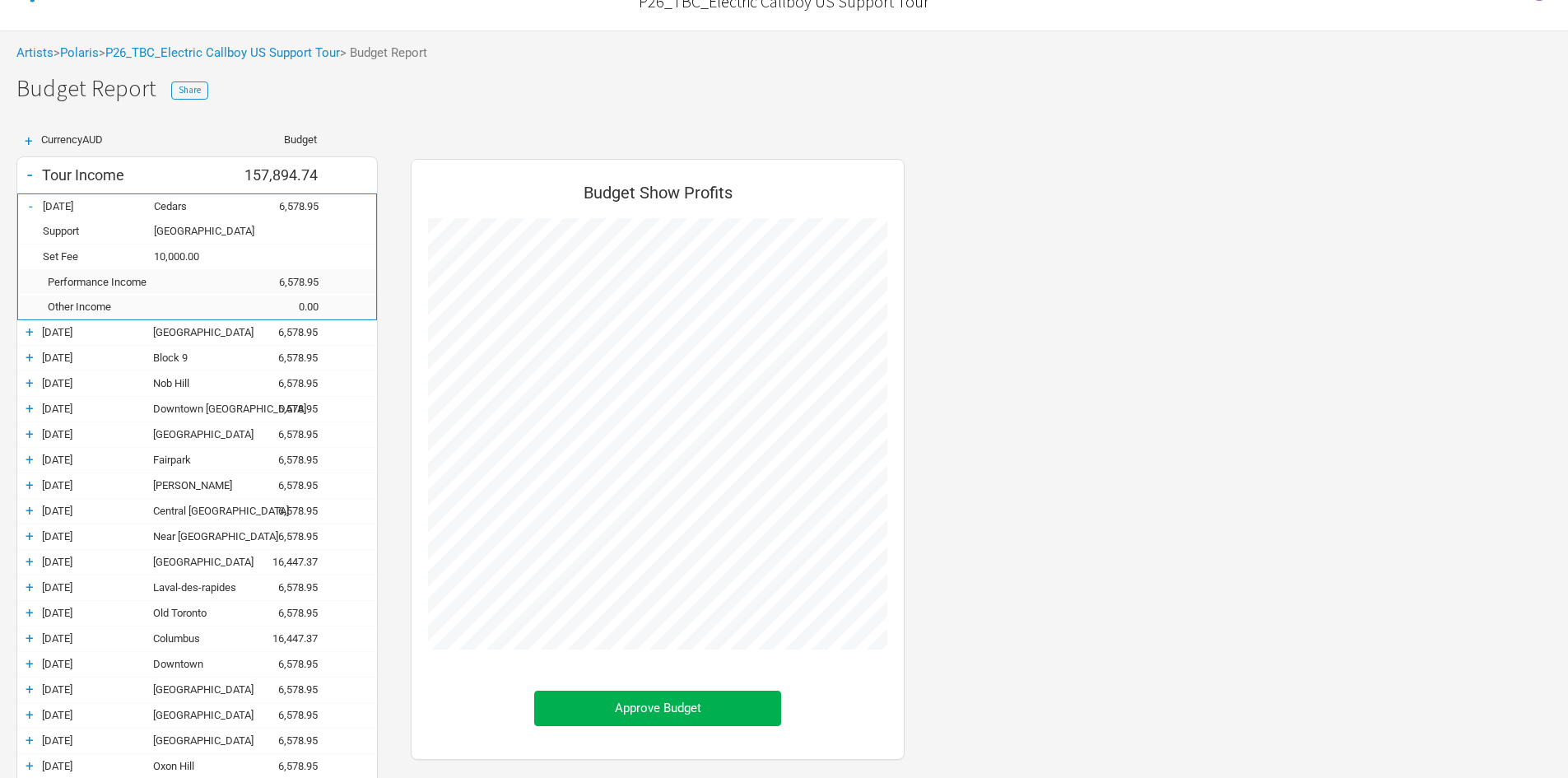
scroll to position [1092, 527]
click at [272, 48] on link "P26_TBC_Electric Callboy US Support Tour" at bounding box center [223, 53] width 235 height 15
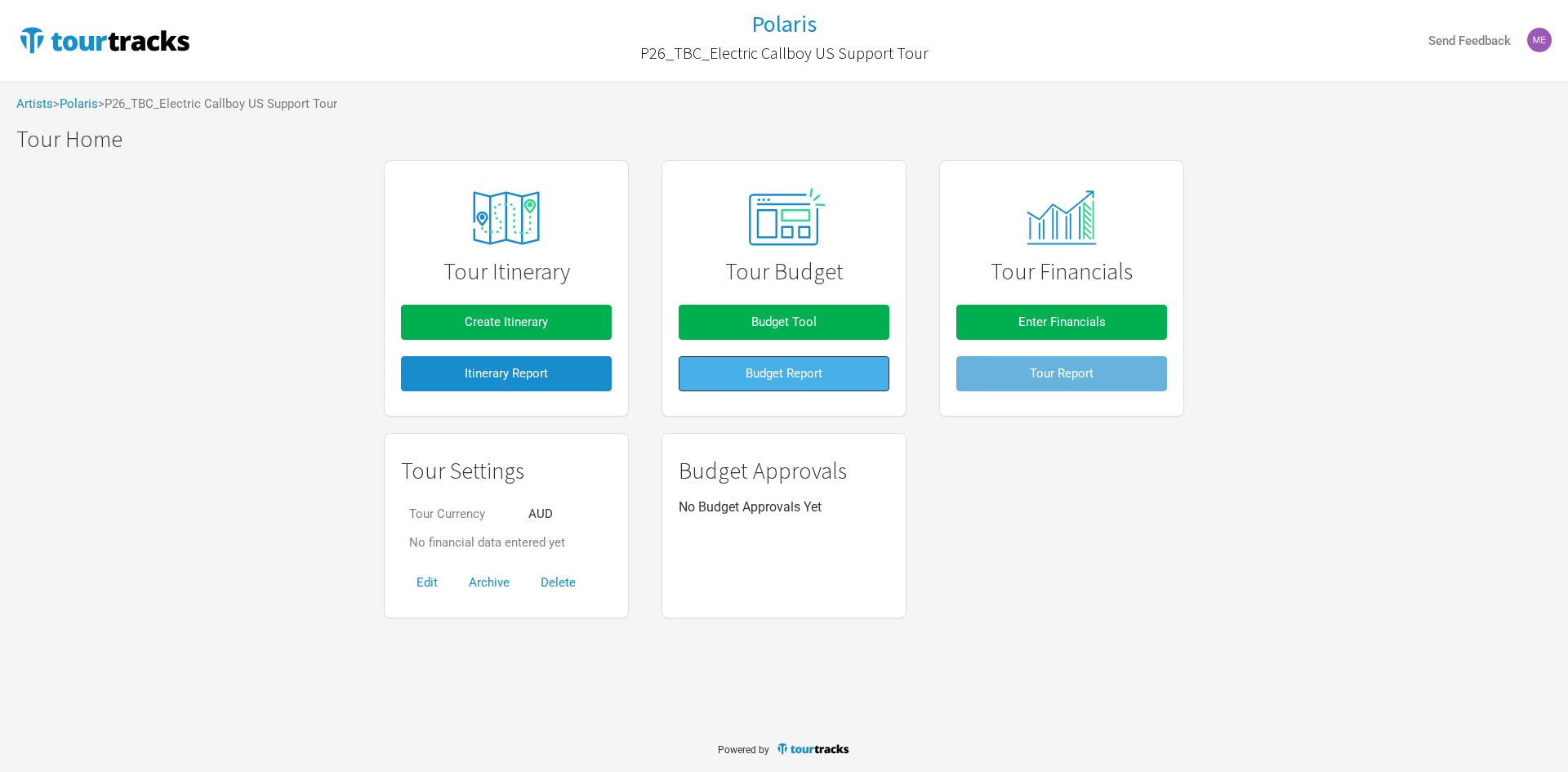
click at [757, 388] on button "Budget Report" at bounding box center [784, 374] width 210 height 35
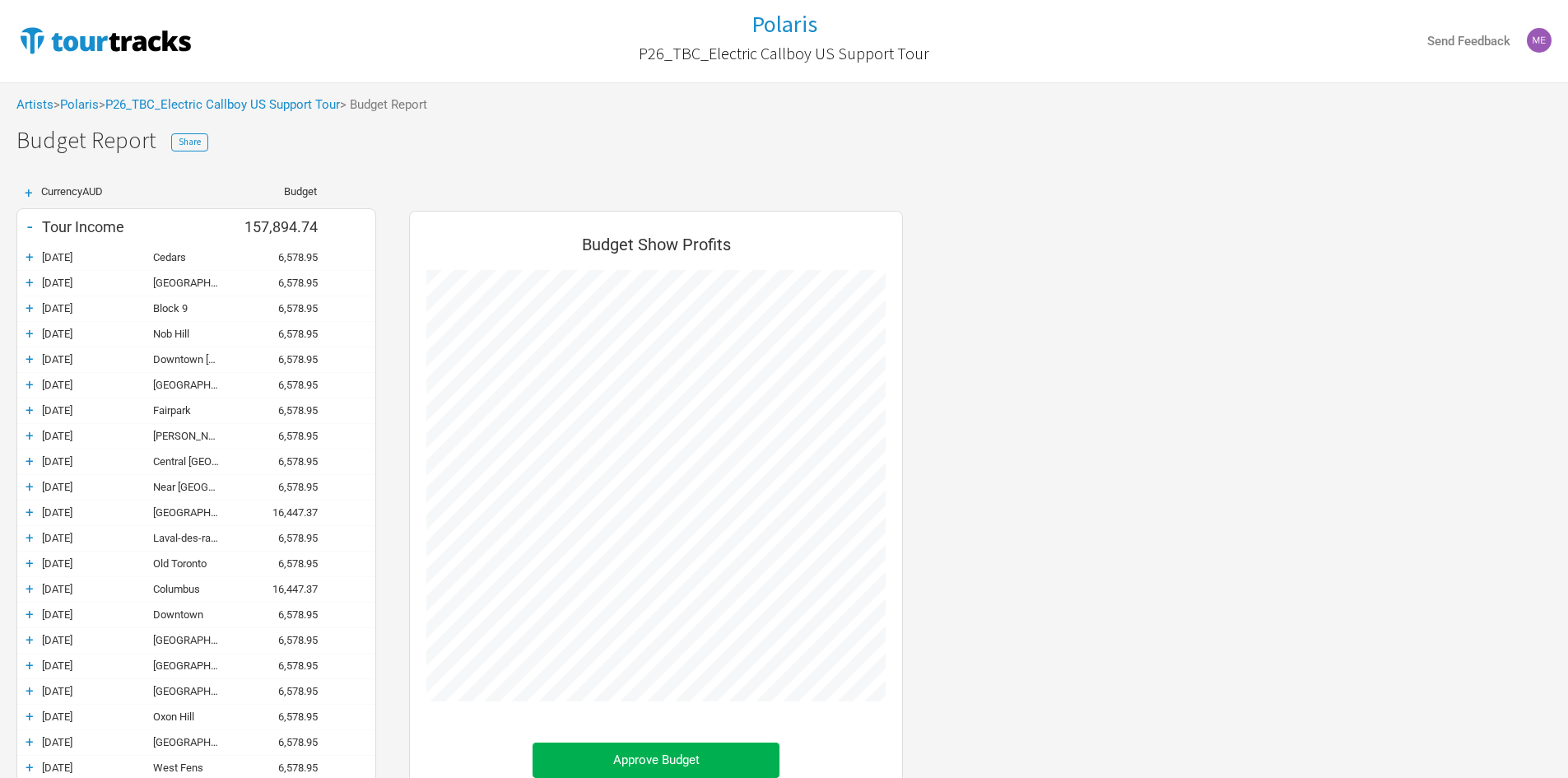
scroll to position [992, 527]
click at [156, 101] on link "P26_TBC_Electric Callboy US Support Tour" at bounding box center [223, 105] width 235 height 15
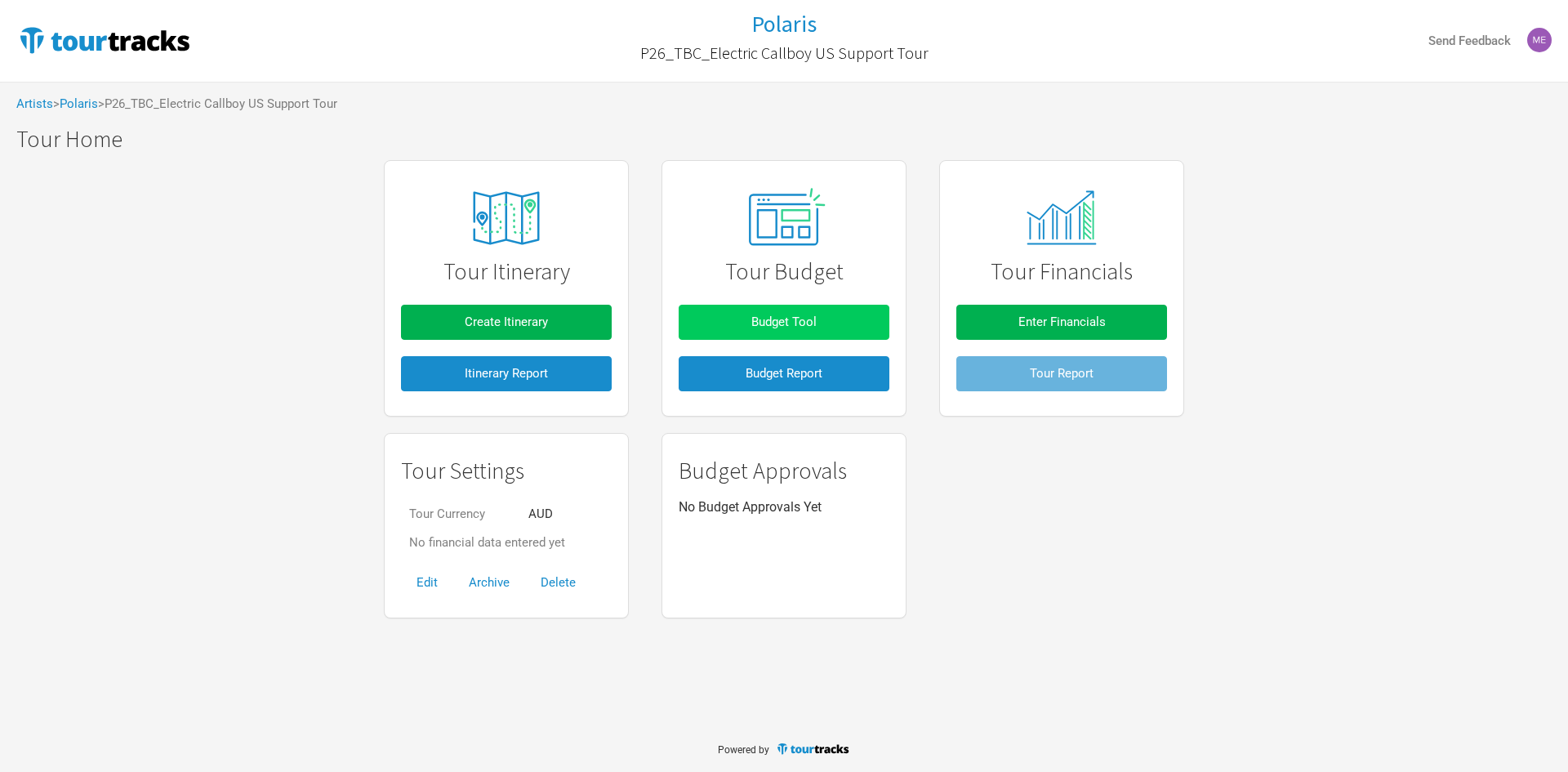
click at [799, 324] on span "Budget Tool" at bounding box center [784, 322] width 66 height 15
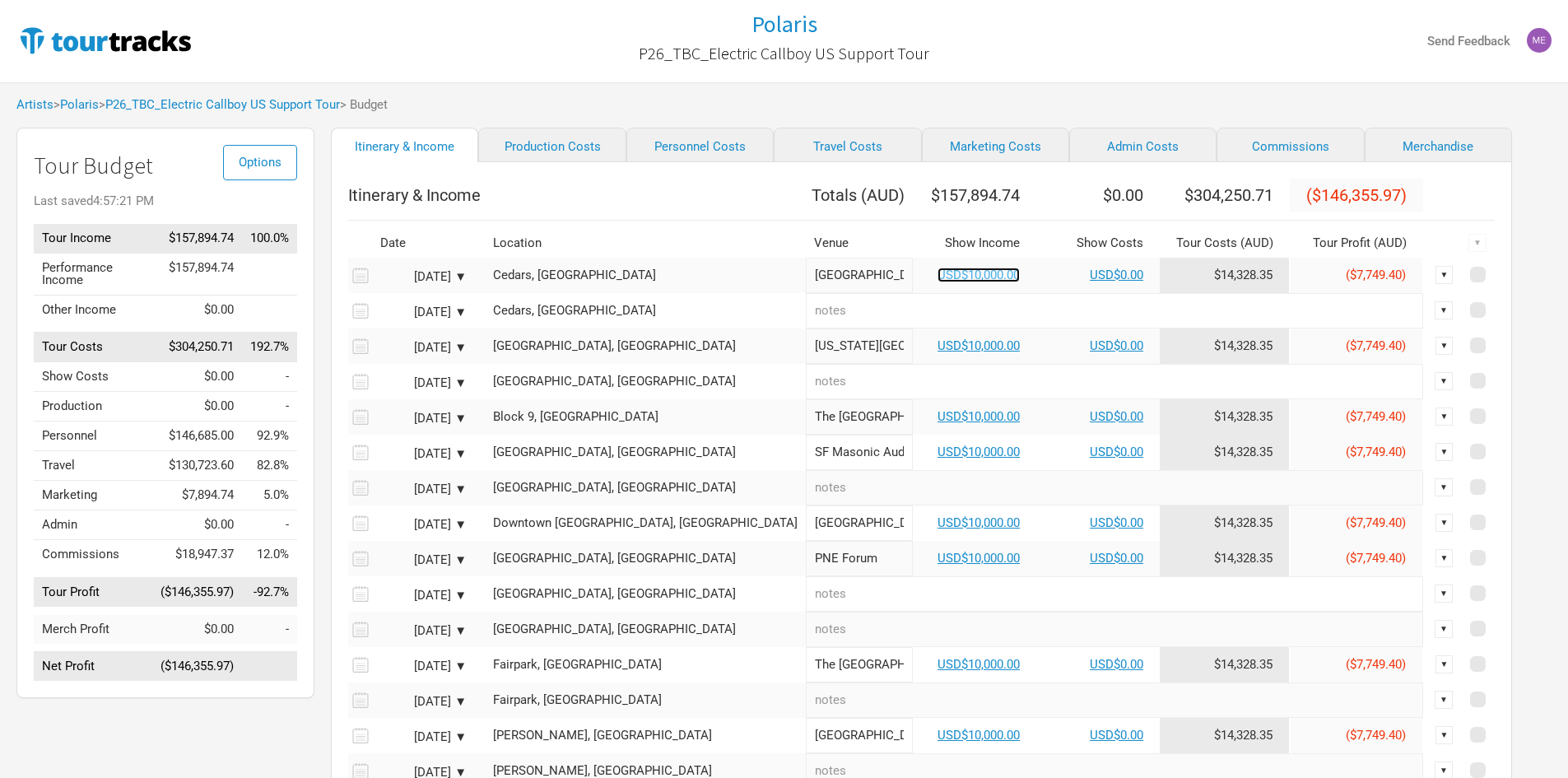
click at [937, 283] on link "USD$10,000.00" at bounding box center [979, 275] width 82 height 15
select select "Support"
select select "USD"
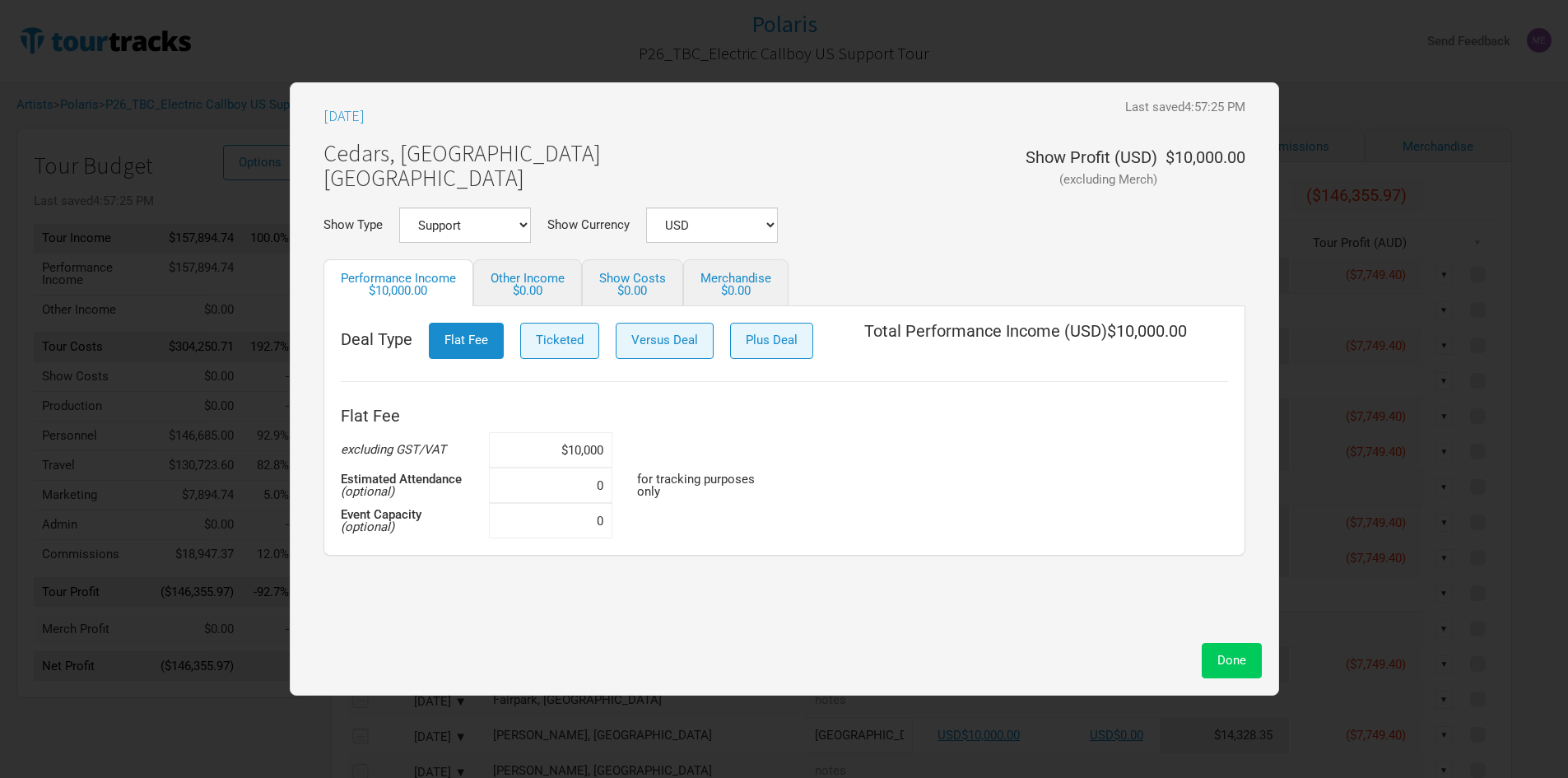
click at [1224, 654] on span "Done" at bounding box center [1232, 660] width 29 height 15
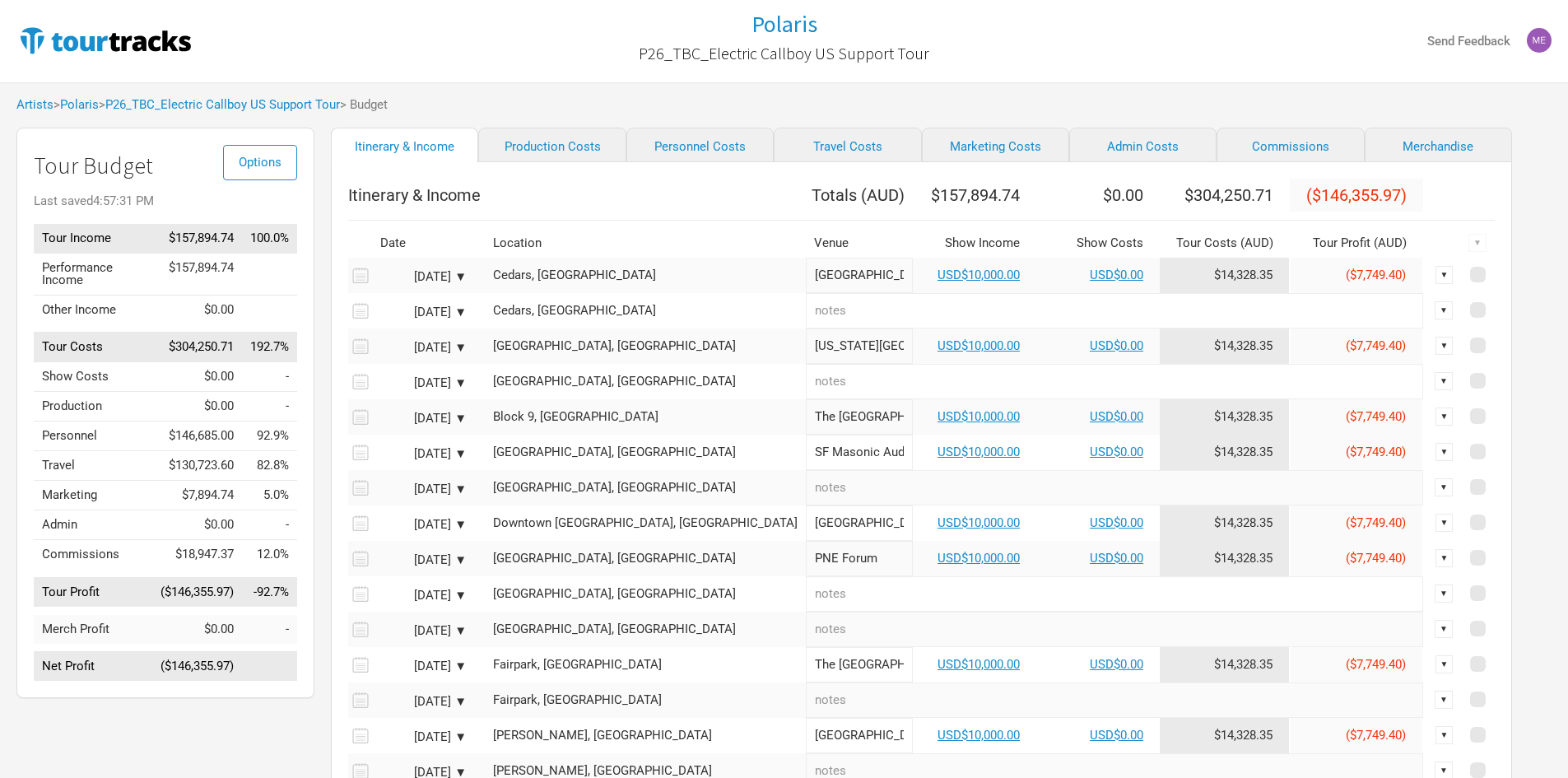
click at [1160, 284] on td "$14,328.35" at bounding box center [1224, 275] width 130 height 35
click at [1160, 287] on td "$14,328.35" at bounding box center [1224, 275] width 130 height 35
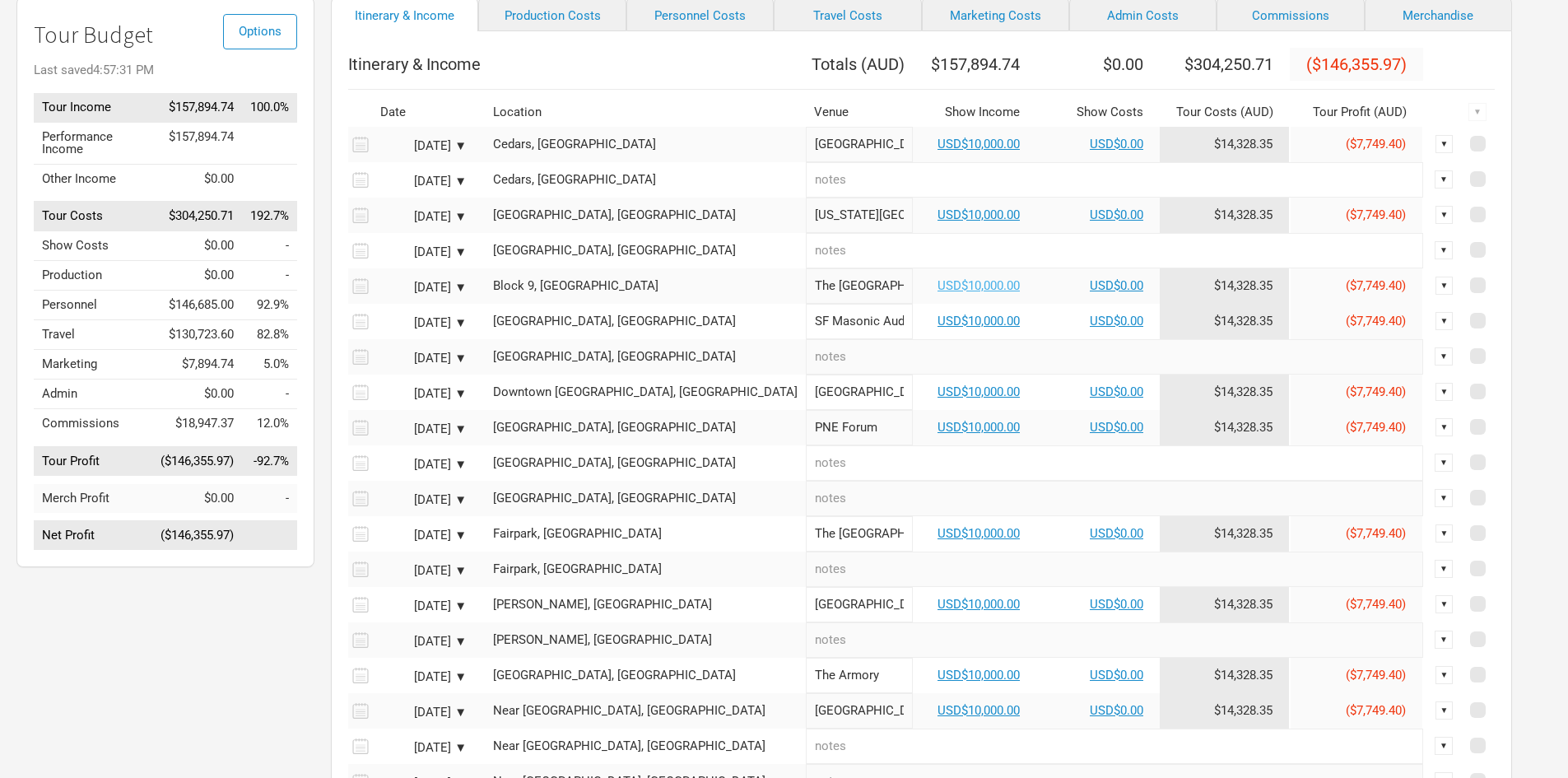
scroll to position [49, 0]
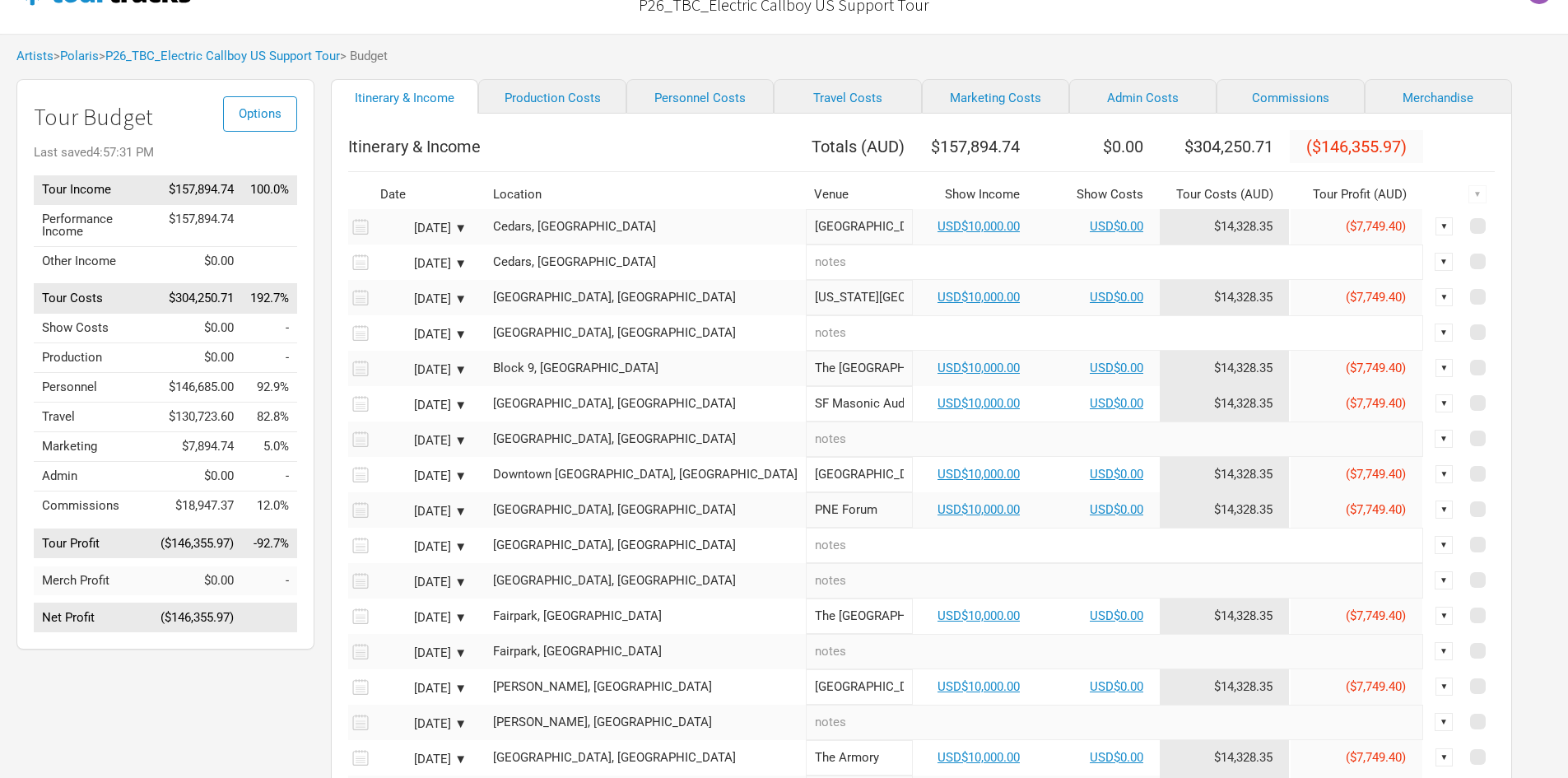
click at [1436, 233] on div "▼" at bounding box center [1445, 226] width 18 height 18
click at [1468, 202] on div "▼" at bounding box center [1477, 194] width 18 height 18
